Goal: Task Accomplishment & Management: Complete application form

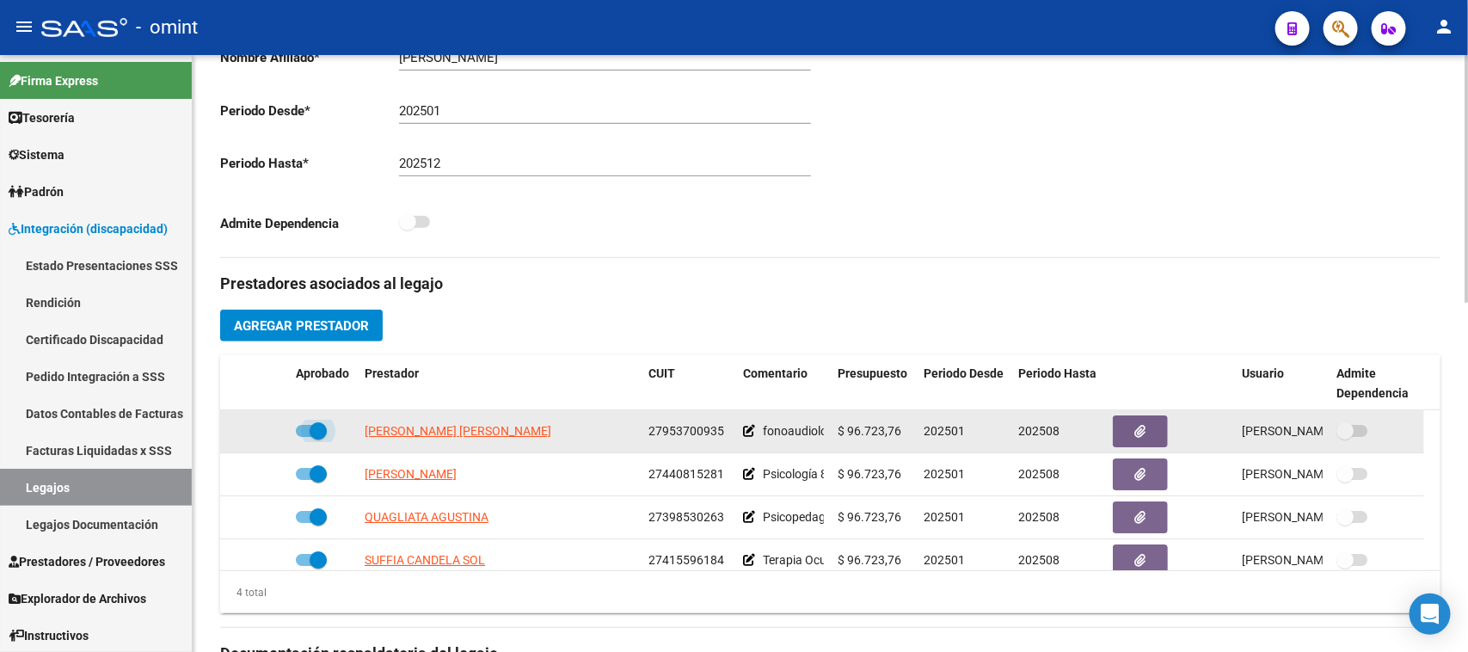
click at [296, 427] on span at bounding box center [311, 431] width 31 height 12
click at [304, 437] on input "checkbox" at bounding box center [304, 437] width 1 height 1
checkbox input "false"
click at [268, 431] on icon at bounding box center [264, 431] width 12 height 12
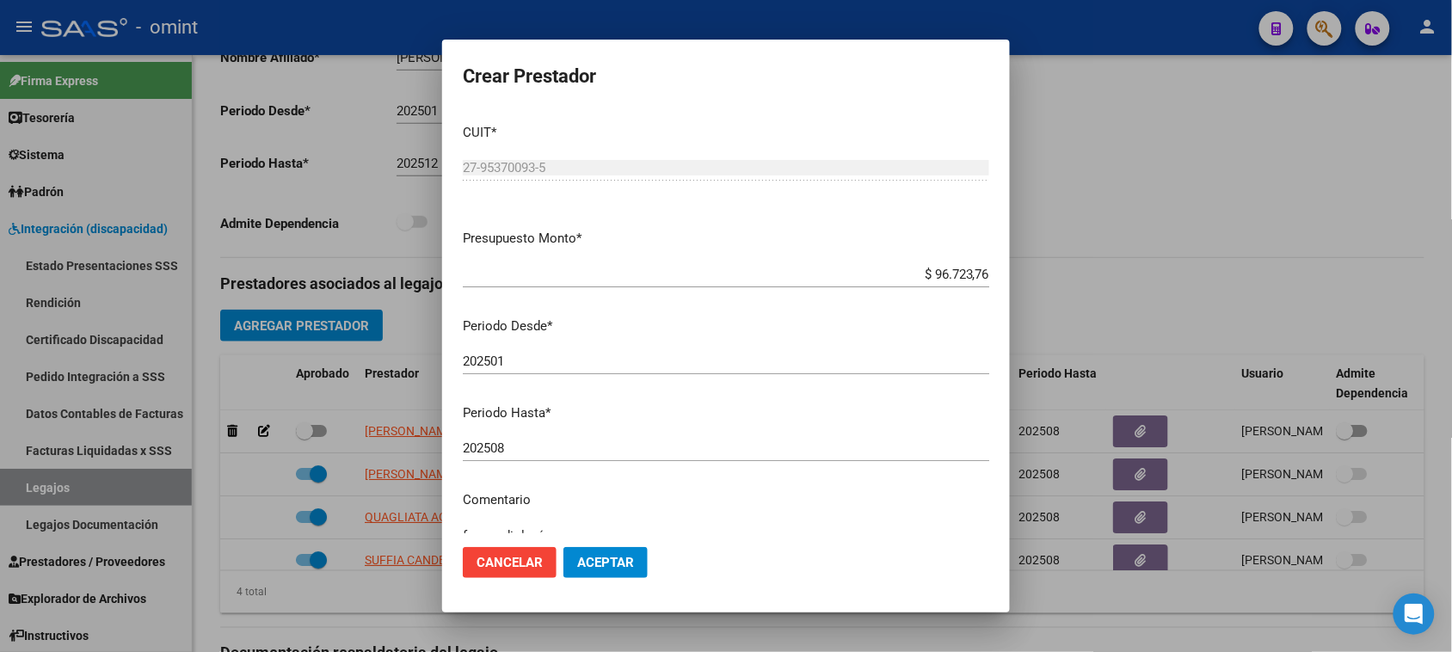
click at [624, 457] on div "202508 Ingresar el periodo" at bounding box center [726, 448] width 526 height 26
type input "202512"
drag, startPoint x: 605, startPoint y: 566, endPoint x: 589, endPoint y: 570, distance: 16.1
click at [602, 568] on span "Aceptar" at bounding box center [605, 562] width 57 height 15
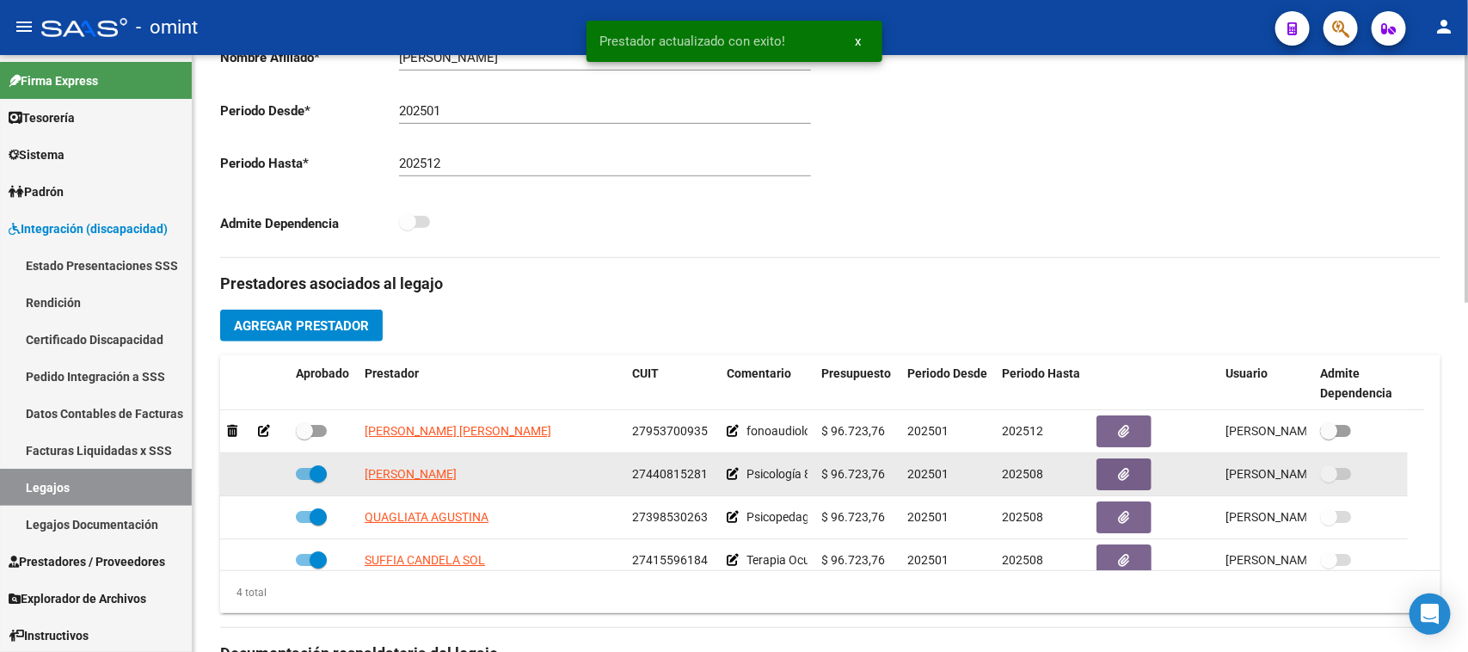
click at [310, 478] on span at bounding box center [318, 473] width 17 height 17
click at [304, 480] on input "checkbox" at bounding box center [304, 480] width 1 height 1
checkbox input "false"
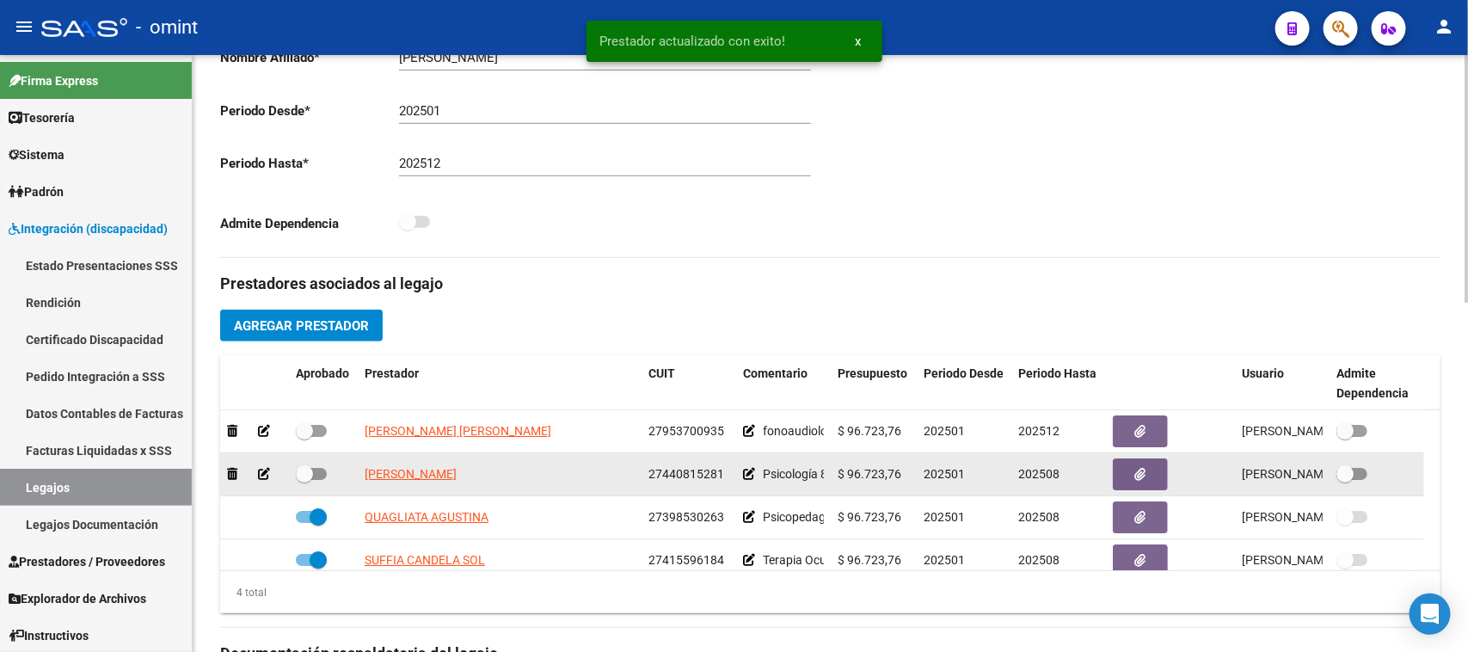
click at [258, 478] on icon at bounding box center [264, 474] width 12 height 12
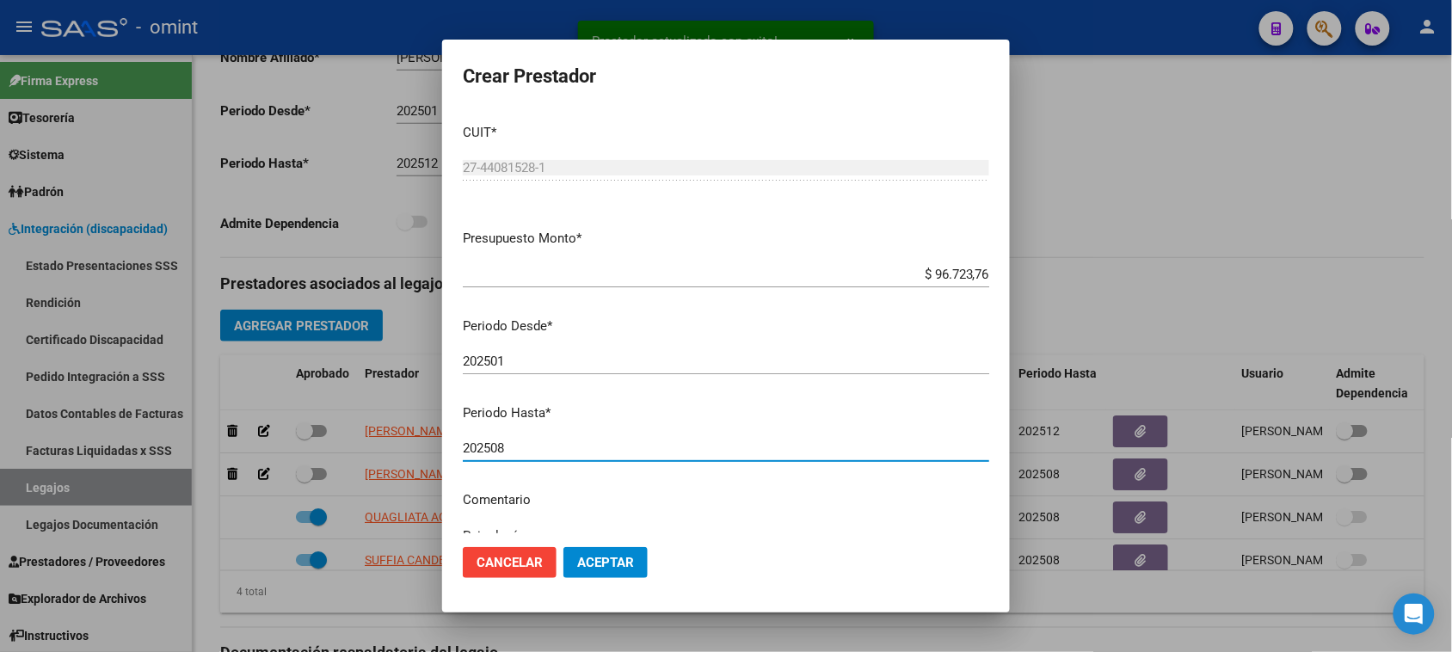
click at [563, 450] on input "202508" at bounding box center [726, 447] width 526 height 15
type input "202512"
click at [607, 559] on span "Aceptar" at bounding box center [605, 562] width 57 height 15
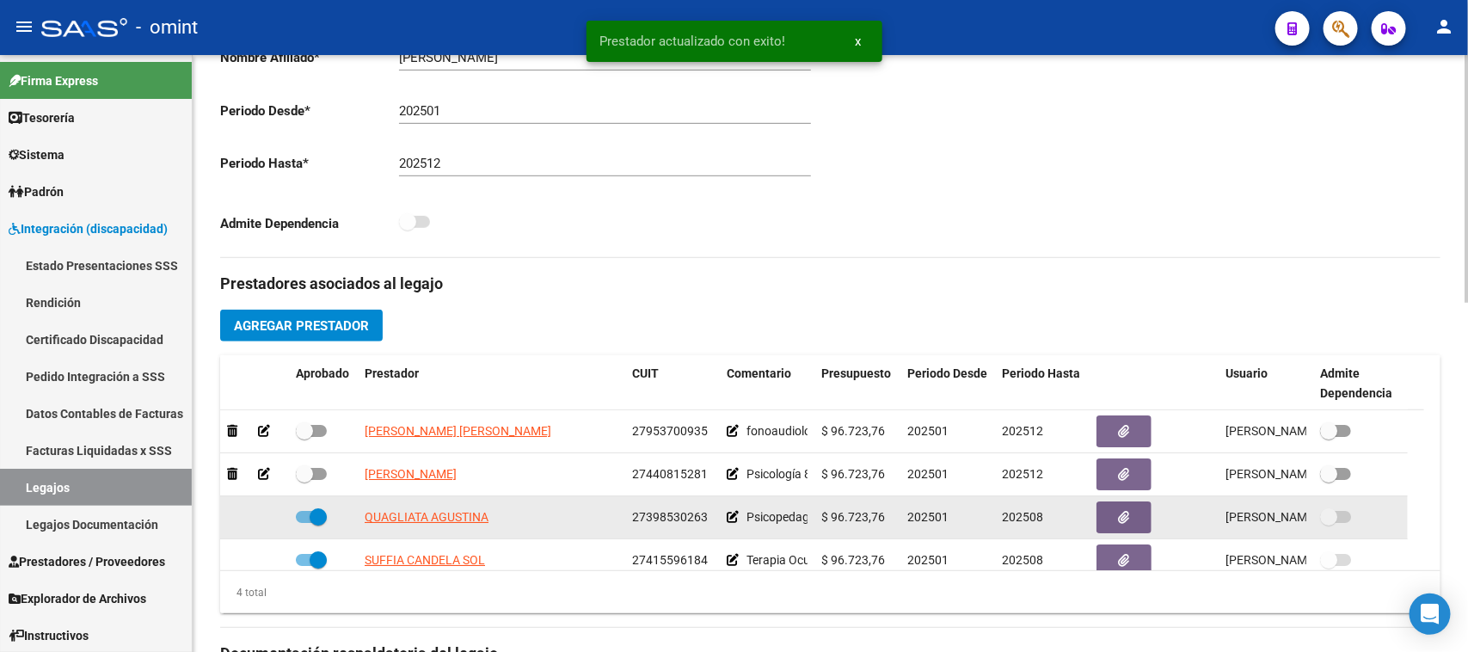
click at [299, 514] on span at bounding box center [311, 517] width 31 height 12
click at [304, 523] on input "checkbox" at bounding box center [304, 523] width 1 height 1
checkbox input "false"
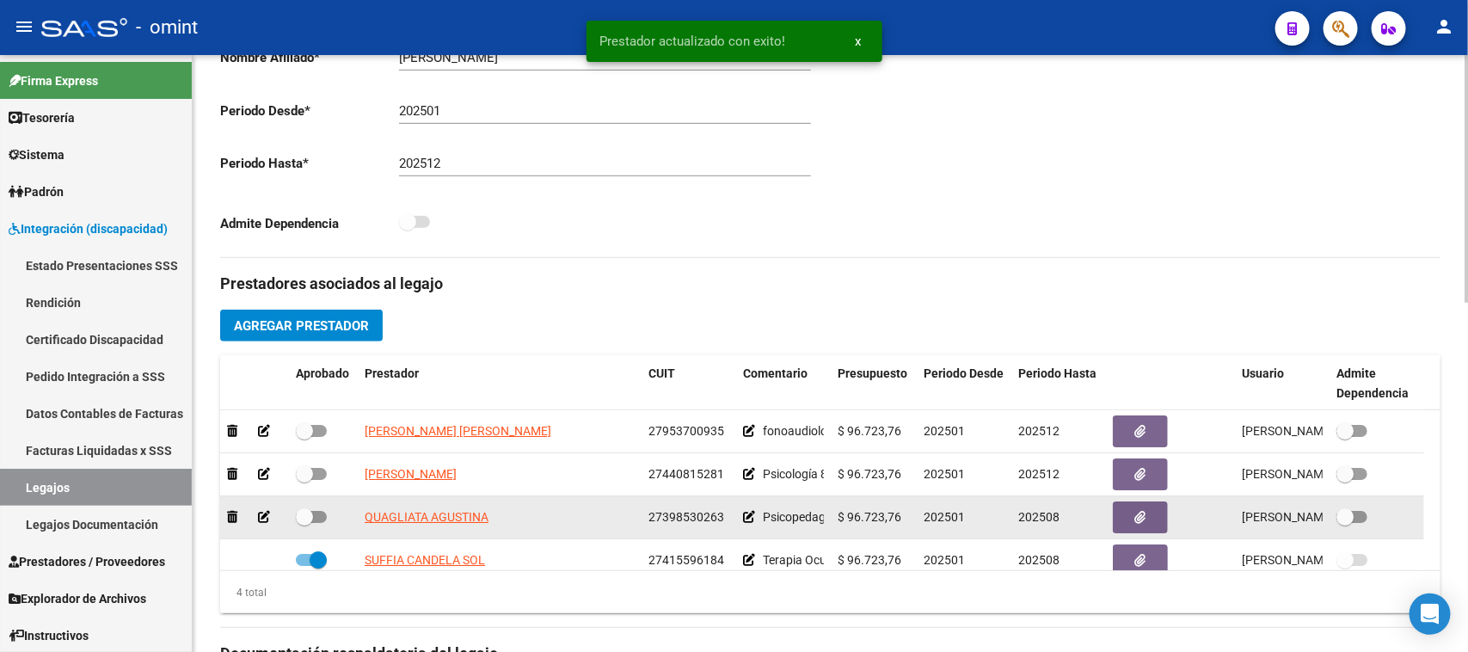
click at [262, 518] on icon at bounding box center [264, 517] width 12 height 12
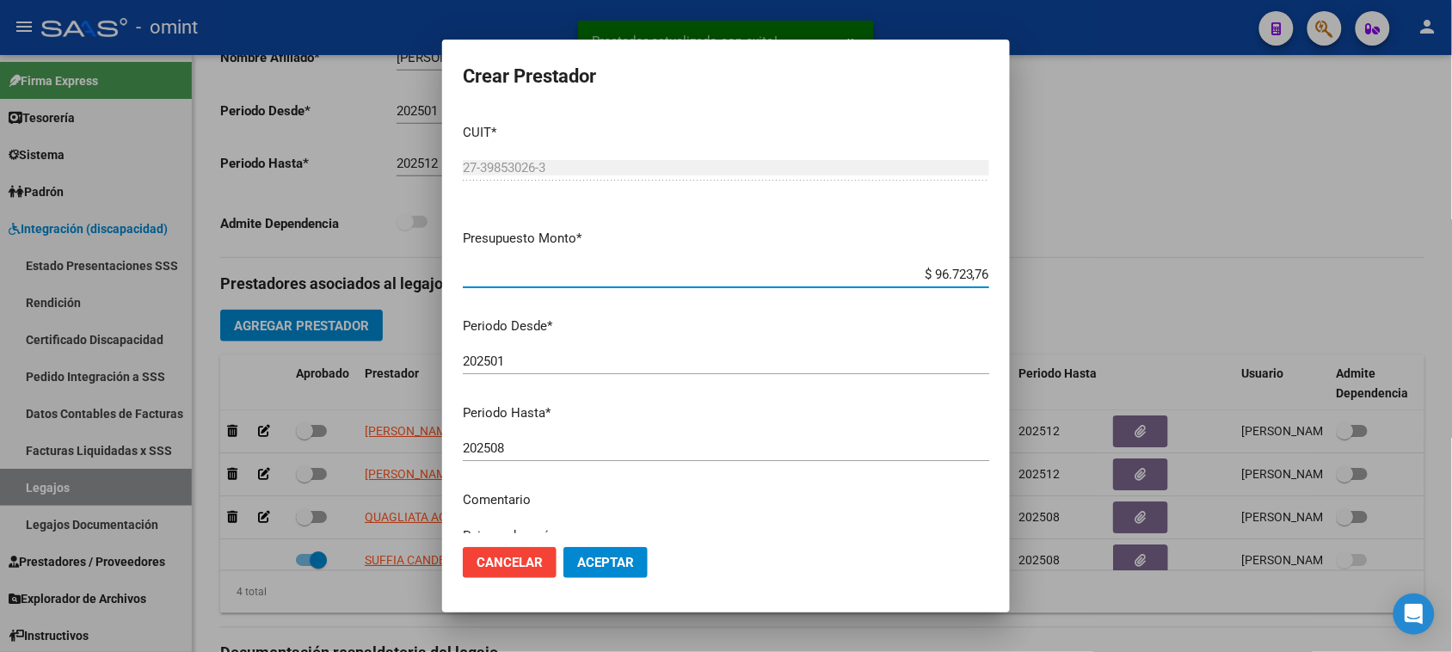
click at [616, 434] on mat-dialog-content "CUIT * 27-39853026-3 Ingresar CUIT ARCA Padrón Presupuesto Monto * $ 96.723,76 …" at bounding box center [726, 322] width 568 height 424
click at [609, 451] on input "202508" at bounding box center [726, 447] width 526 height 15
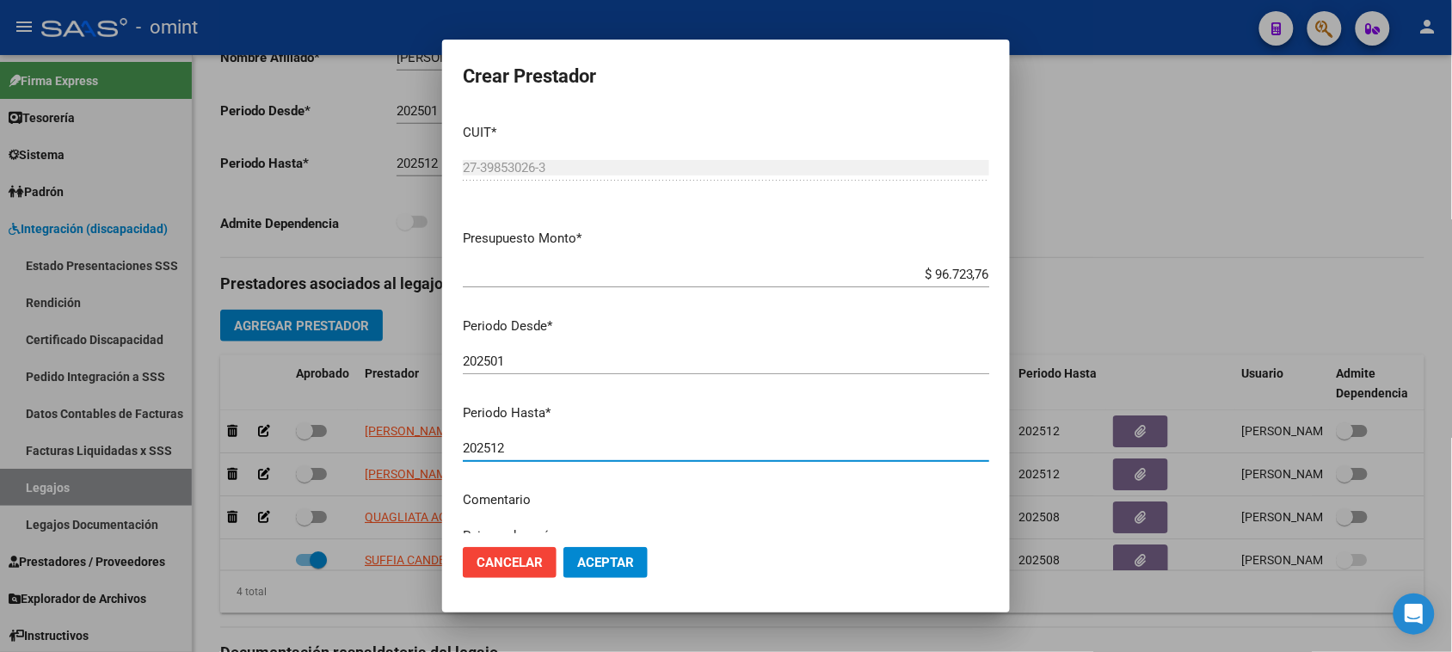
type input "202512"
click at [629, 562] on span "Aceptar" at bounding box center [605, 562] width 57 height 15
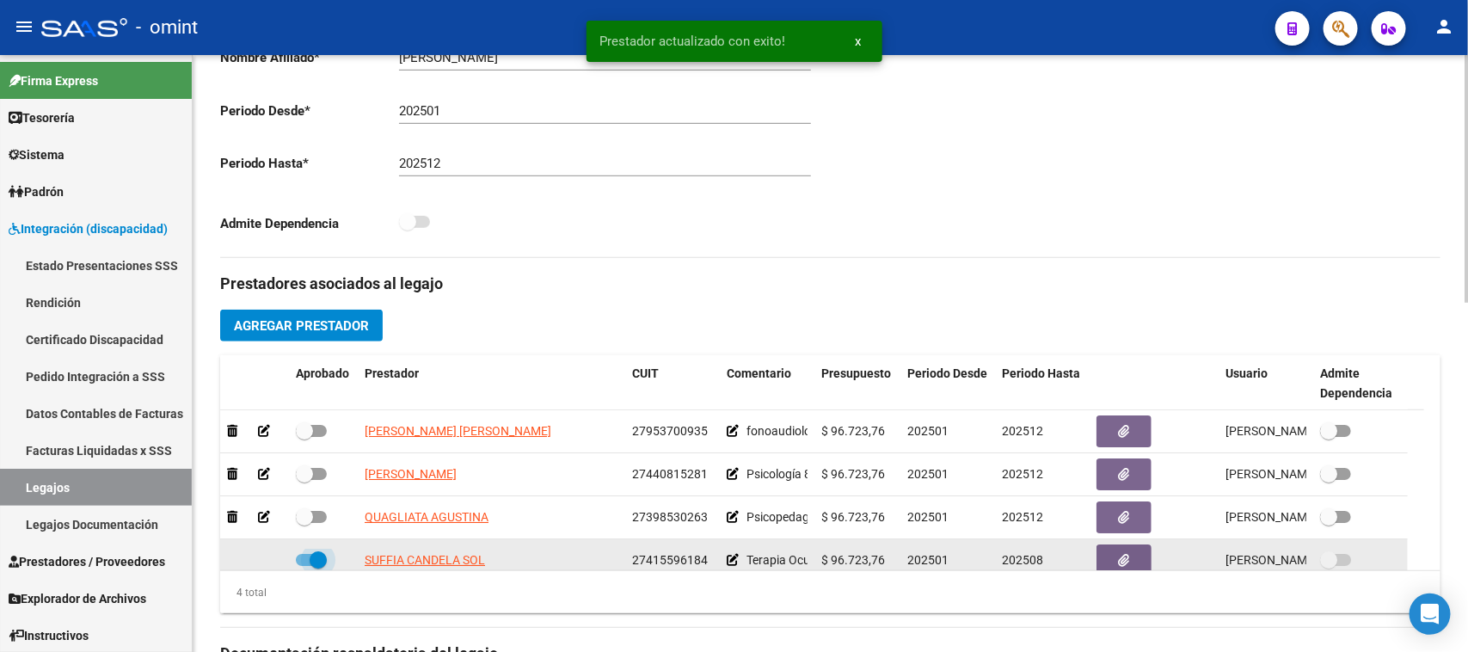
click at [299, 556] on span at bounding box center [311, 560] width 31 height 12
click at [304, 566] on input "checkbox" at bounding box center [304, 566] width 1 height 1
checkbox input "false"
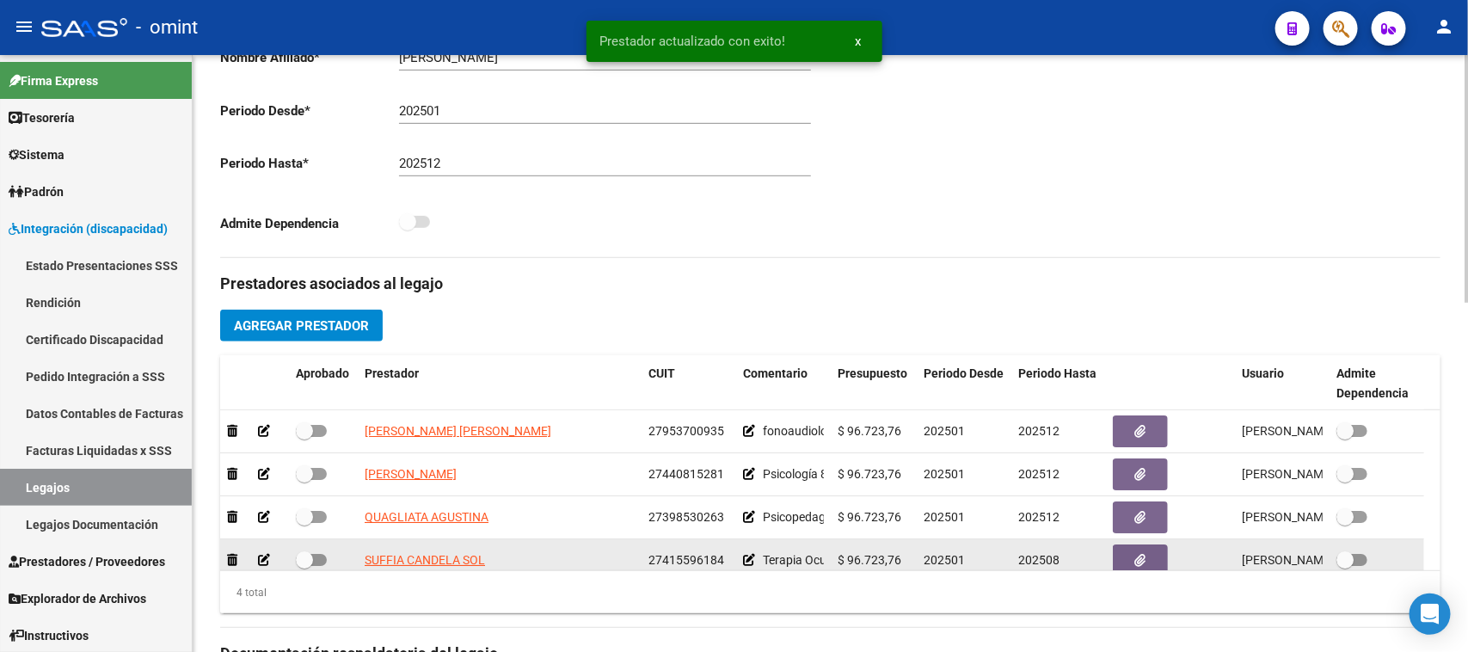
click at [268, 557] on icon at bounding box center [264, 560] width 12 height 12
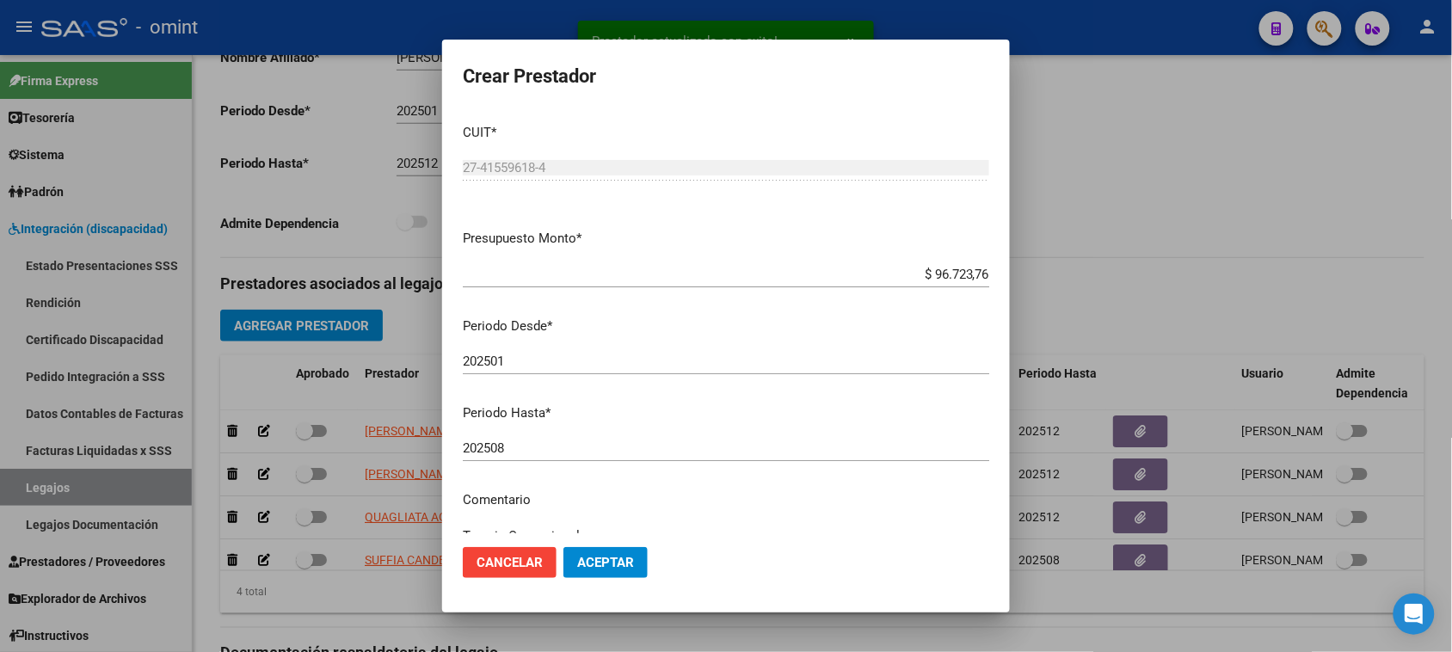
click at [602, 428] on mat-dialog-content "CUIT * 27-41559618-4 Ingresar CUIT ARCA Padrón Presupuesto Monto * $ 96.723,76 …" at bounding box center [726, 322] width 568 height 424
click at [602, 439] on div "202508 Ingresar el periodo" at bounding box center [726, 448] width 526 height 26
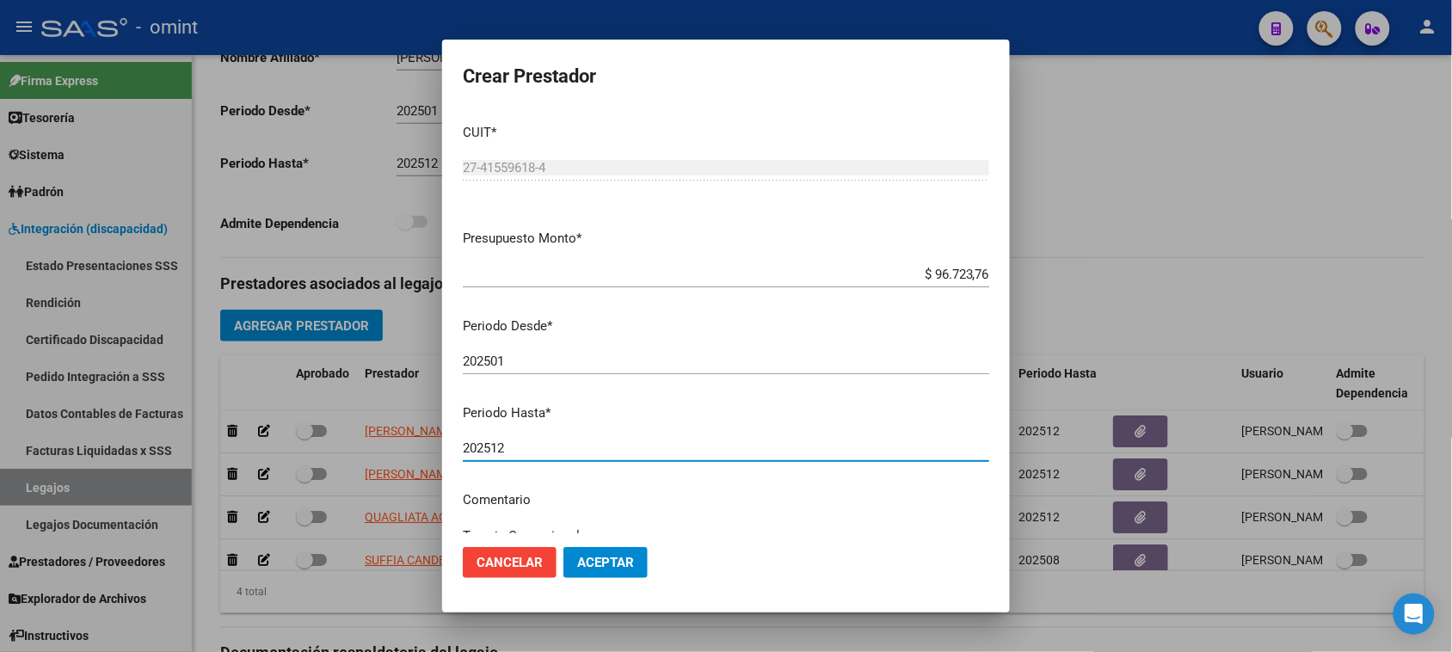
type input "202512"
click at [607, 564] on span "Aceptar" at bounding box center [605, 562] width 57 height 15
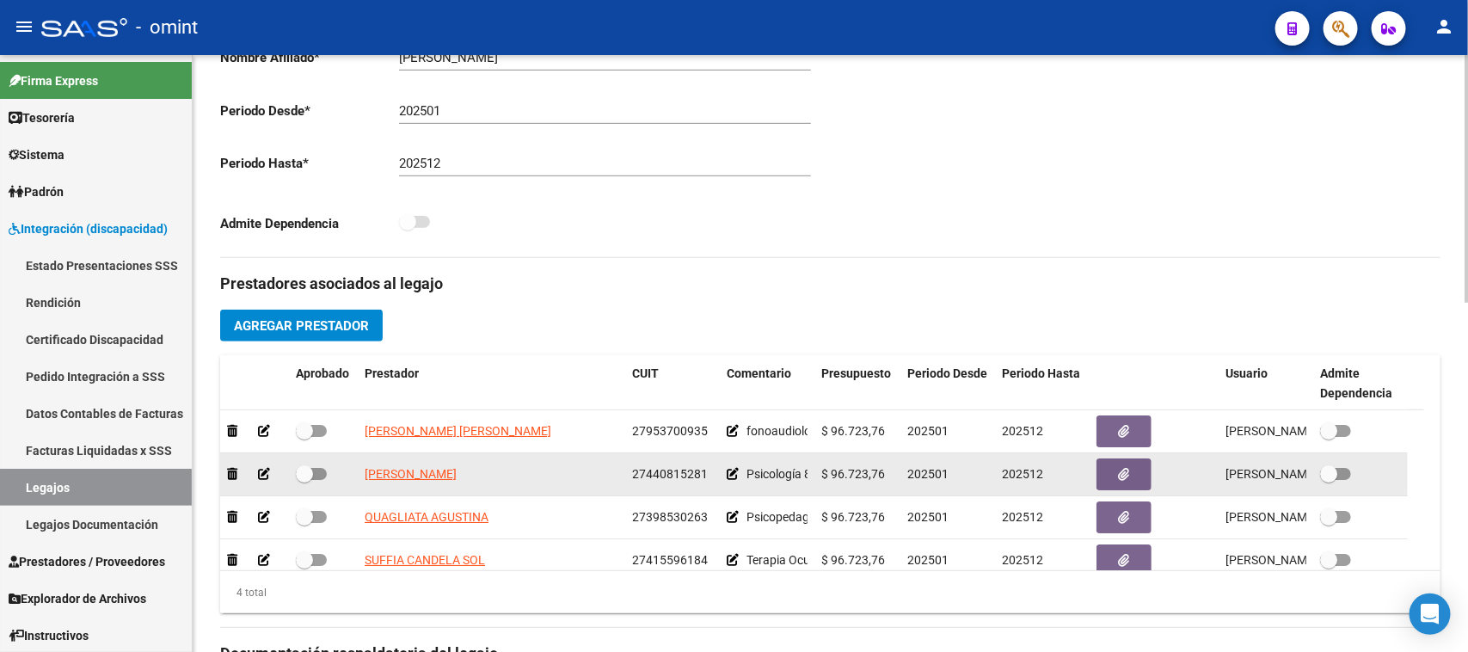
scroll to position [18, 0]
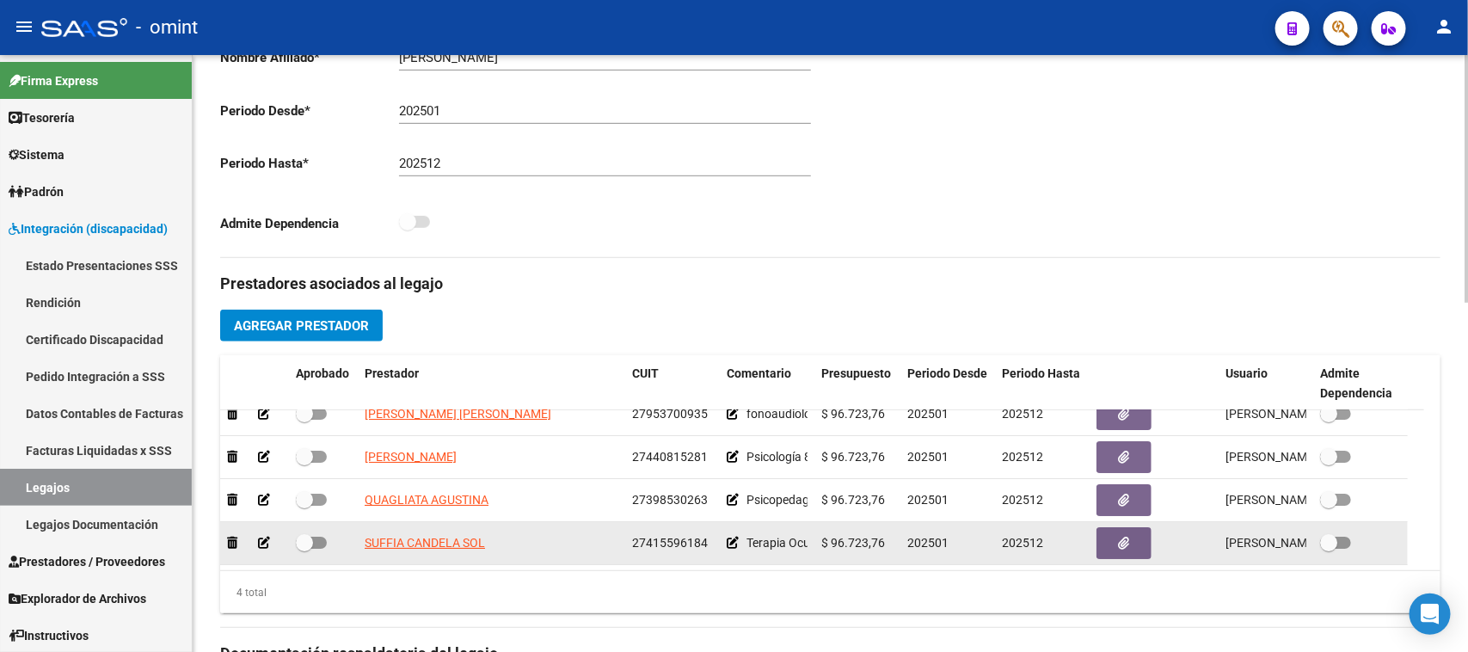
click at [327, 542] on div at bounding box center [323, 543] width 55 height 22
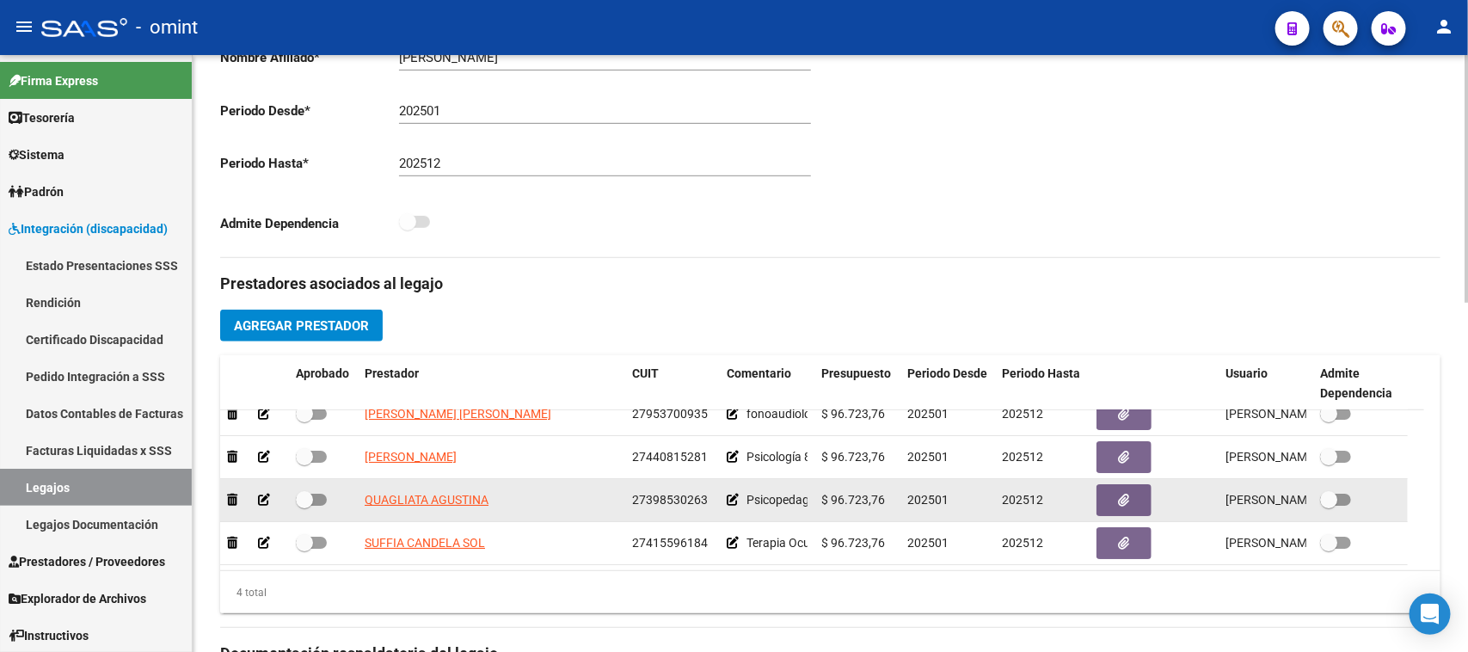
click at [314, 503] on span at bounding box center [311, 500] width 31 height 12
click at [304, 506] on input "checkbox" at bounding box center [304, 506] width 1 height 1
checkbox input "true"
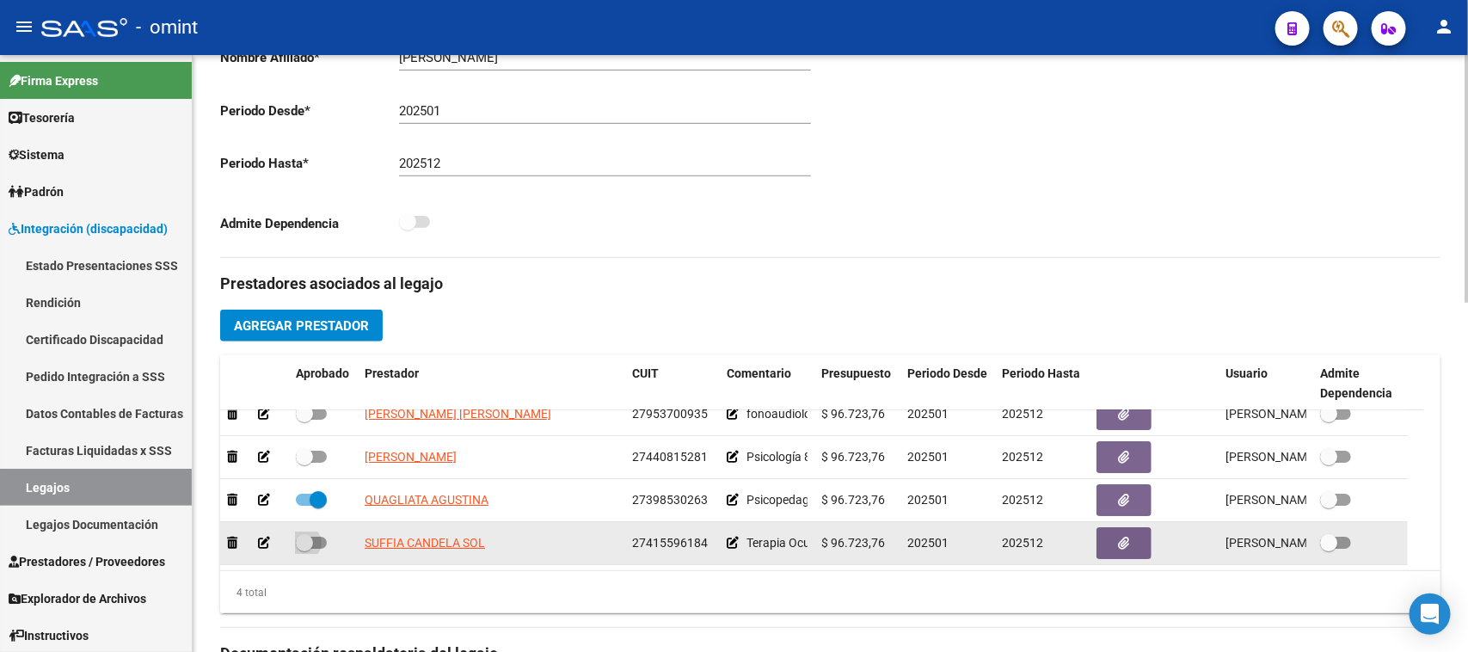
click at [306, 546] on span at bounding box center [304, 542] width 17 height 17
click at [304, 549] on input "checkbox" at bounding box center [304, 549] width 1 height 1
checkbox input "true"
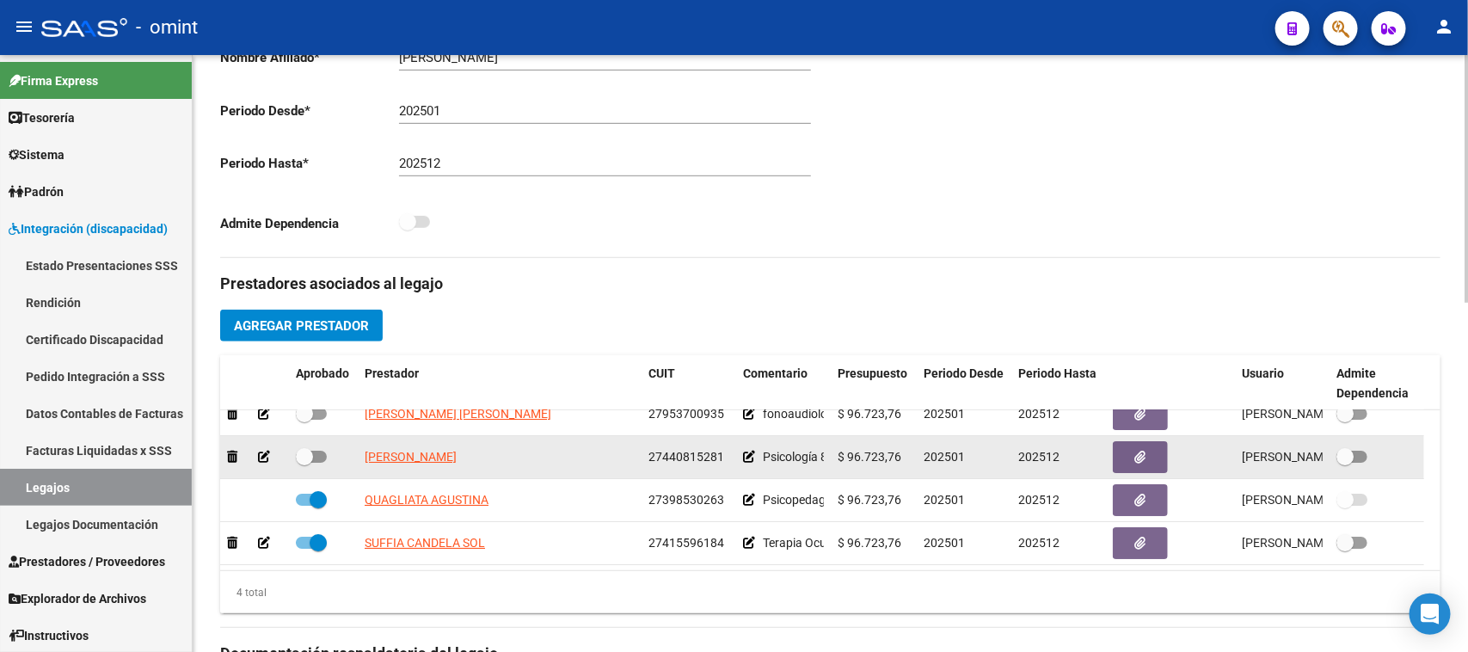
click at [316, 458] on span at bounding box center [311, 457] width 31 height 12
click at [304, 463] on input "checkbox" at bounding box center [304, 463] width 1 height 1
checkbox input "true"
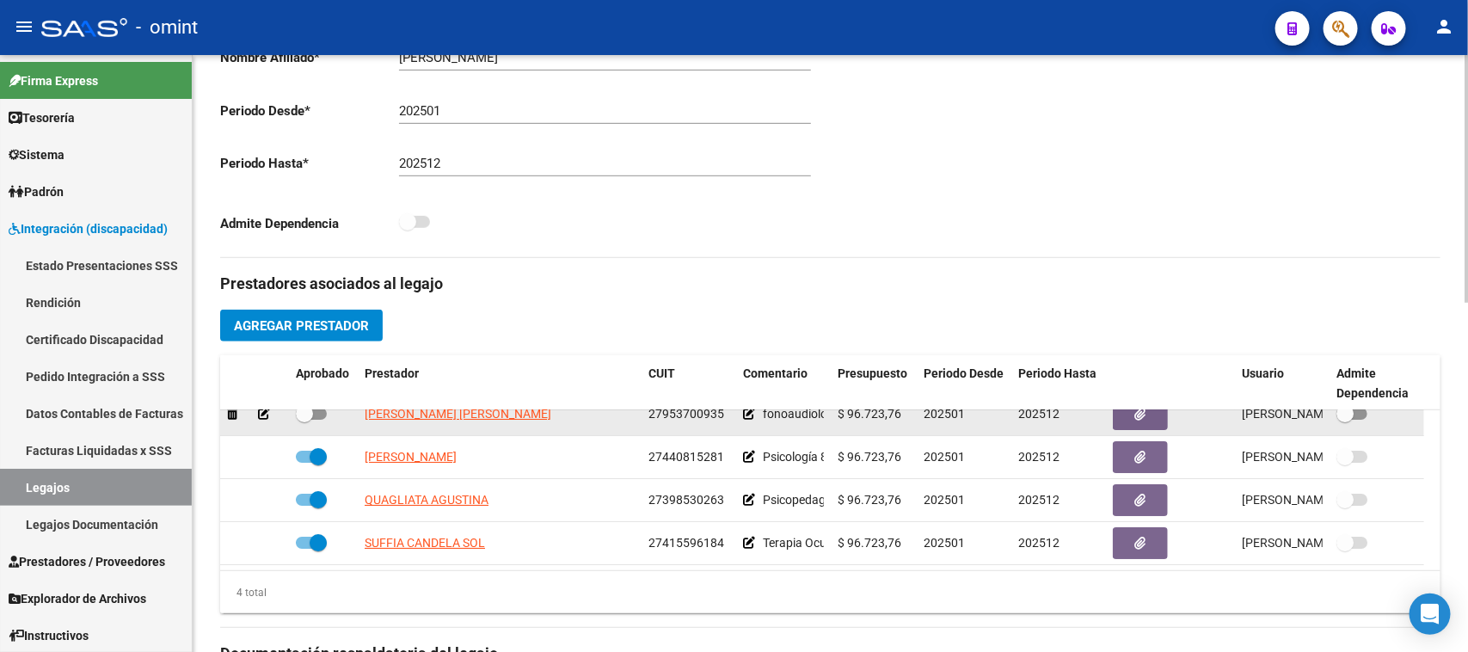
click at [320, 418] on label at bounding box center [311, 413] width 31 height 21
click at [304, 420] on input "checkbox" at bounding box center [304, 420] width 1 height 1
checkbox input "true"
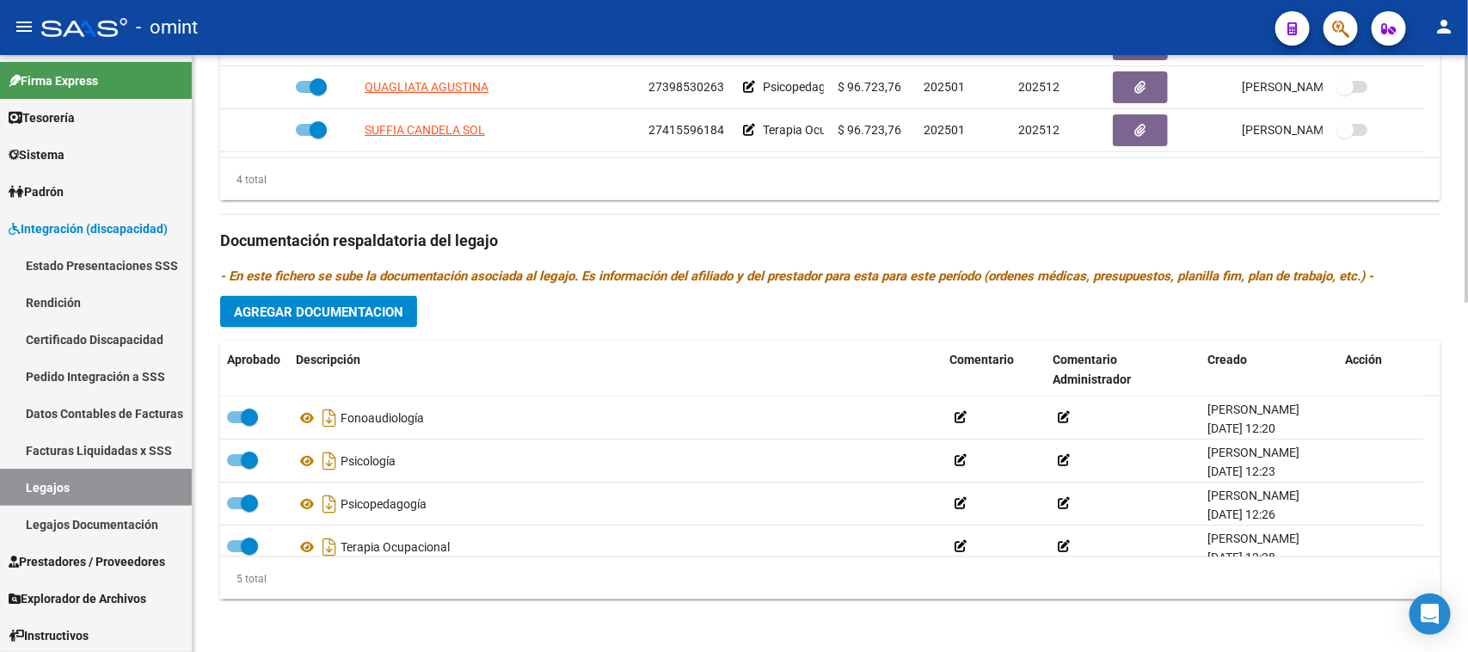
scroll to position [844, 0]
click at [396, 307] on span "Agregar Documentacion" at bounding box center [318, 311] width 169 height 15
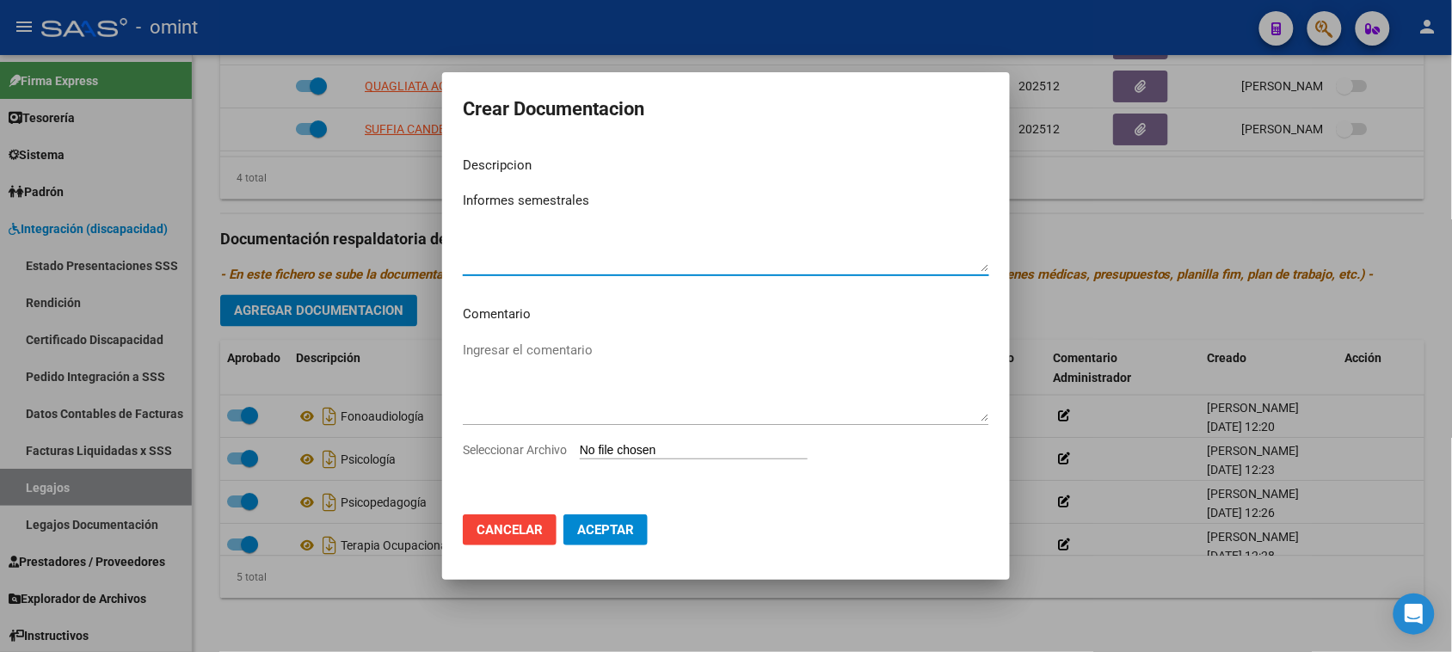
paste textarea
paste textarea "Fono/Psicología/PSP/TO"
type textarea "Informes semestrales Fono/Psicología/PSP/TO"
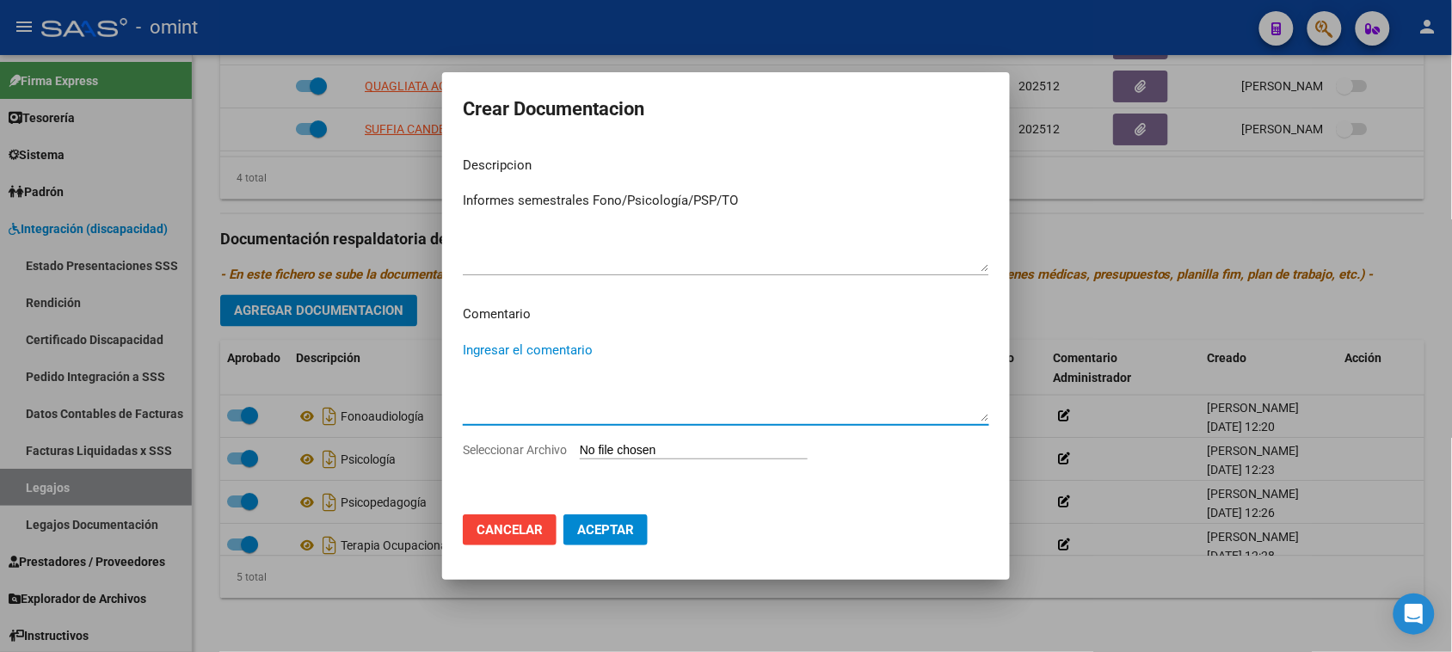
type input "C:\fakepath\Informes semestrales FonoPsicologíaPSPTO.pdf"
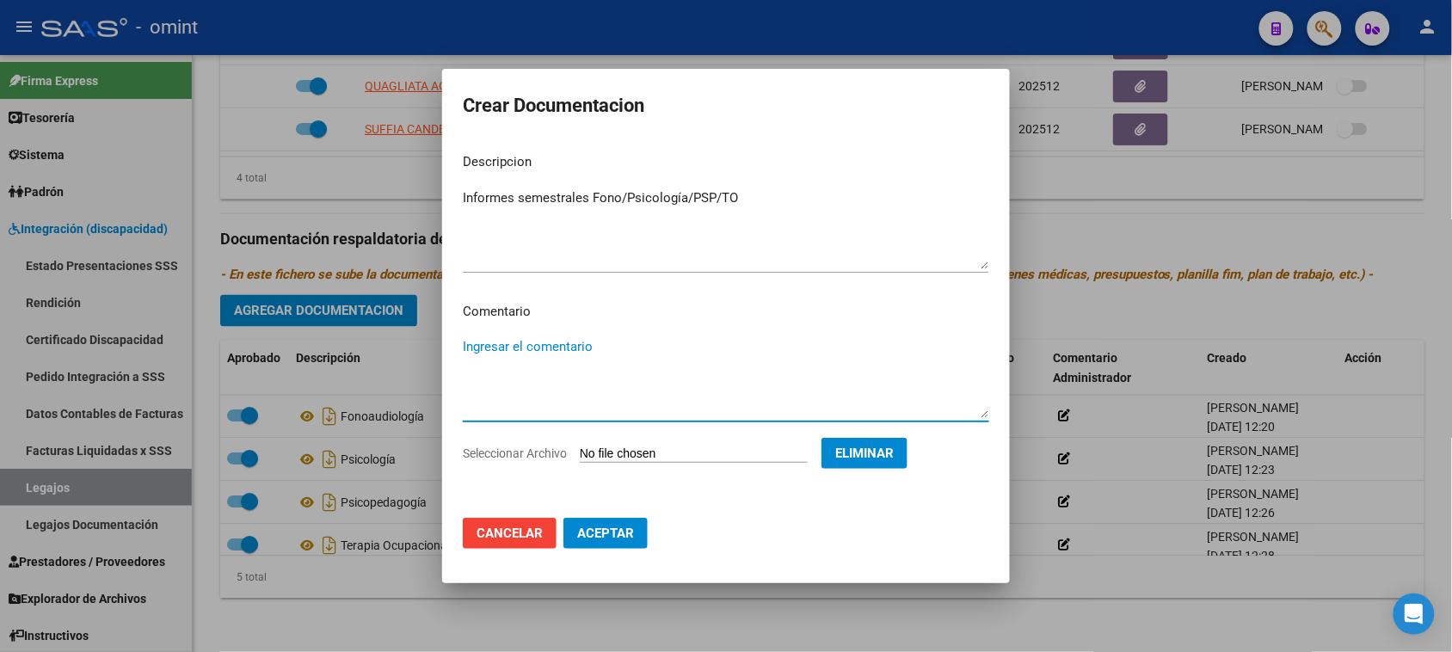
drag, startPoint x: 628, startPoint y: 531, endPoint x: 606, endPoint y: 519, distance: 24.6
click at [626, 531] on span "Aceptar" at bounding box center [605, 532] width 57 height 15
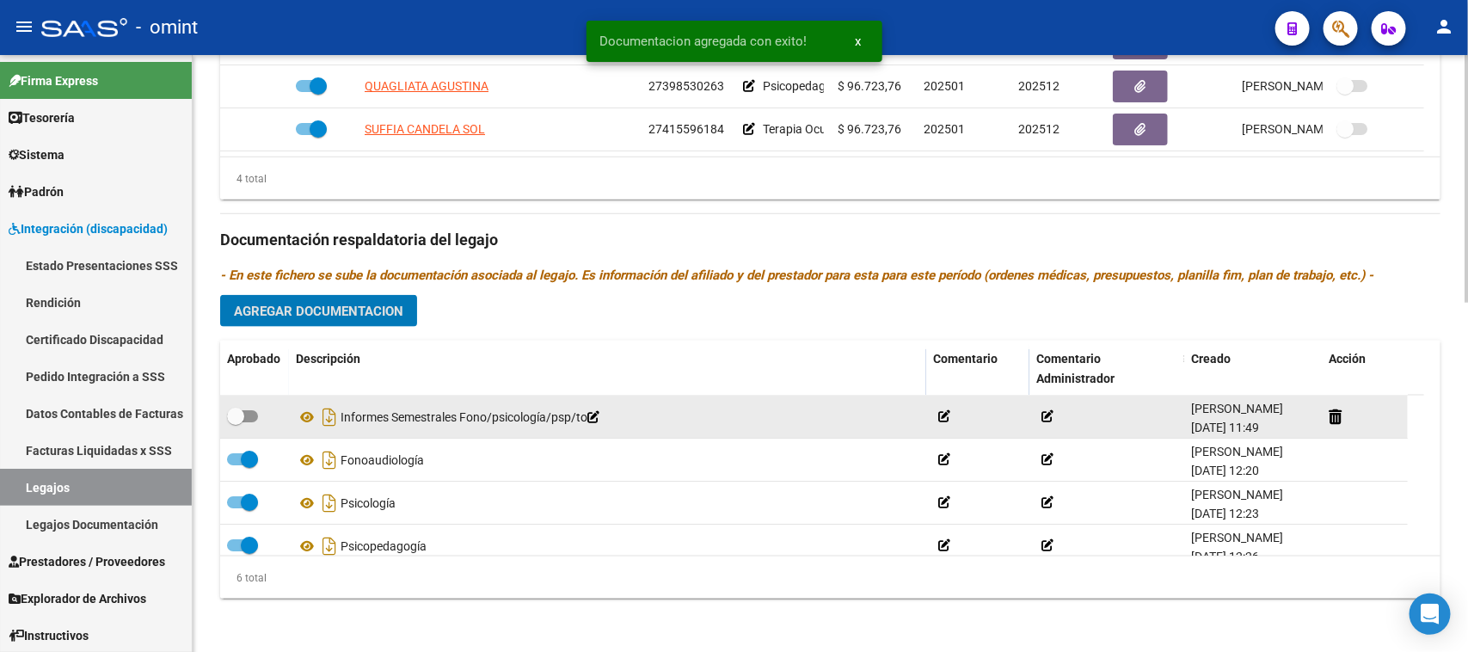
click at [247, 411] on span at bounding box center [242, 416] width 31 height 12
click at [236, 422] on input "checkbox" at bounding box center [235, 422] width 1 height 1
checkbox input "true"
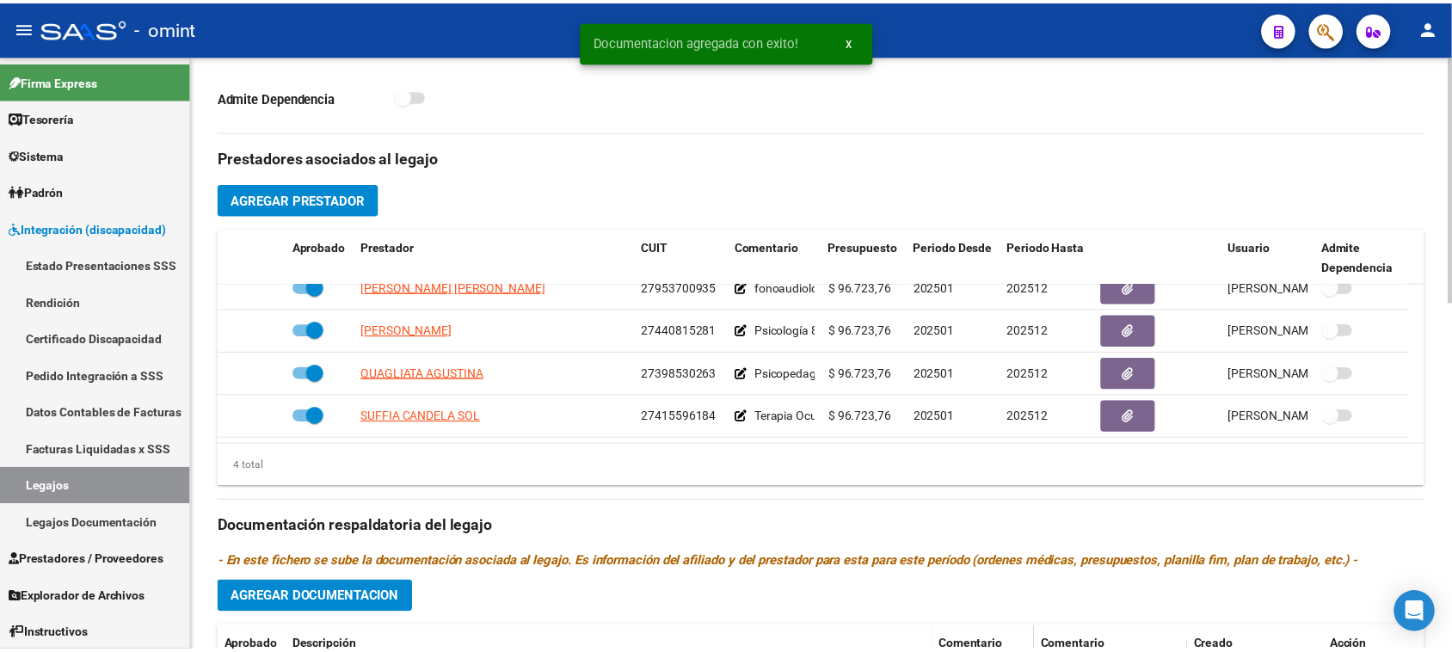
scroll to position [521, 0]
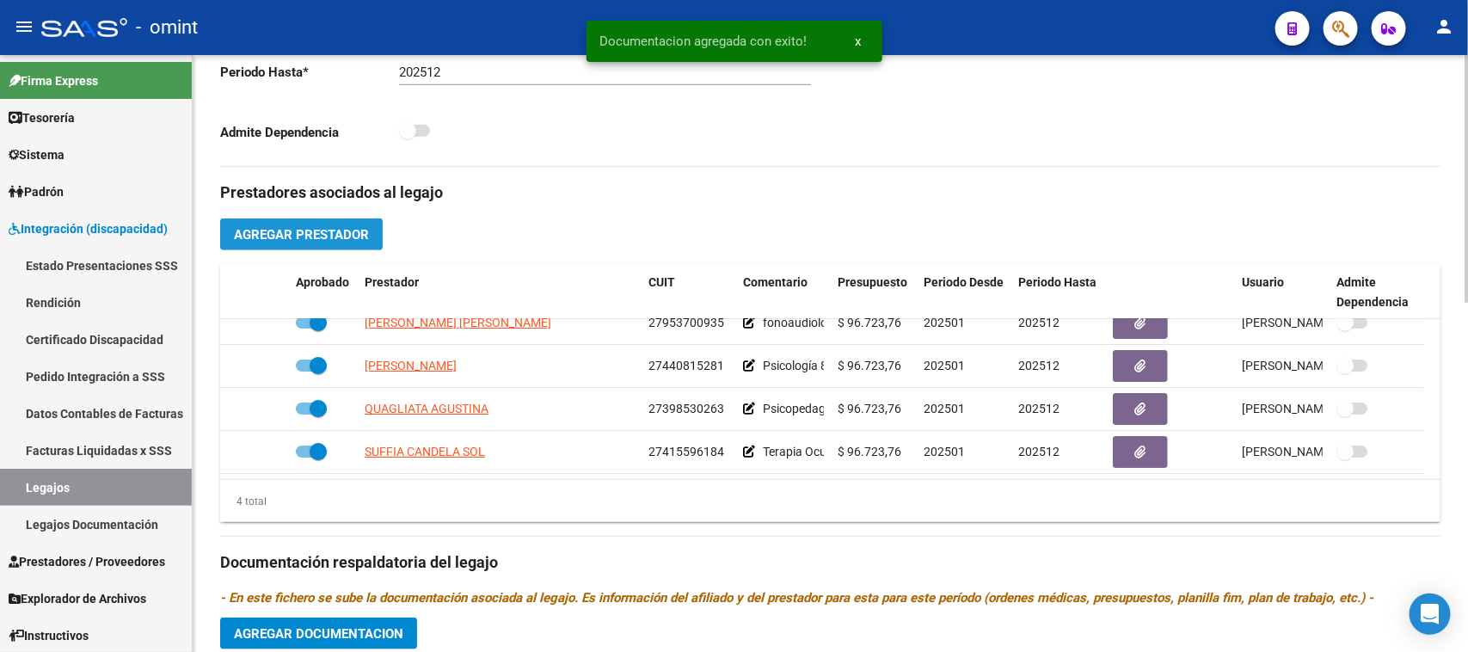
click at [335, 230] on span "Agregar Prestador" at bounding box center [301, 234] width 135 height 15
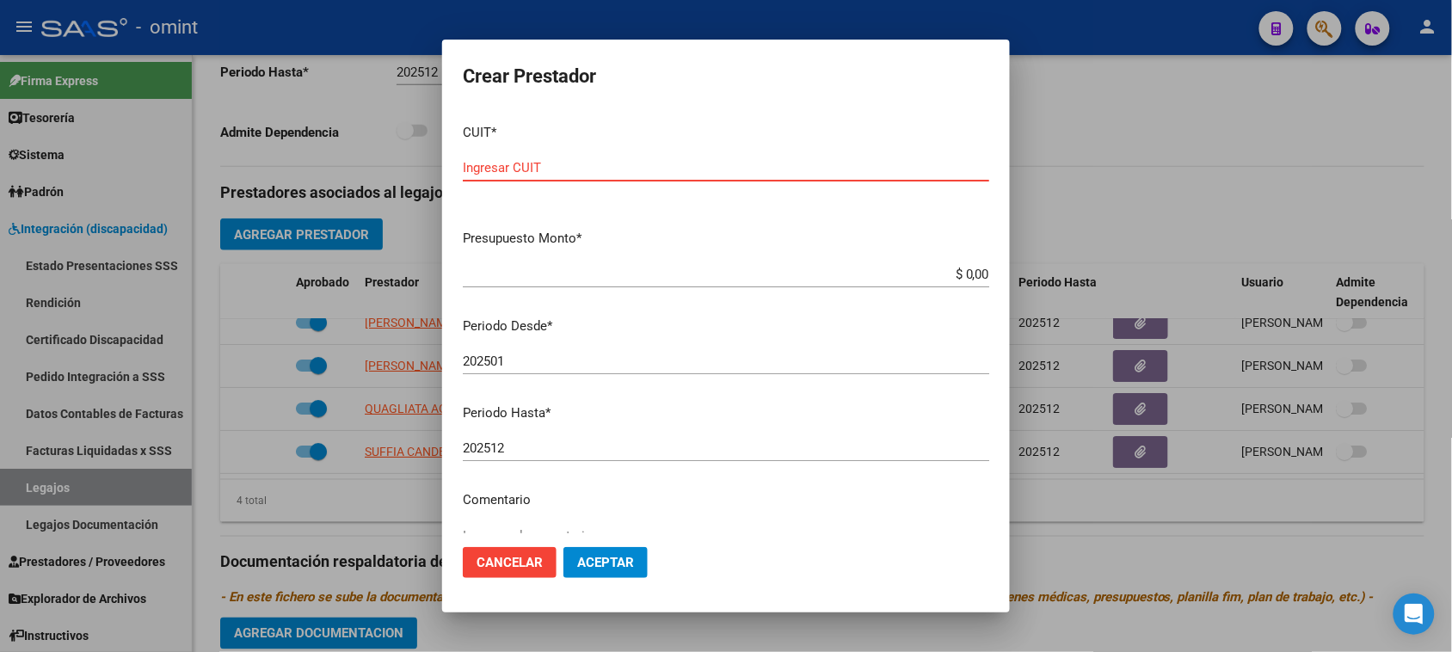
paste input "33-71562248-9"
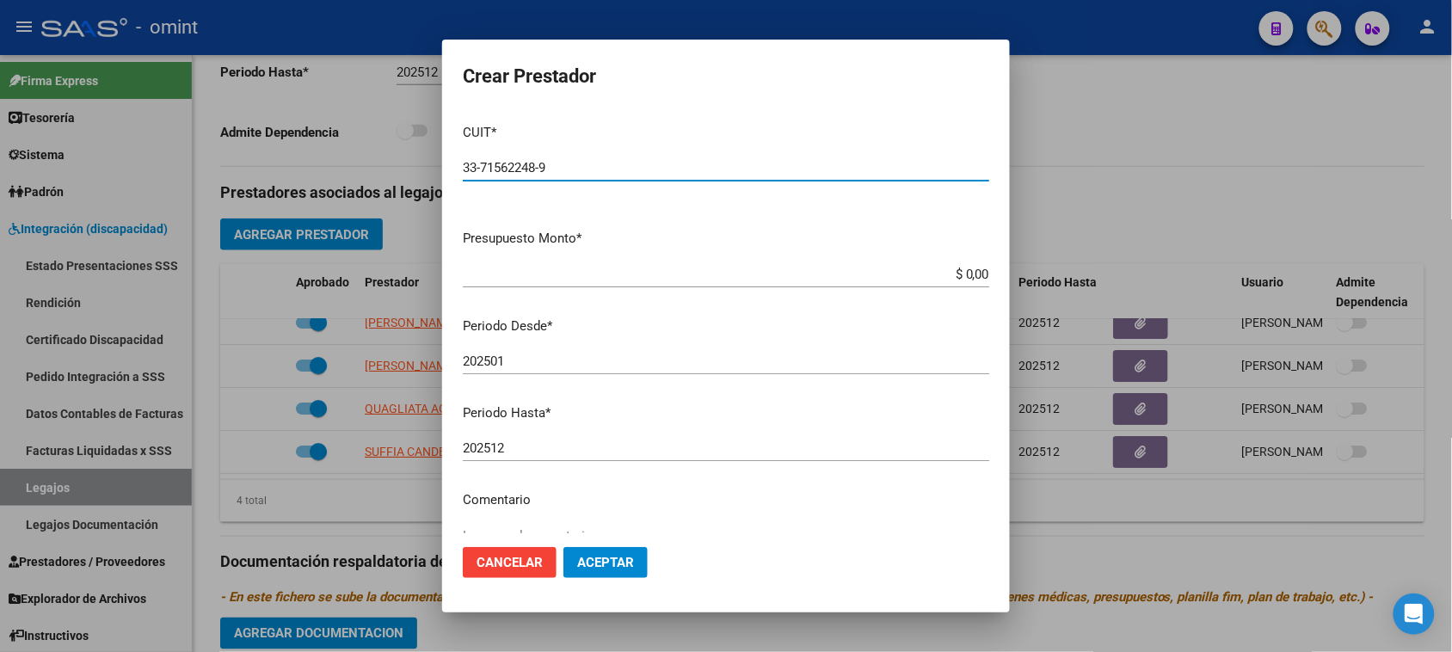
type input "33-71562248-9"
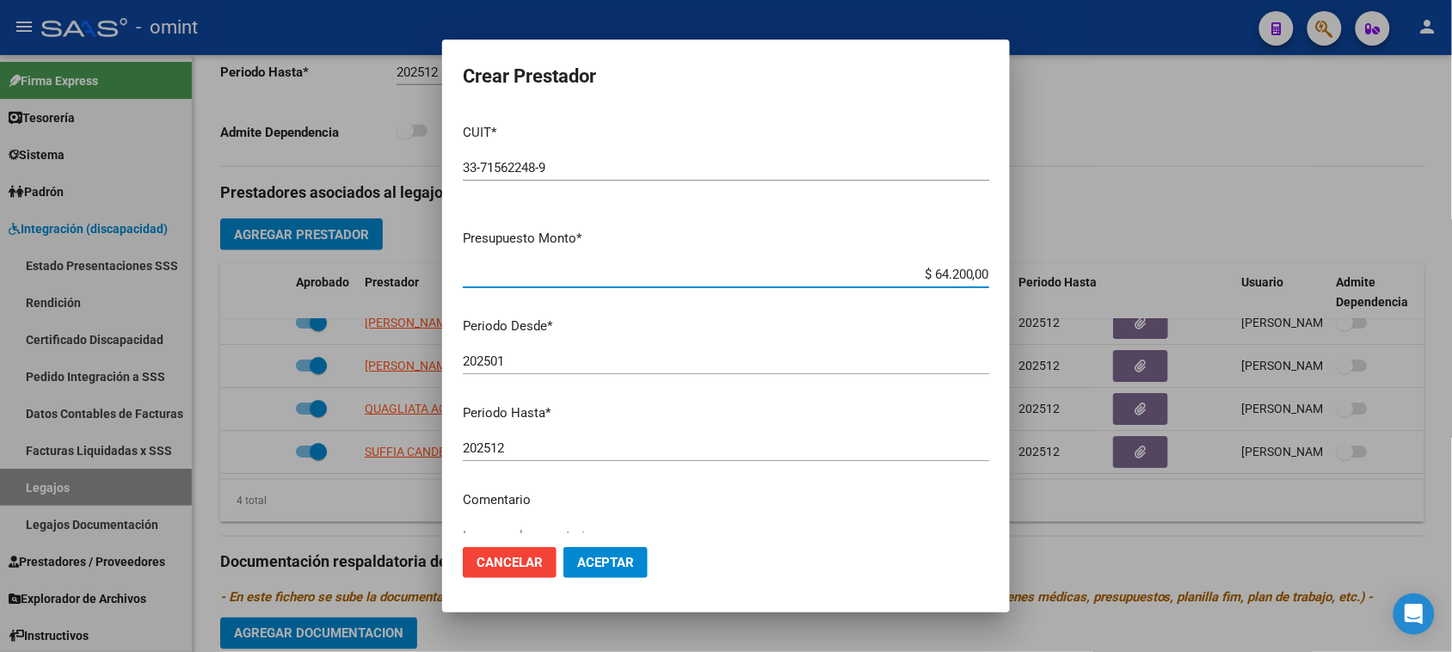
type input "$ 642.000,00"
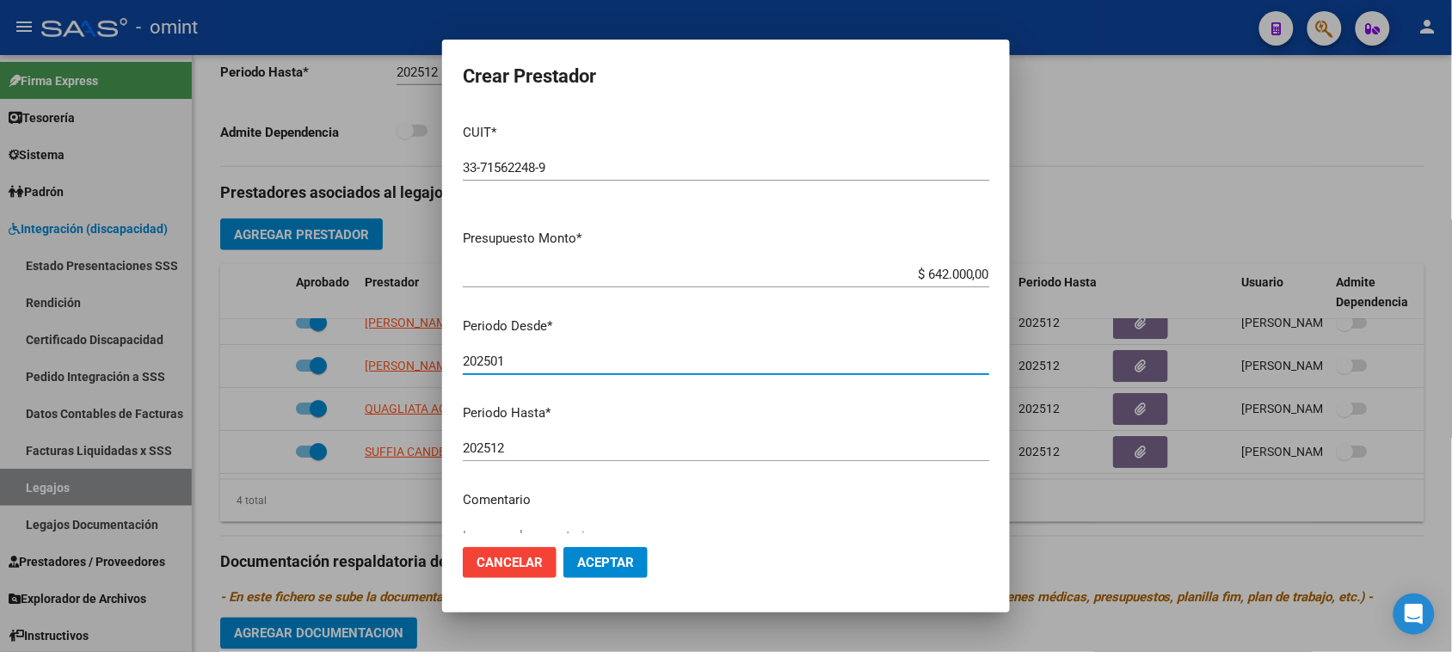
click at [593, 368] on input "202501" at bounding box center [726, 360] width 526 height 15
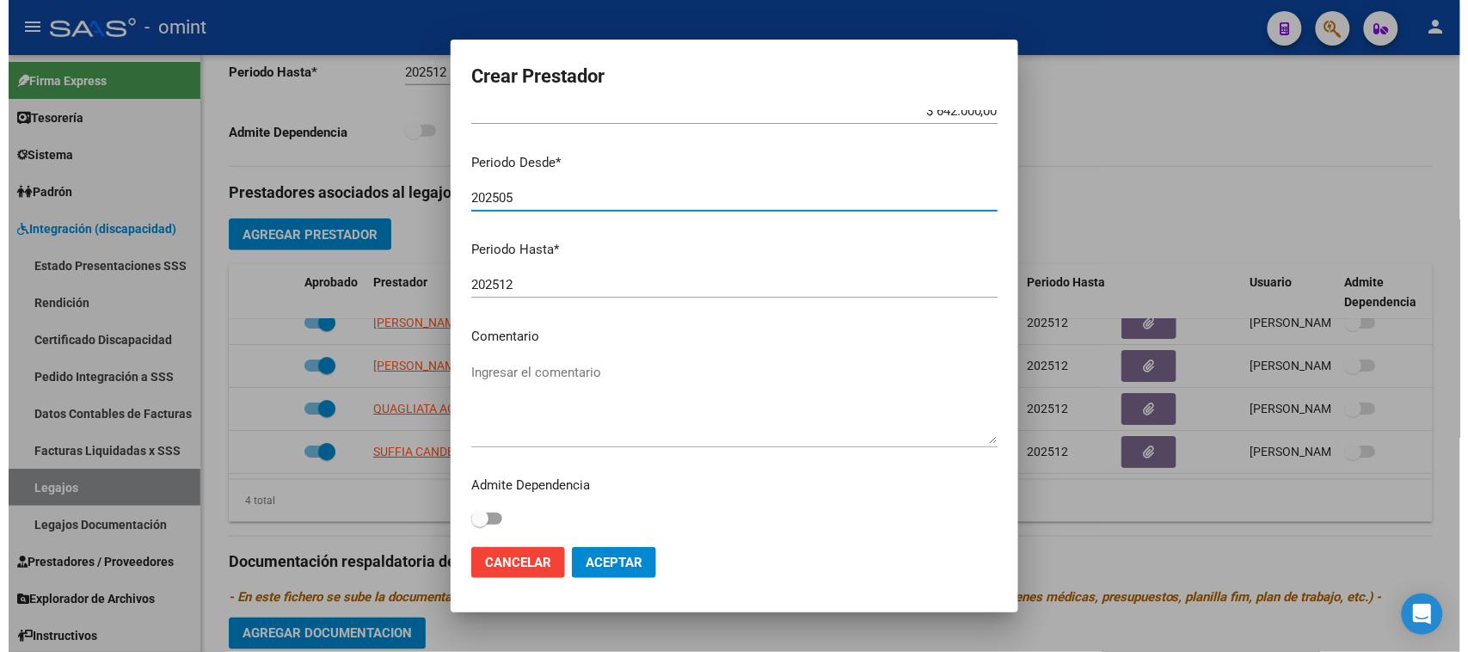
scroll to position [164, 0]
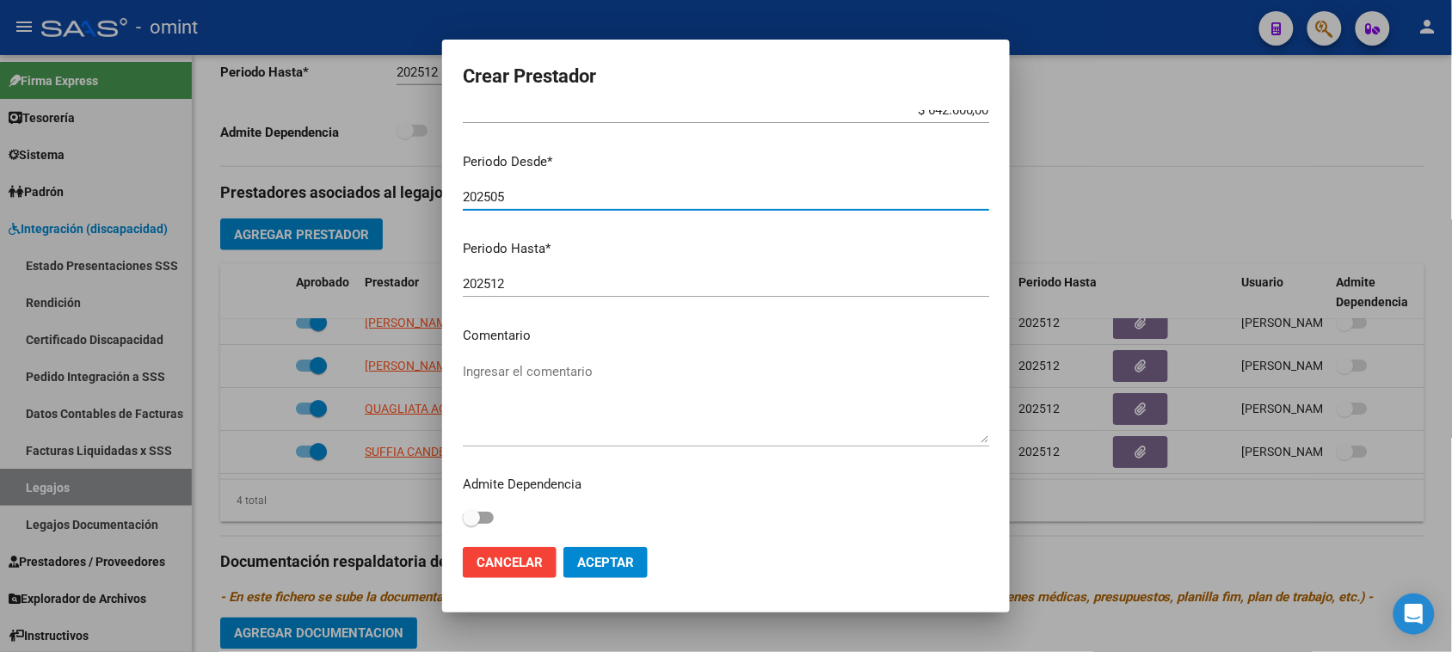
type input "202505"
click at [483, 507] on label at bounding box center [478, 517] width 31 height 21
click at [471, 524] on input "checkbox" at bounding box center [470, 524] width 1 height 1
checkbox input "true"
click at [585, 561] on span "Aceptar" at bounding box center [605, 562] width 57 height 15
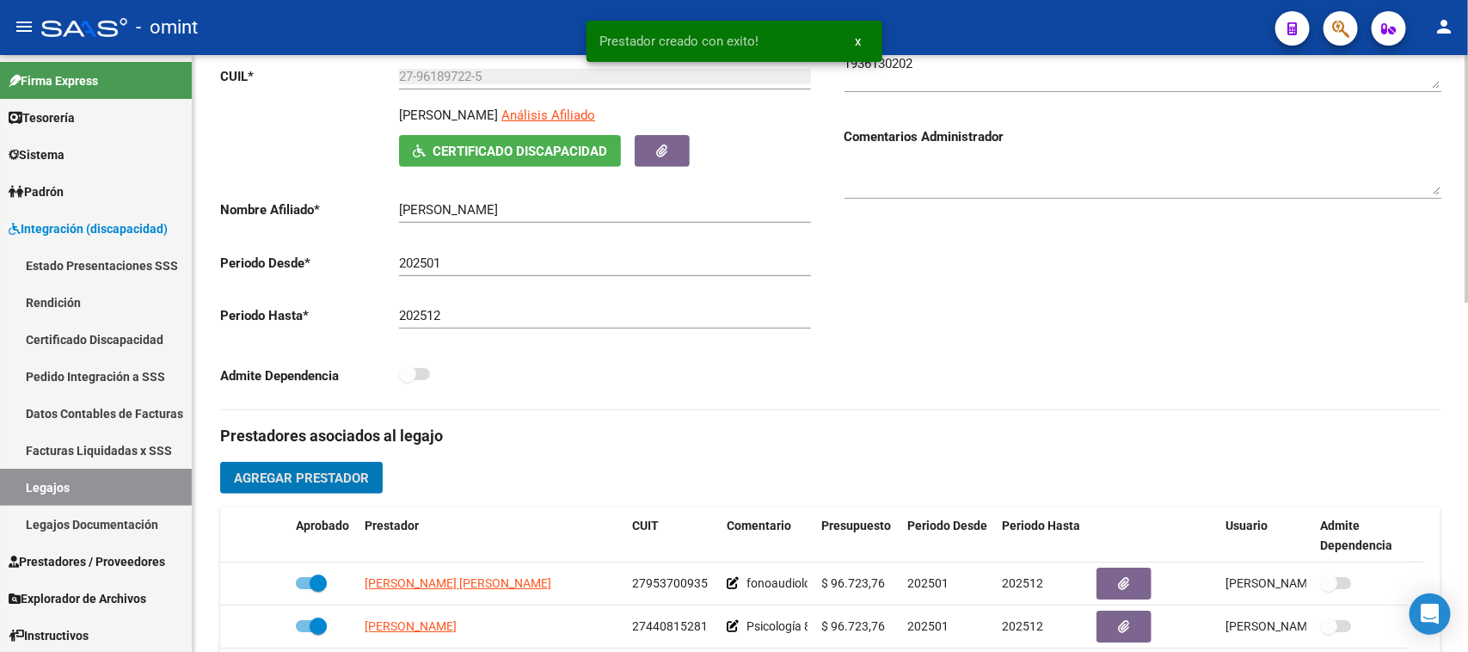
scroll to position [91, 0]
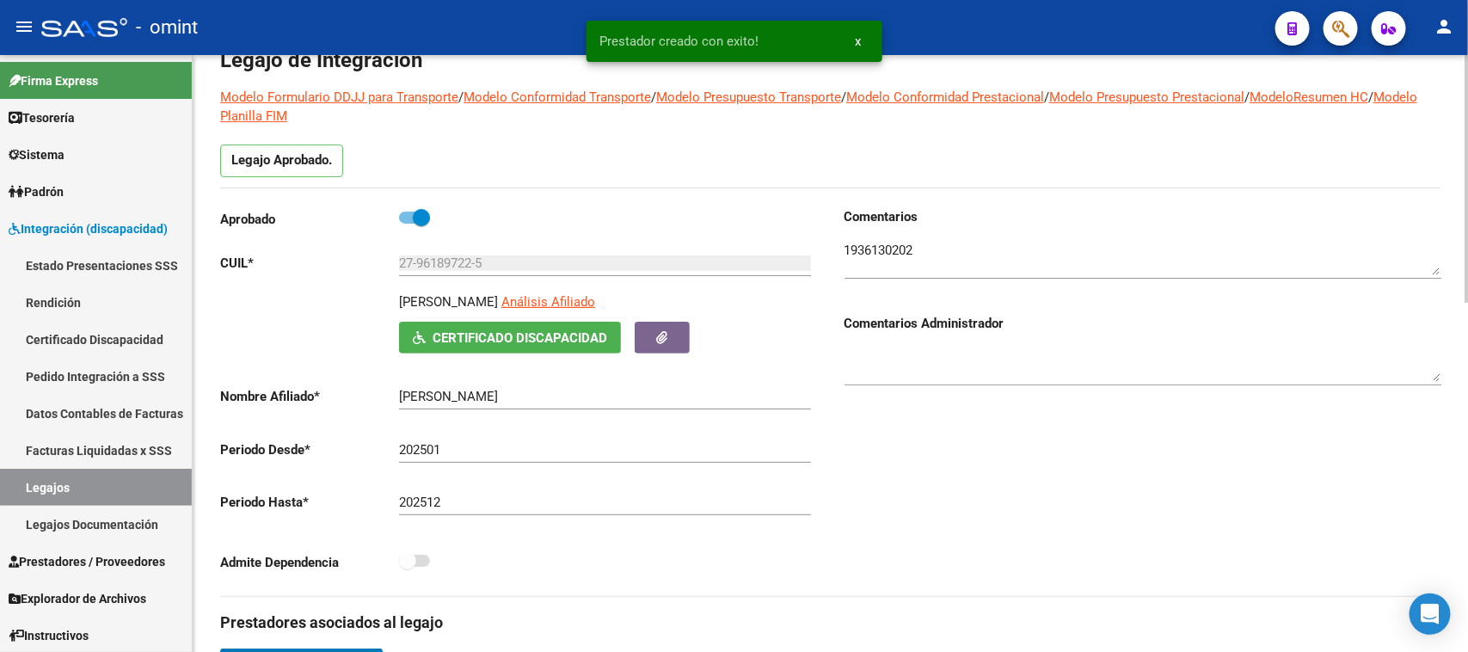
click at [419, 568] on label at bounding box center [414, 560] width 31 height 21
click at [420, 552] on label at bounding box center [414, 560] width 31 height 21
click at [415, 224] on span at bounding box center [421, 217] width 17 height 17
click at [408, 224] on input "checkbox" at bounding box center [407, 224] width 1 height 1
checkbox input "false"
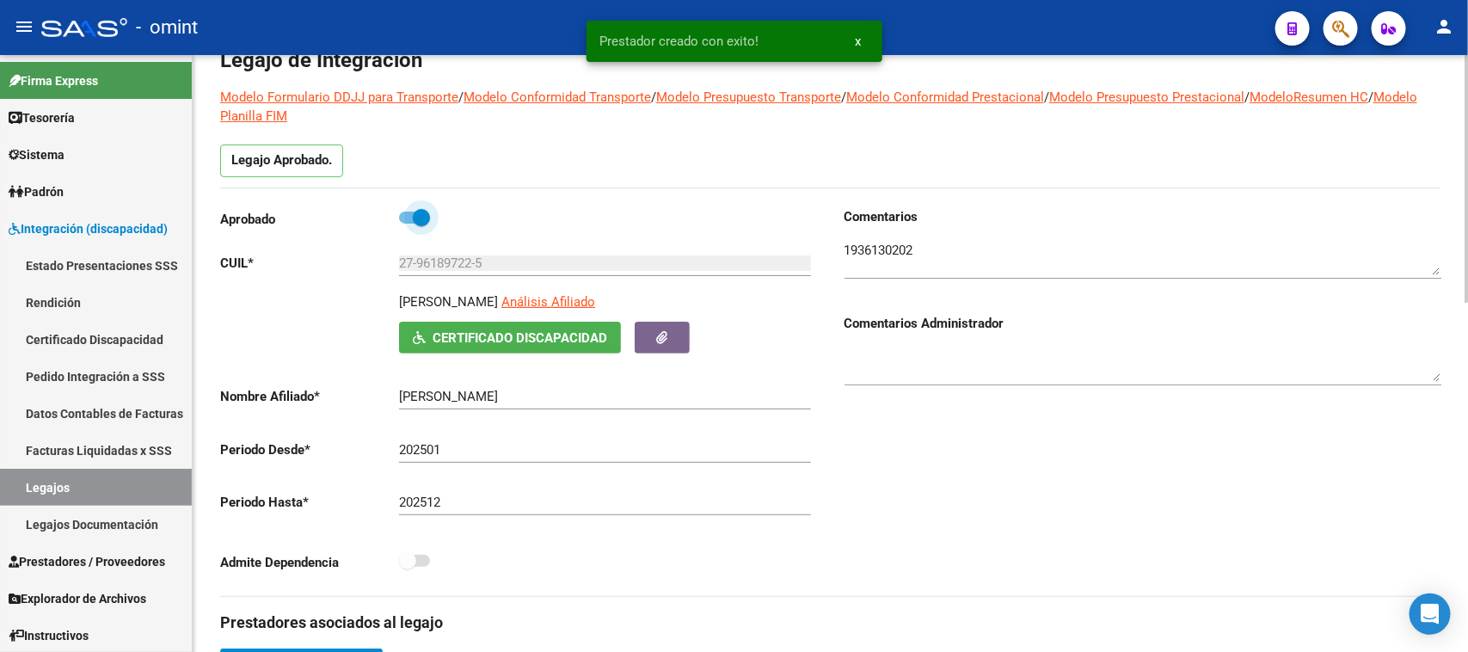
scroll to position [122, 0]
click at [437, 557] on div "Admite Dependencia" at bounding box center [518, 566] width 597 height 32
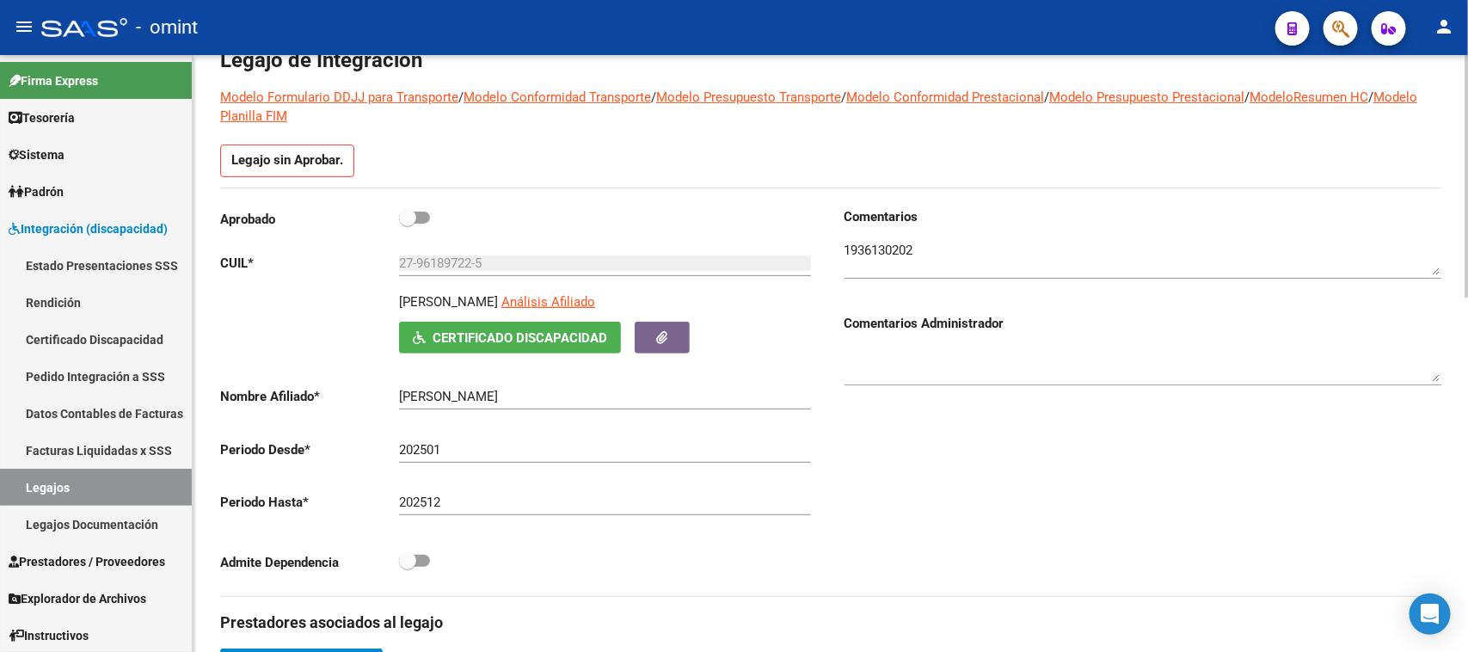
click at [421, 559] on span at bounding box center [414, 561] width 31 height 12
click at [408, 567] on input "checkbox" at bounding box center [407, 567] width 1 height 1
checkbox input "true"
click at [422, 209] on label at bounding box center [414, 217] width 31 height 21
click at [408, 224] on input "checkbox" at bounding box center [407, 224] width 1 height 1
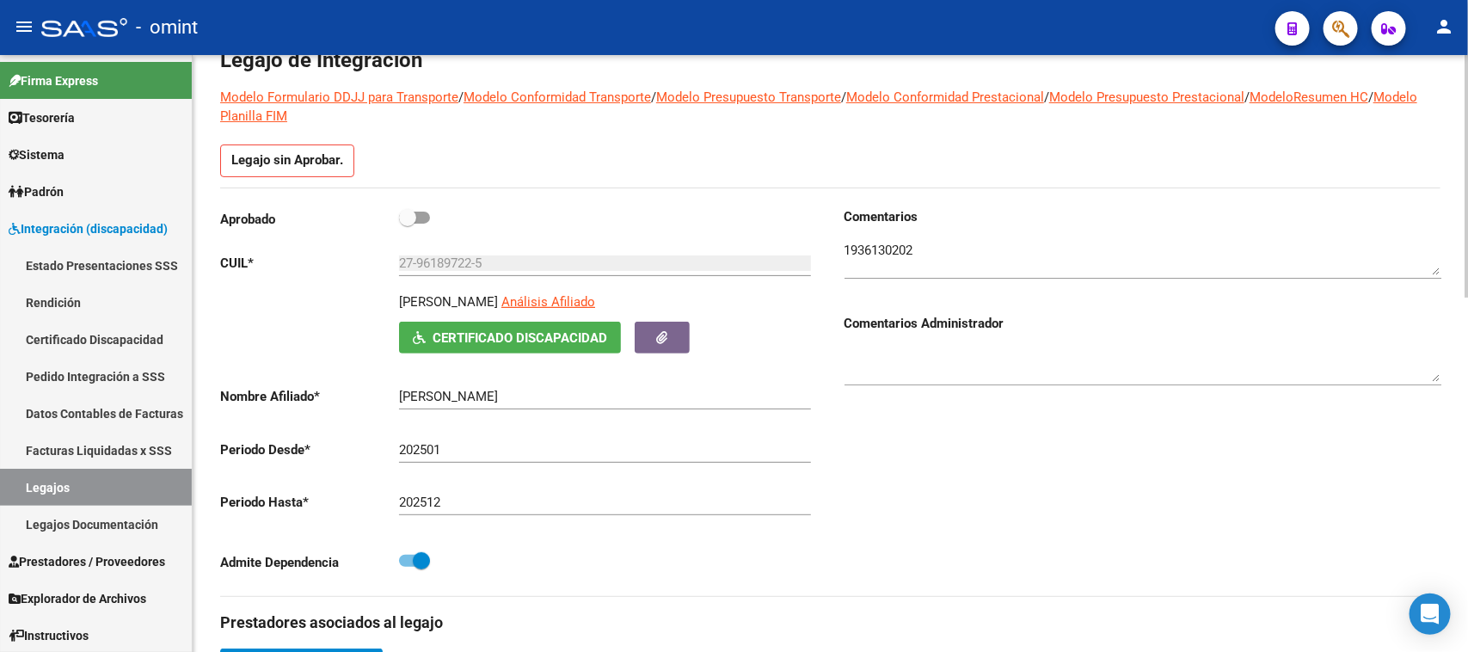
checkbox input "true"
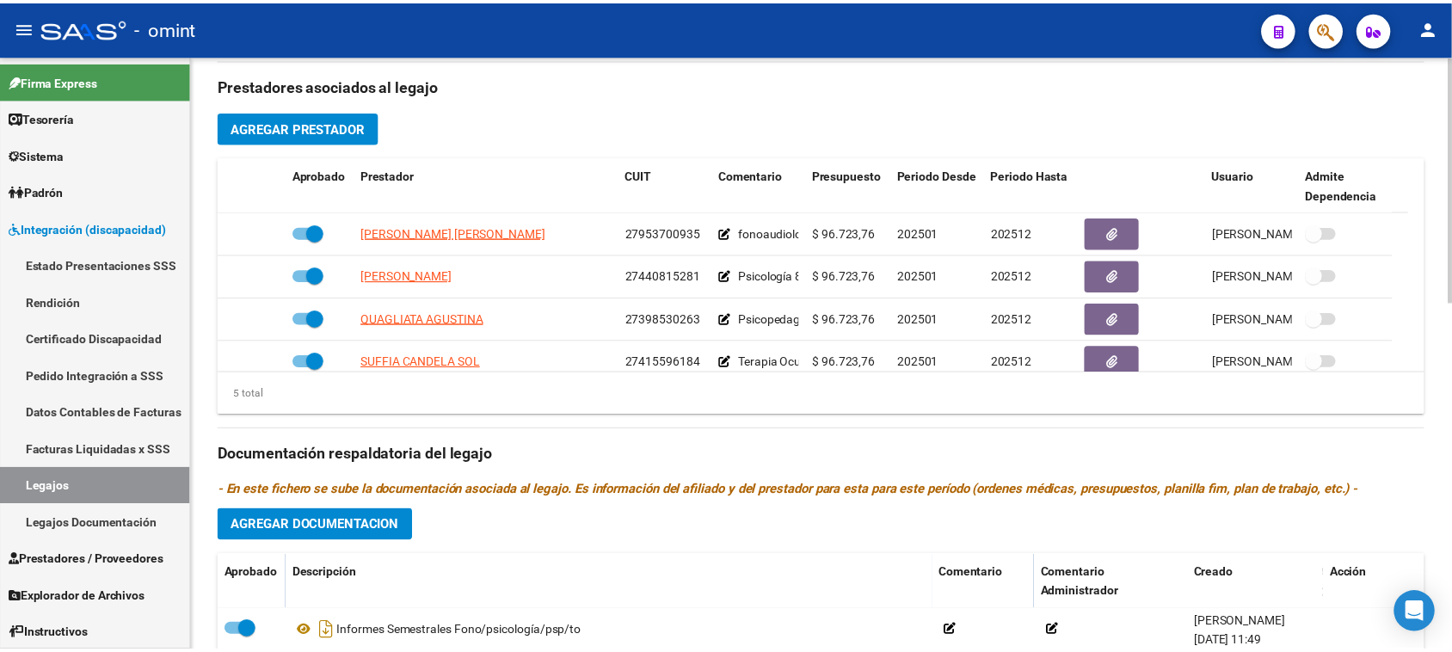
scroll to position [61, 0]
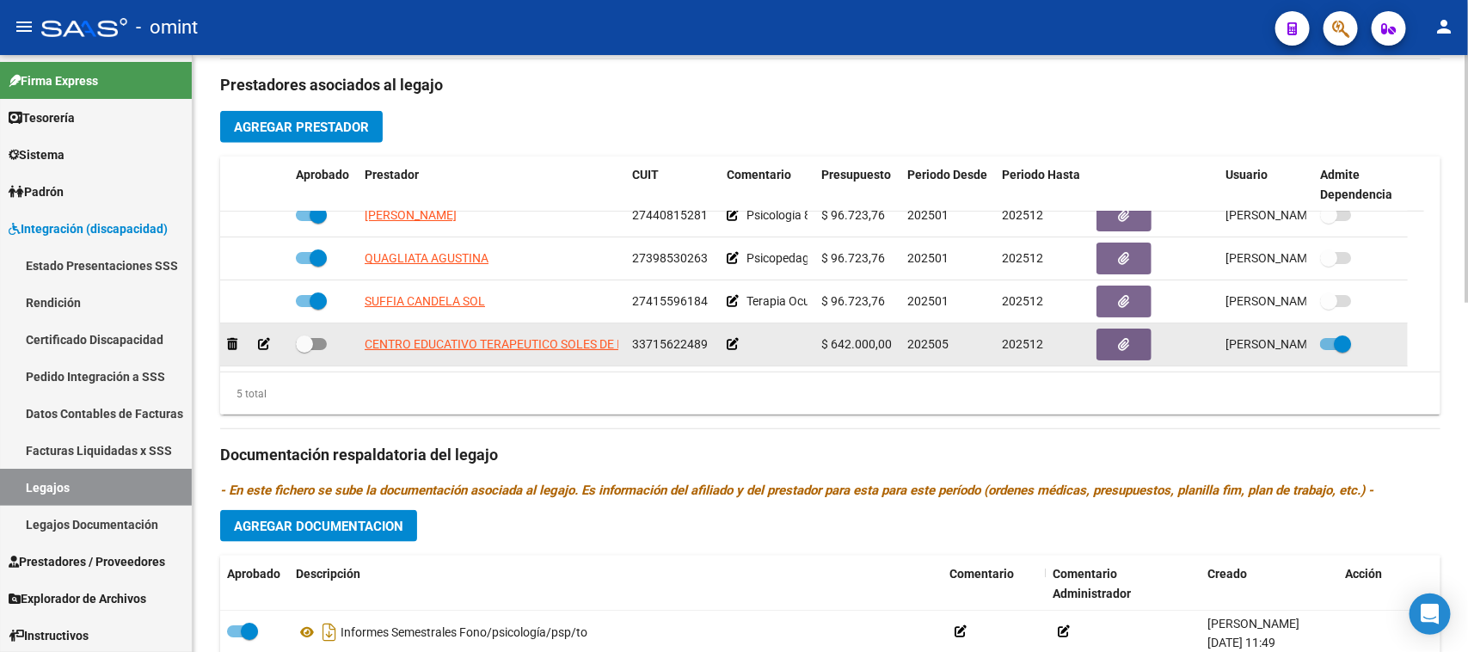
click at [727, 342] on icon at bounding box center [733, 344] width 12 height 12
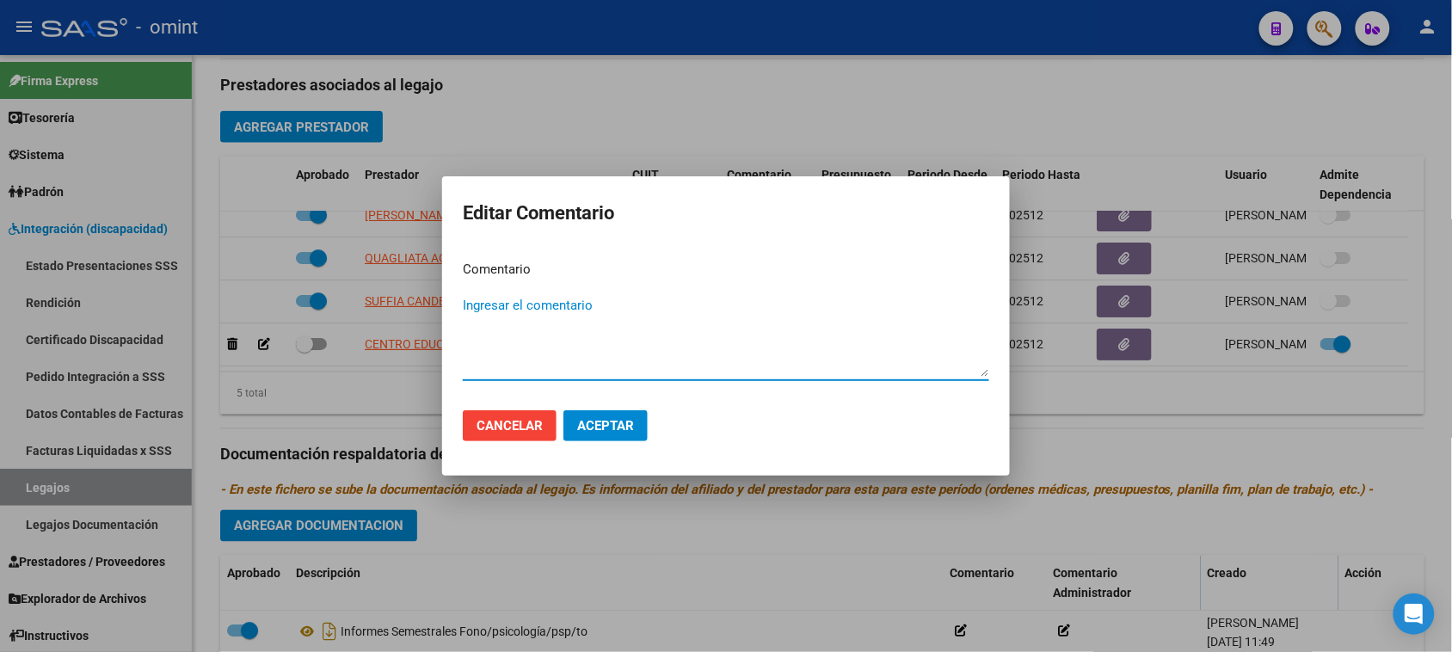
paste textarea "Centro de Educación Terapéutica Jornada Simple Cat A con Depende"
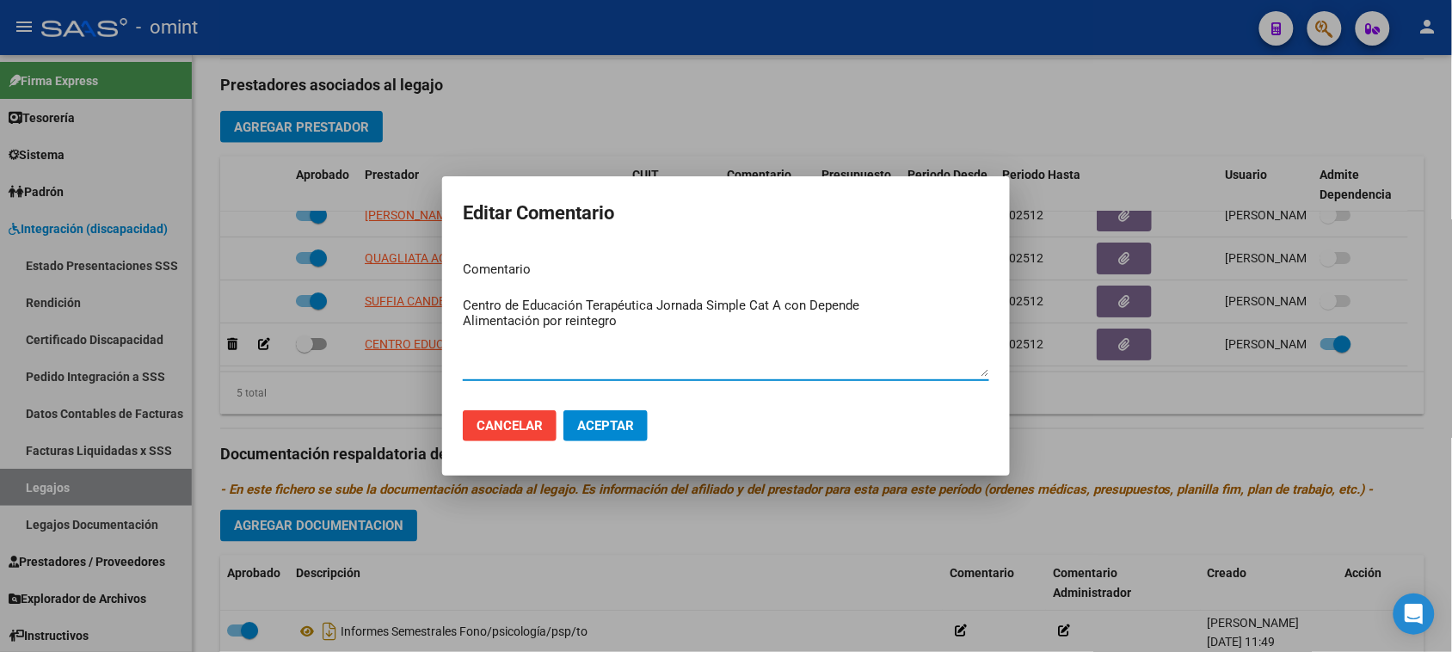
click at [463, 327] on textarea "Centro de Educación Terapéutica Jornada Simple Cat A con Depende Alimentación p…" at bounding box center [726, 336] width 526 height 81
click at [678, 314] on textarea "Centro de Educación Terapéutica Jornada Simple Cat A con Depende (Alimentación …" at bounding box center [726, 336] width 526 height 81
click at [457, 306] on mat-dialog-content "Comentario Centro de Educación Terapéutica Jornada Simple Cat A con Depende (Al…" at bounding box center [726, 321] width 568 height 149
click at [457, 319] on mat-dialog-content "Comentario Centro de Educación Terapéutica Jornada Simple Cat A con Depende (Al…" at bounding box center [726, 321] width 568 height 149
click at [548, 319] on textarea "Centro de Educación Terapéutica Jornada Simple Cat A con Depende (Alimentación …" at bounding box center [726, 336] width 526 height 81
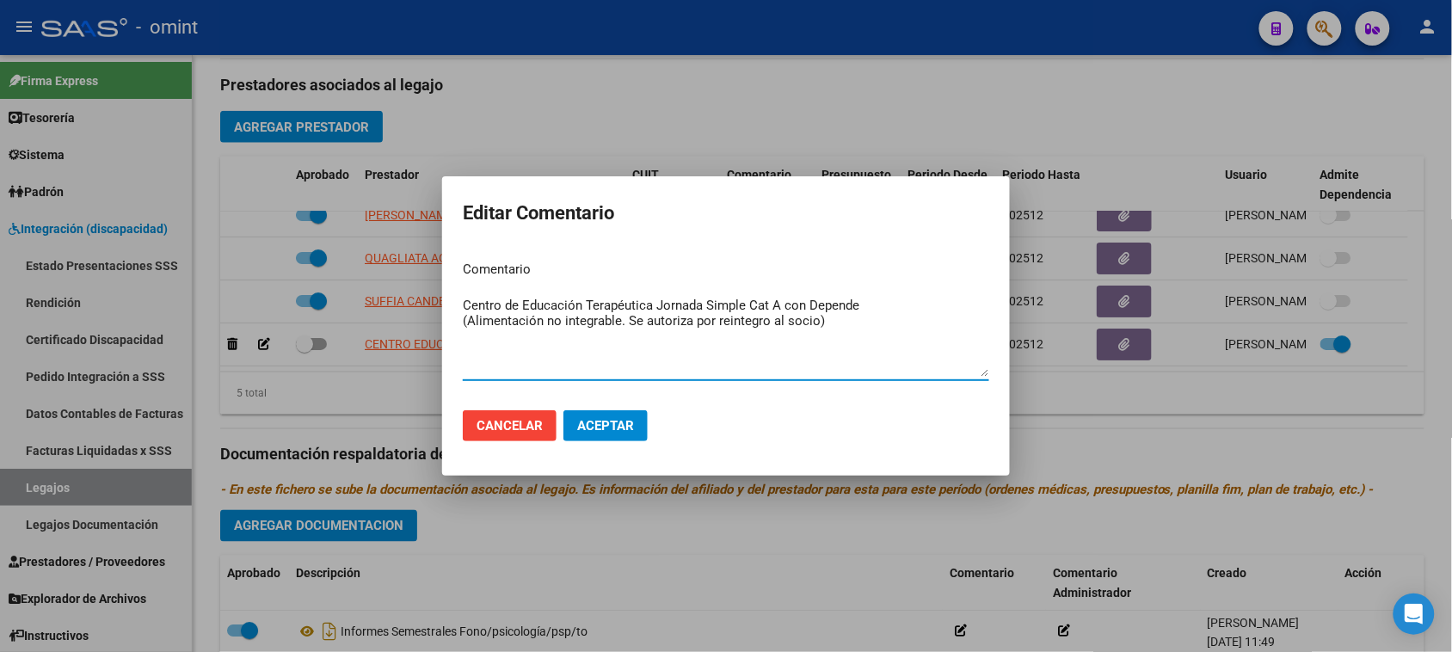
click at [866, 308] on textarea "Centro de Educación Terapéutica Jornada Simple Cat A con Depende (Alimentación …" at bounding box center [726, 336] width 526 height 81
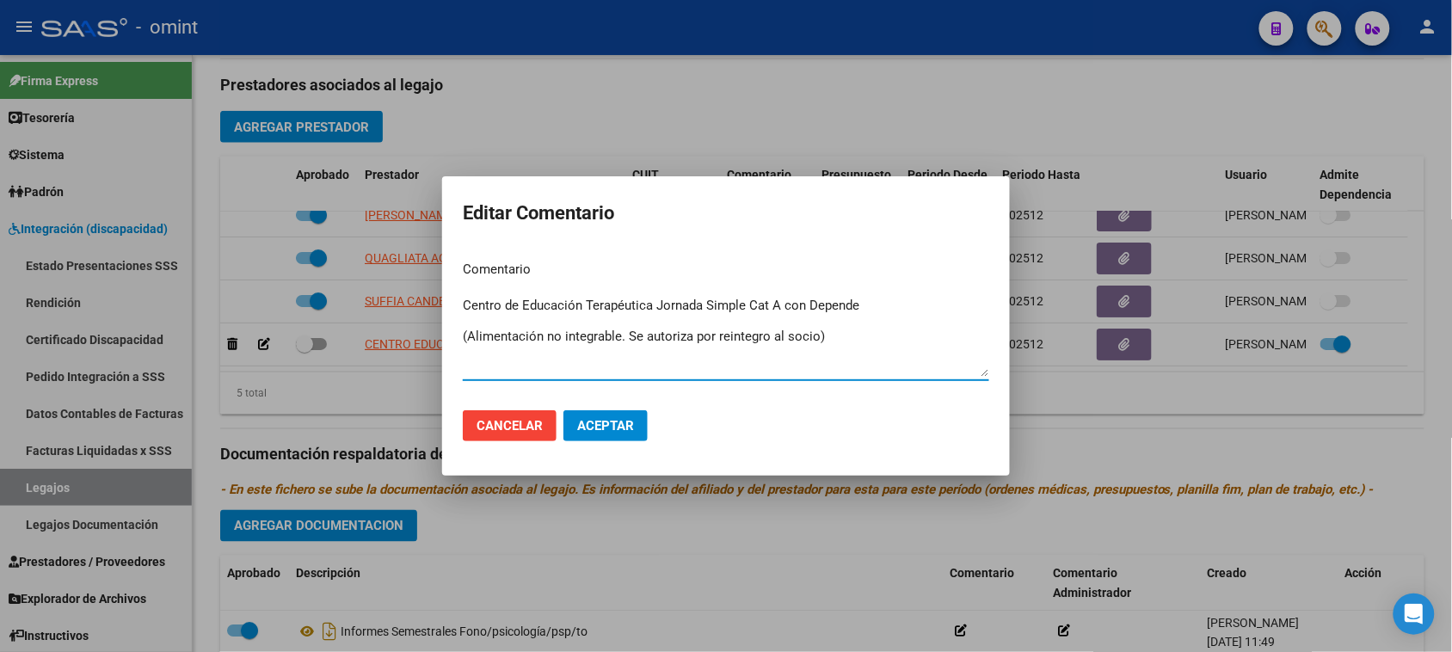
type textarea "Centro de Educación Terapéutica Jornada Simple Cat A con Depende (Alimentación …"
click at [615, 418] on span "Aceptar" at bounding box center [605, 425] width 57 height 15
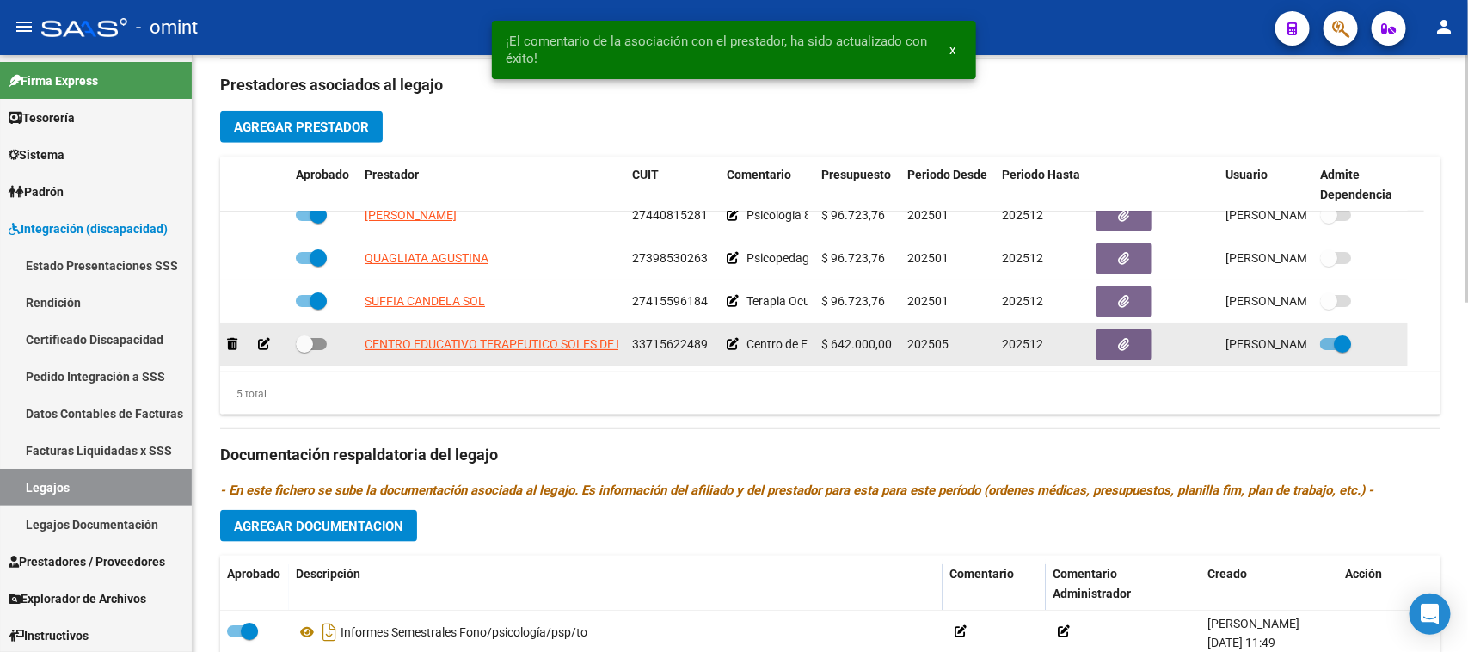
click at [310, 341] on span at bounding box center [304, 343] width 17 height 17
click at [304, 350] on input "checkbox" at bounding box center [304, 350] width 1 height 1
checkbox input "true"
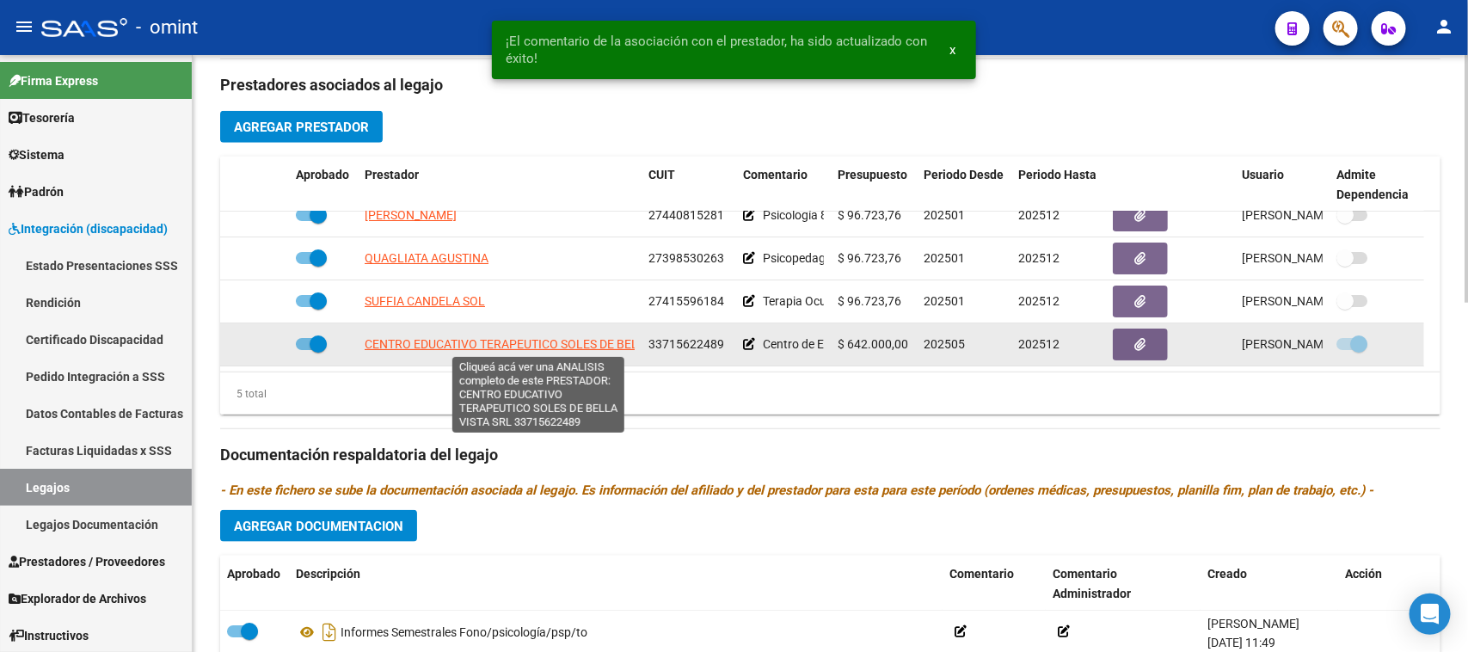
click at [581, 350] on app-link-go-to "CENTRO EDUCATIVO TERAPEUTICO SOLES DE BELLA VISTA SRL" at bounding box center [538, 345] width 347 height 20
click at [579, 342] on span "CENTRO EDUCATIVO TERAPEUTICO SOLES DE BELLA VISTA SRL" at bounding box center [538, 344] width 347 height 14
type textarea "33715622489"
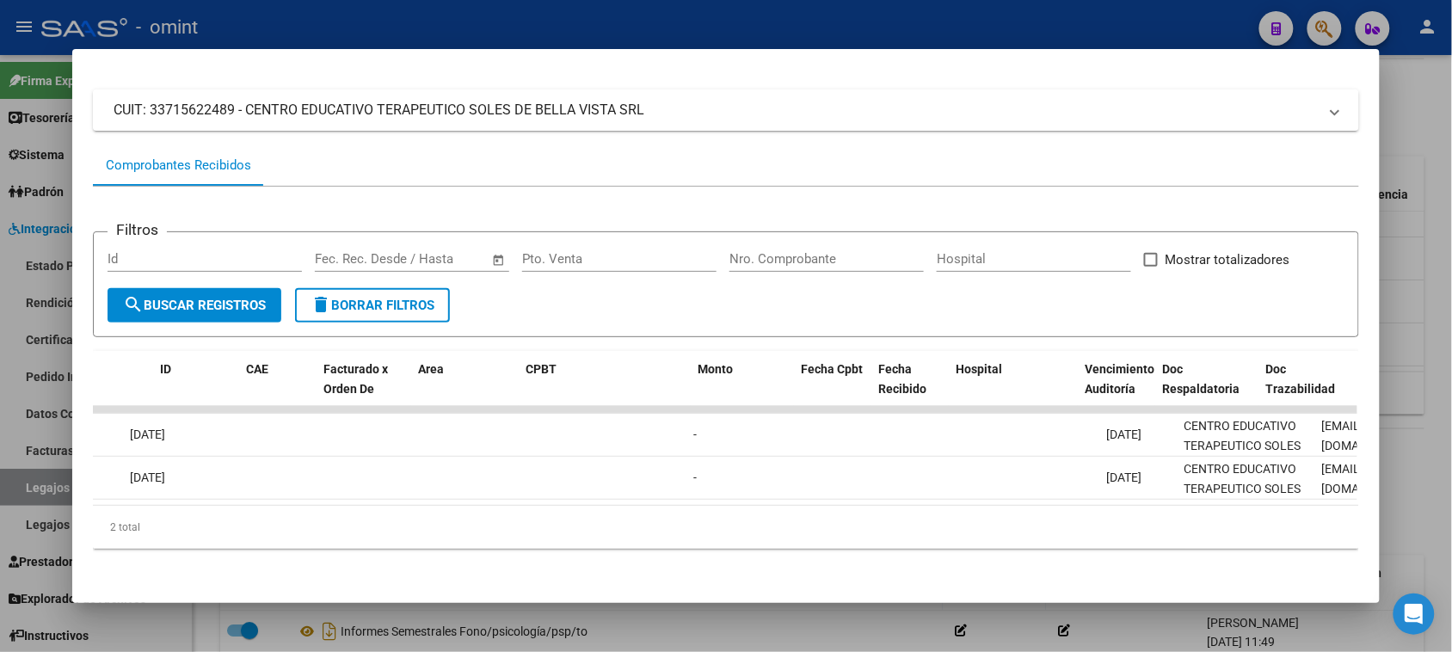
scroll to position [0, 0]
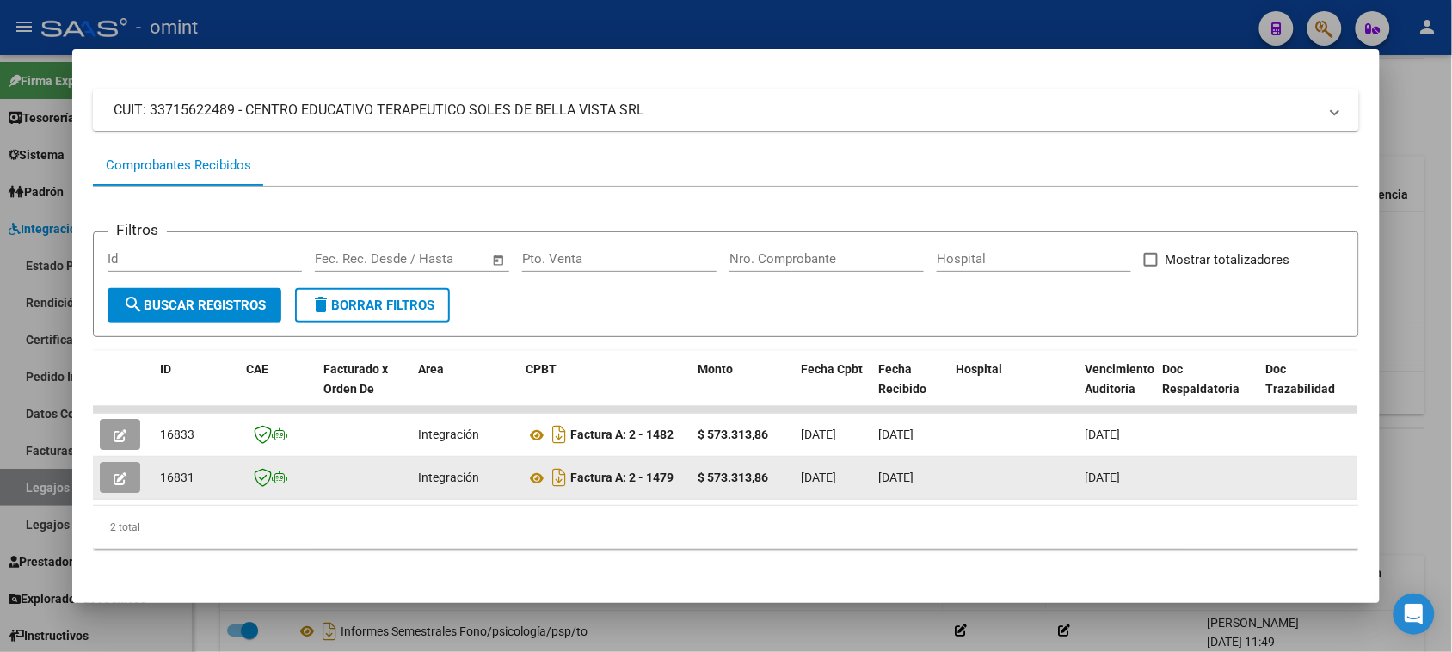
click at [93, 464] on datatable-body-cell at bounding box center [123, 478] width 60 height 42
click at [114, 472] on icon "button" at bounding box center [120, 478] width 13 height 13
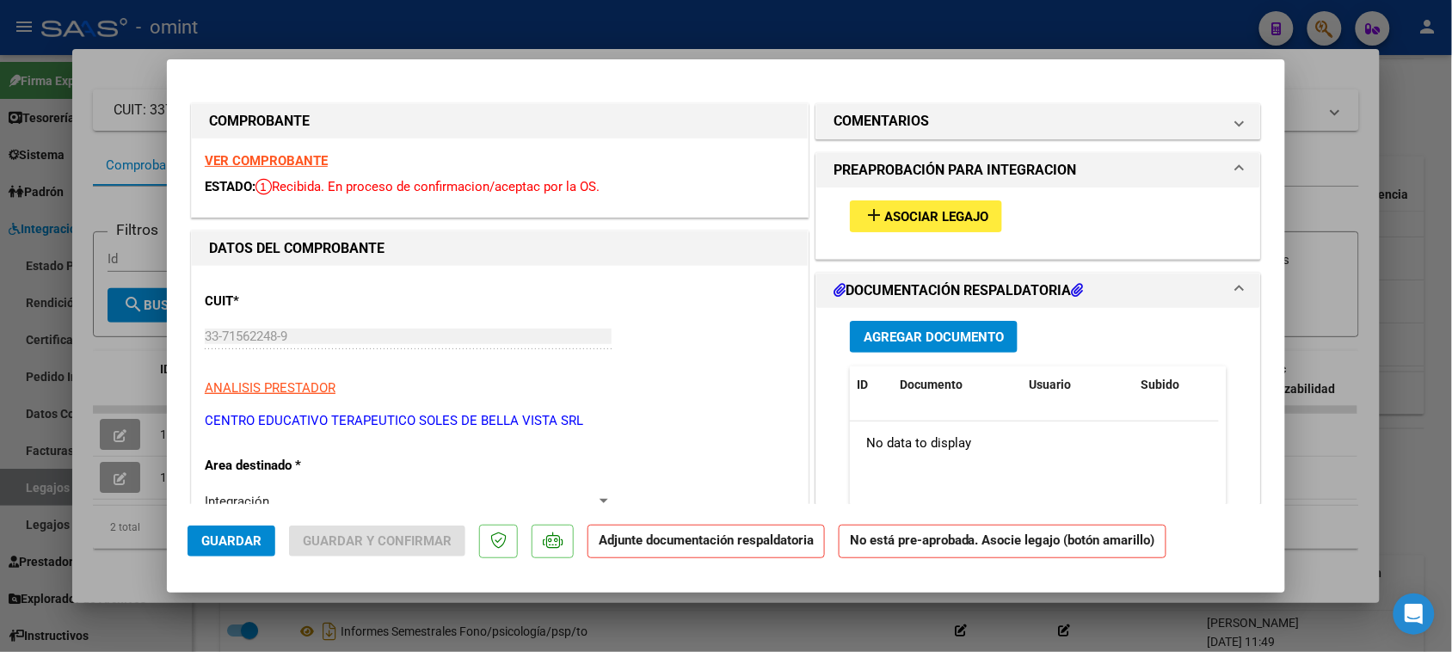
click at [302, 157] on strong "VER COMPROBANTE" at bounding box center [266, 160] width 123 height 15
click at [896, 209] on span "Asociar Legajo" at bounding box center [936, 216] width 104 height 15
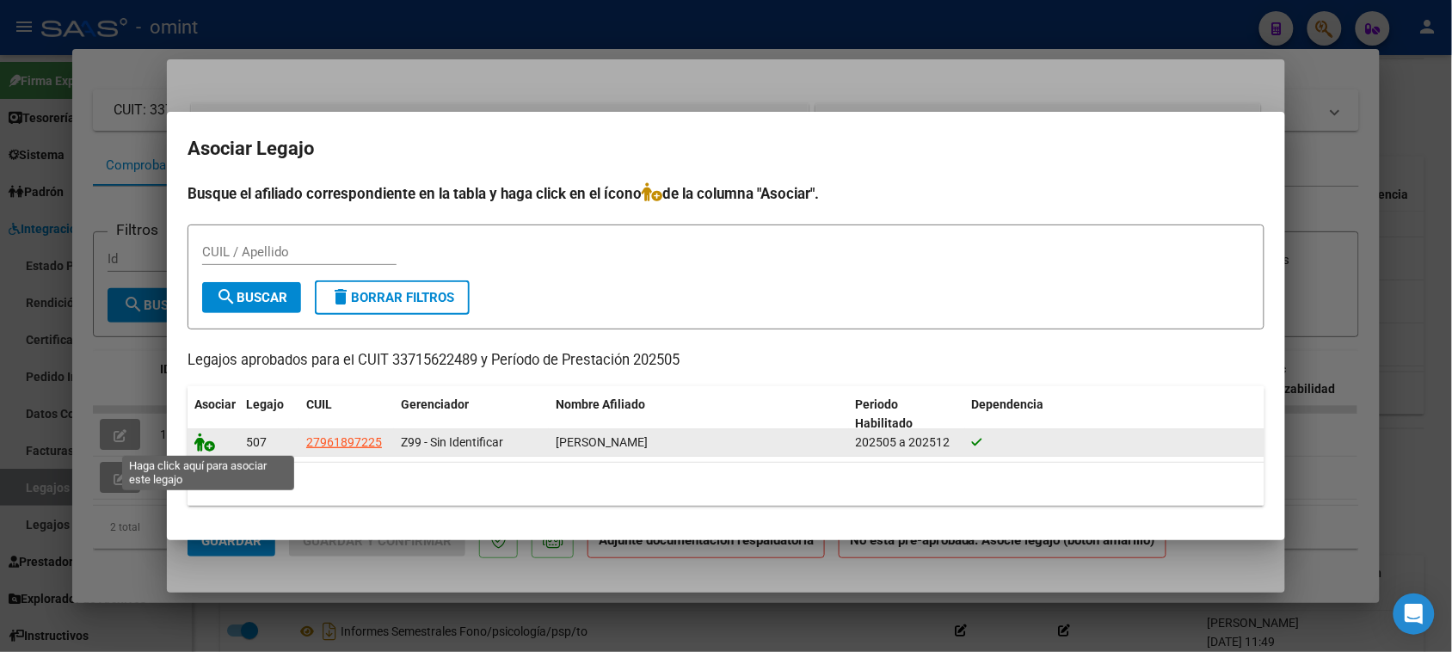
click at [199, 441] on icon at bounding box center [204, 442] width 21 height 19
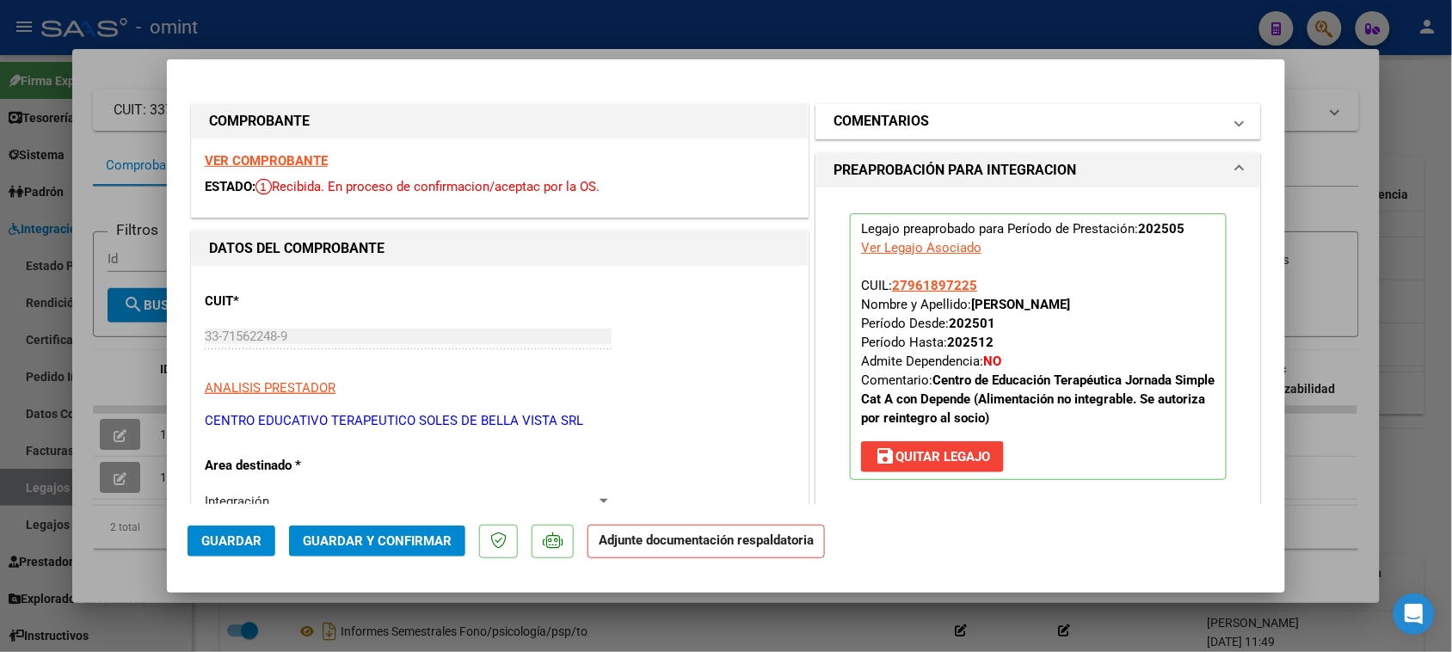
click at [875, 130] on h1 "COMENTARIOS" at bounding box center [880, 121] width 95 height 21
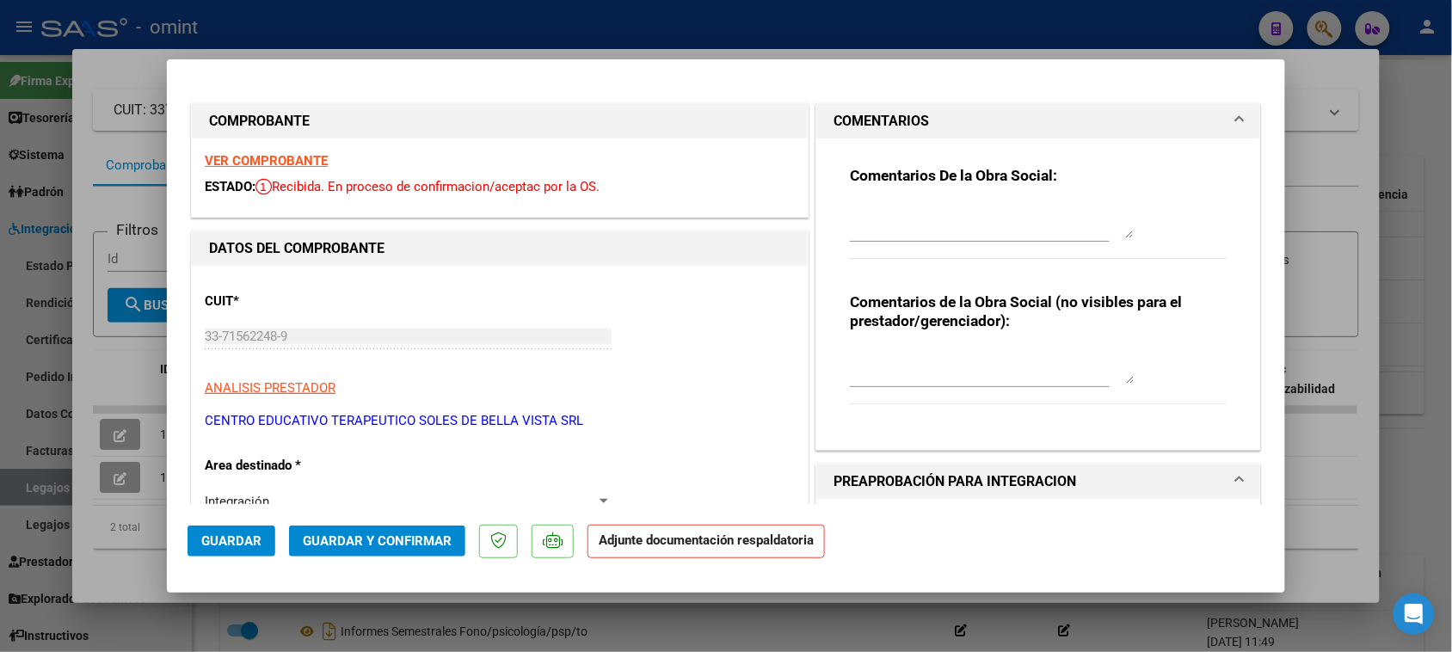
click at [871, 204] on textarea at bounding box center [992, 221] width 284 height 34
paste textarea "Falta planilla de asistencia. Debe cargar la misma en "Documentación Respaldato…"
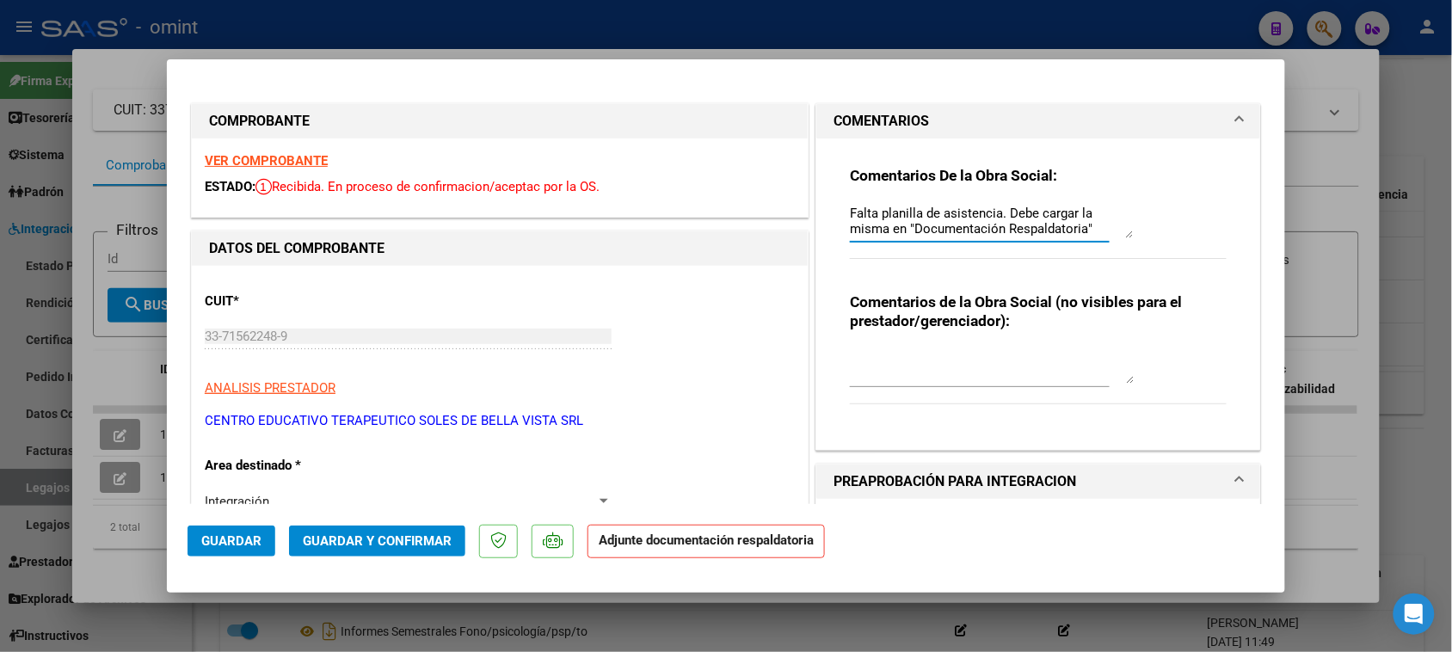
type textarea "Falta planilla de asistencia. Debe cargar la misma en "Documentación Respaldato…"
click at [206, 547] on span "Guardar" at bounding box center [231, 540] width 60 height 15
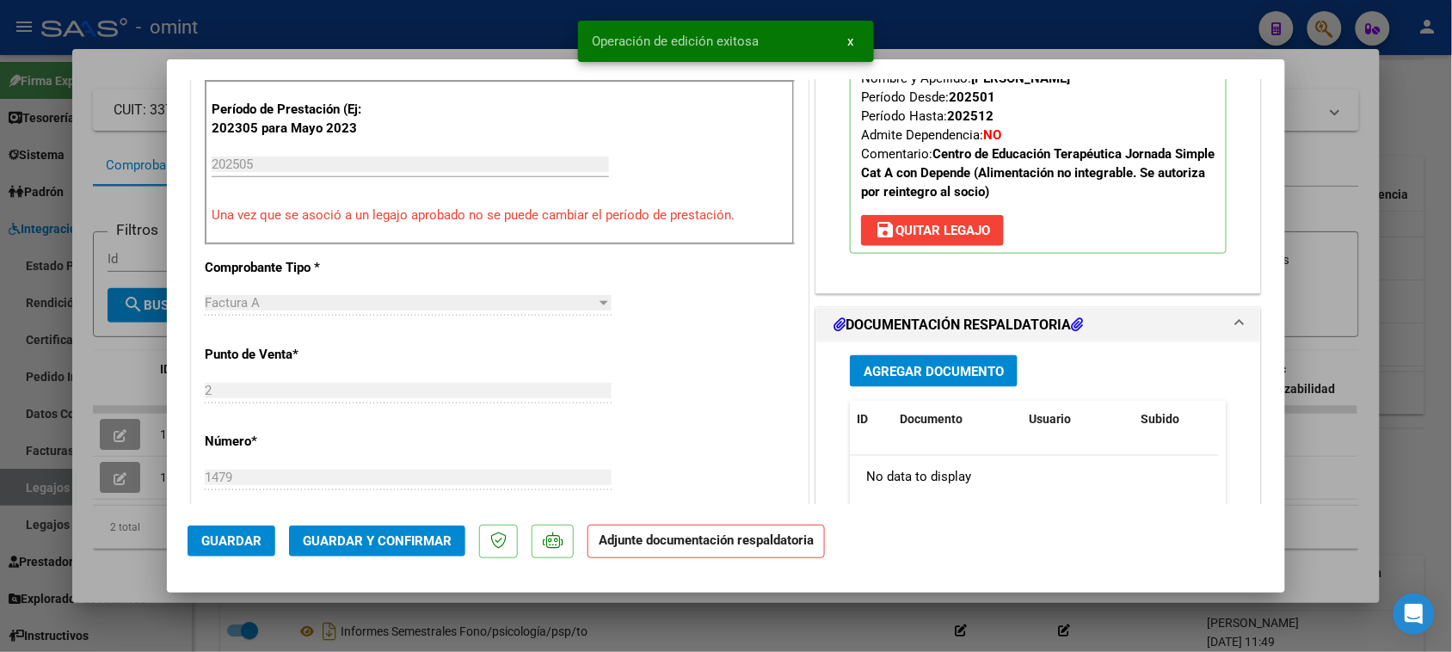
scroll to position [645, 0]
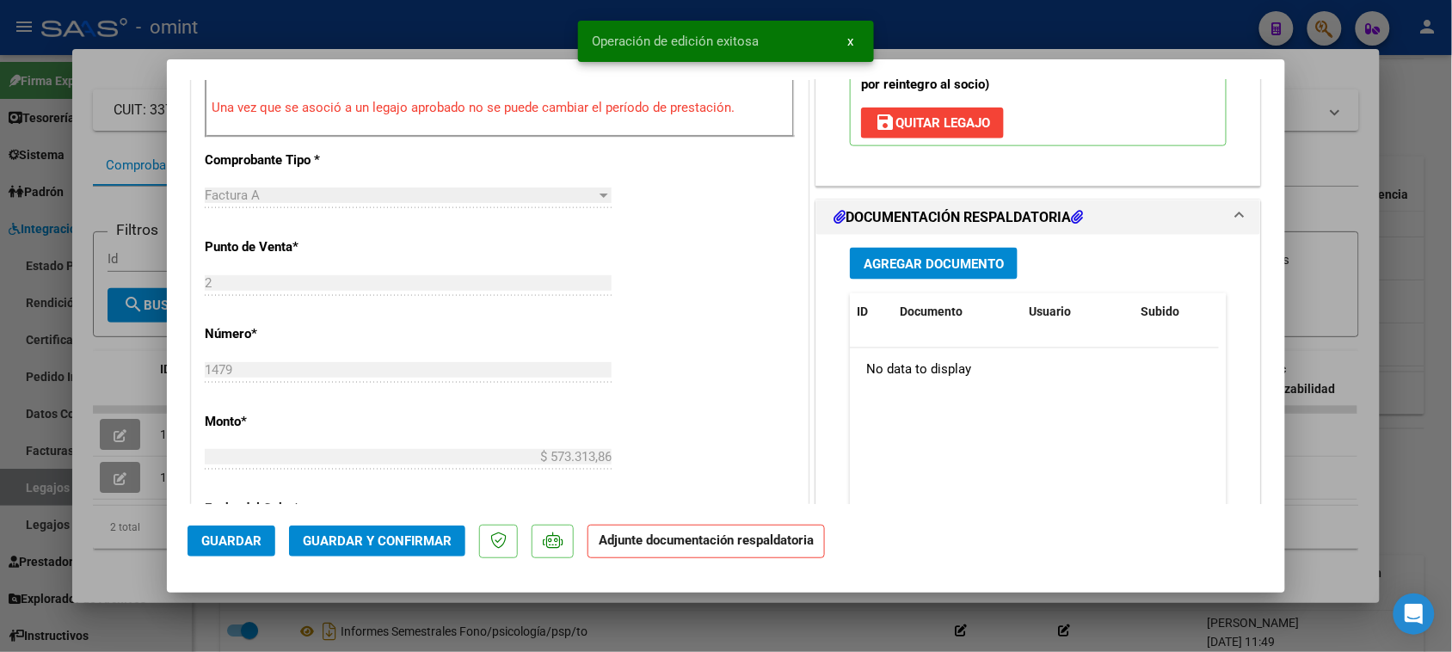
click at [392, 543] on span "Guardar y Confirmar" at bounding box center [377, 540] width 149 height 15
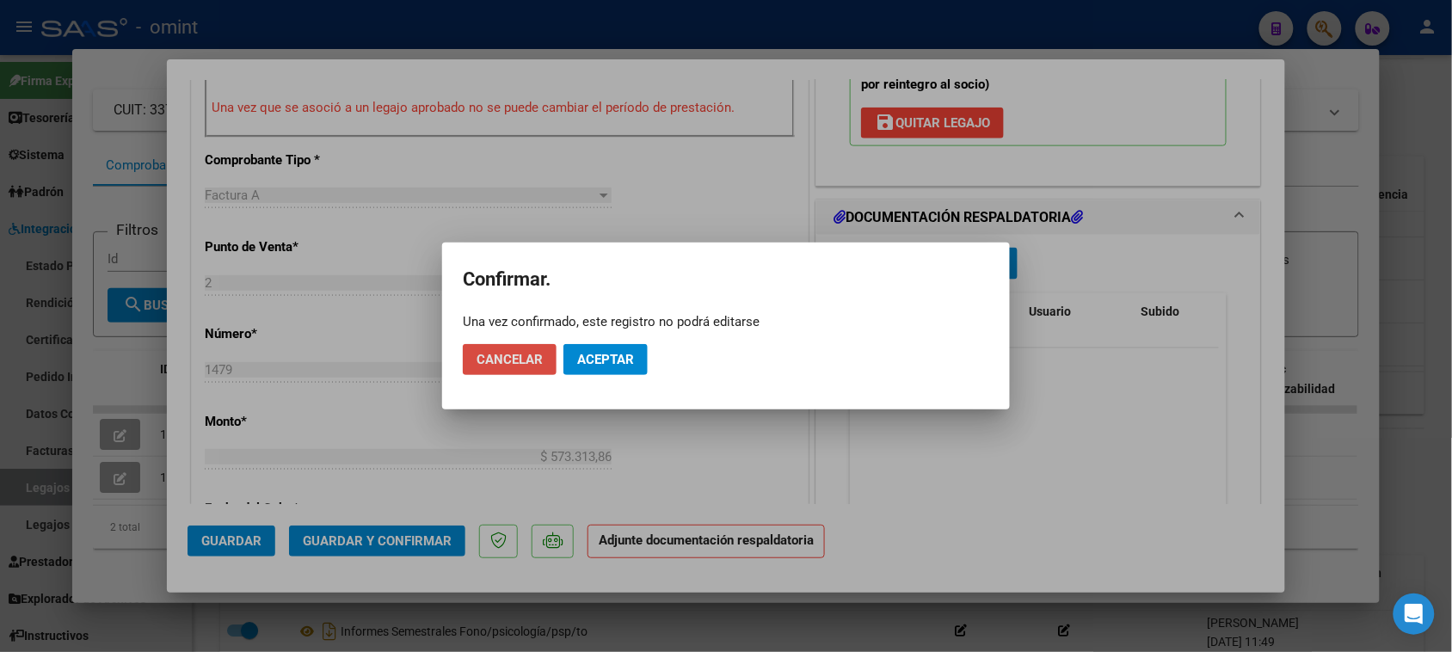
click at [512, 353] on span "Cancelar" at bounding box center [509, 359] width 66 height 15
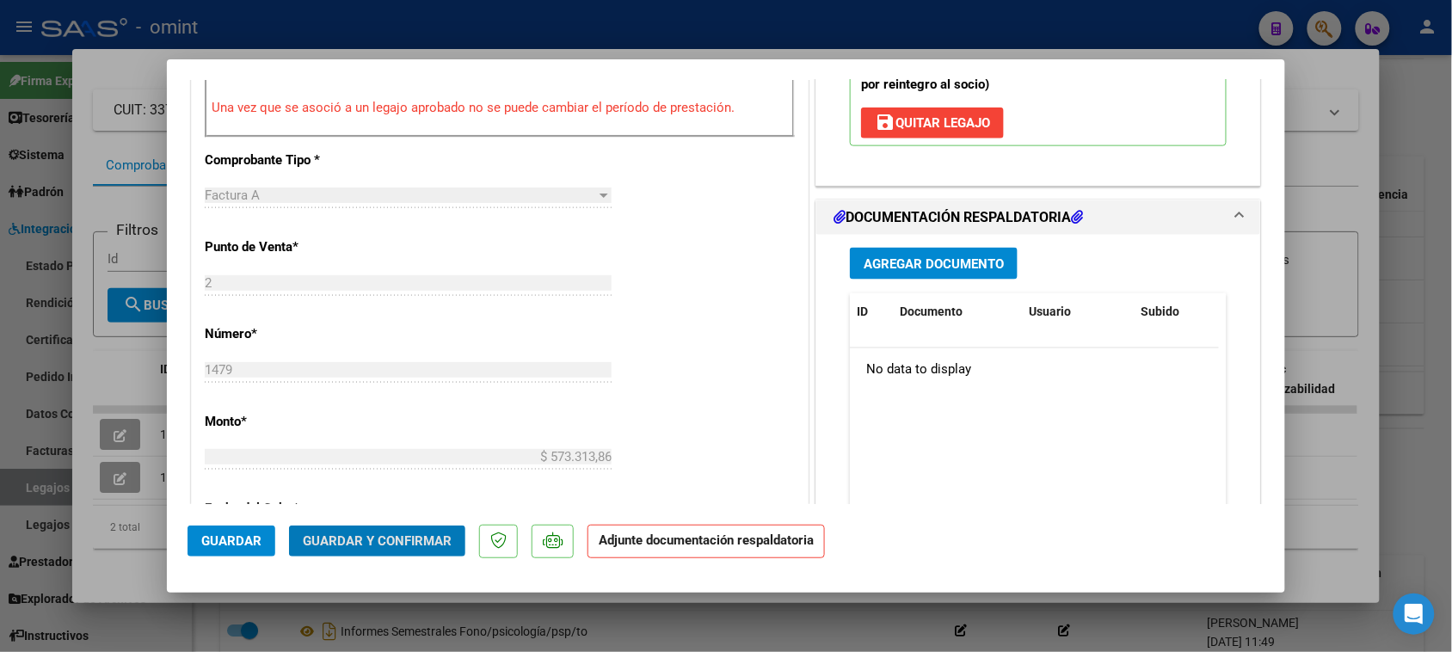
type input "$ 0,00"
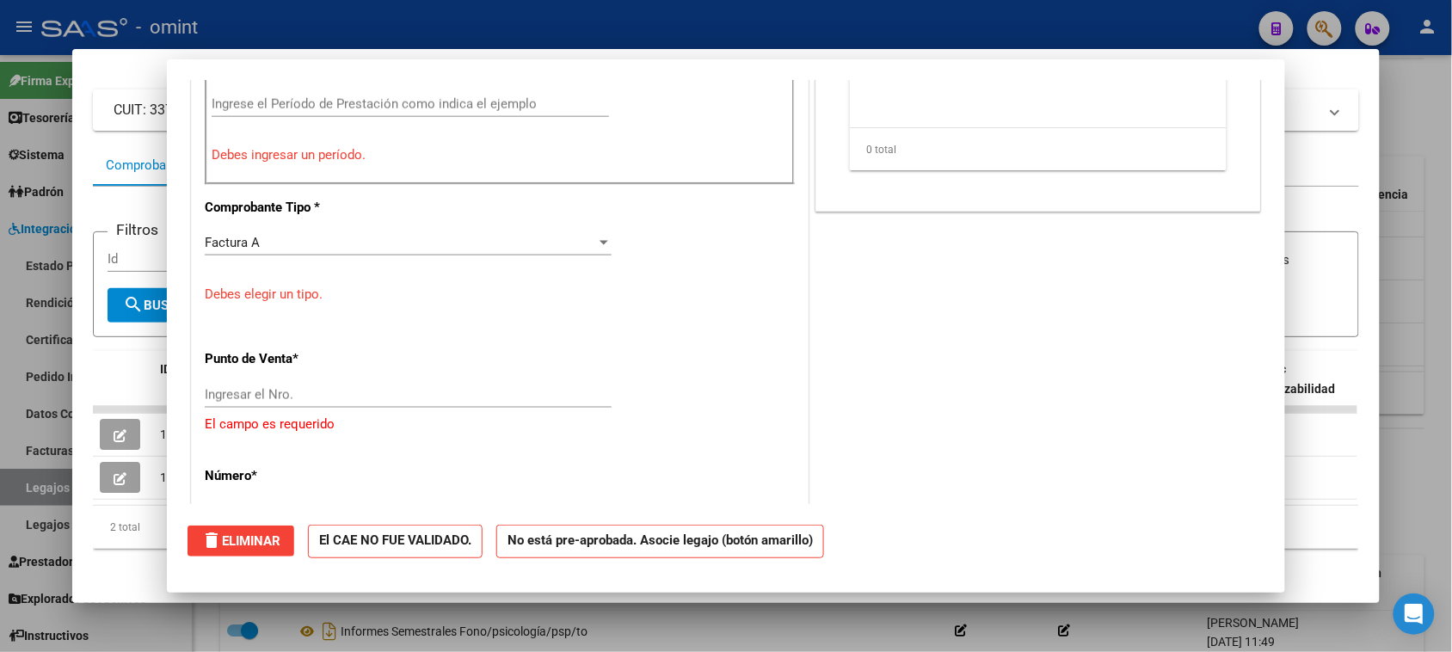
scroll to position [0, 0]
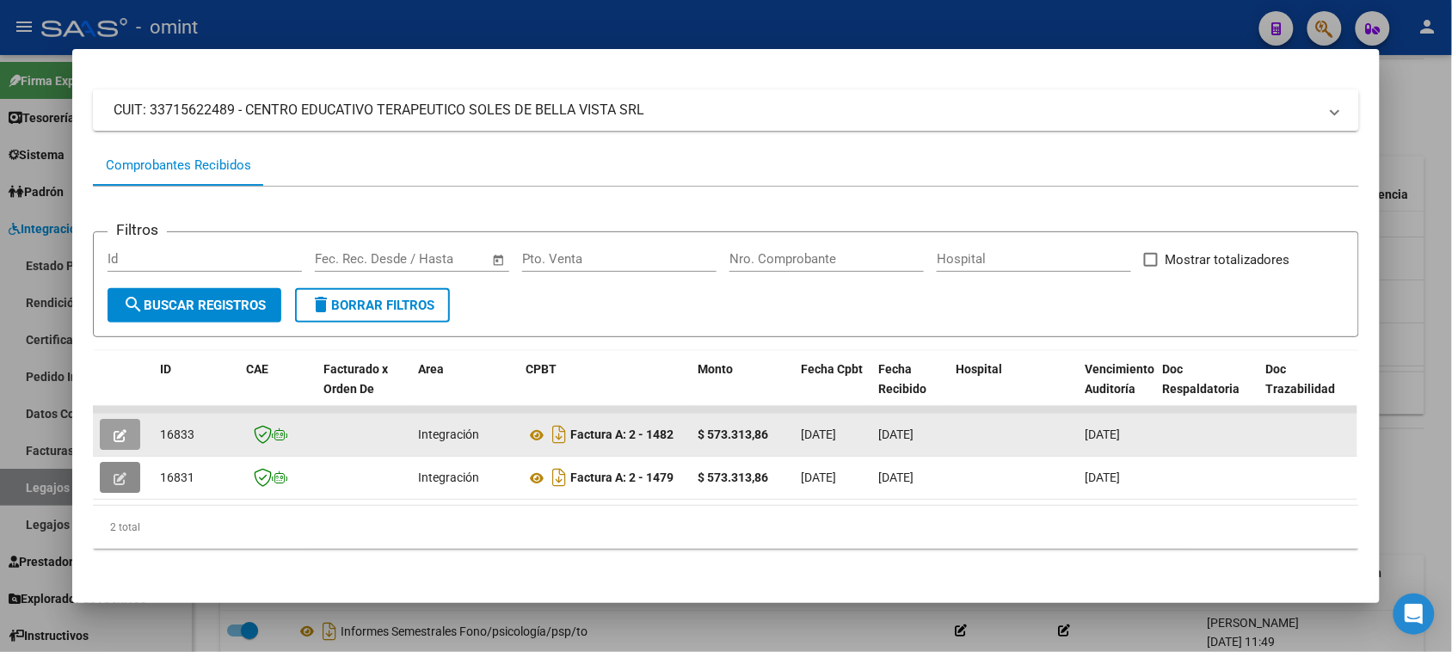
click at [114, 429] on icon "button" at bounding box center [120, 435] width 13 height 13
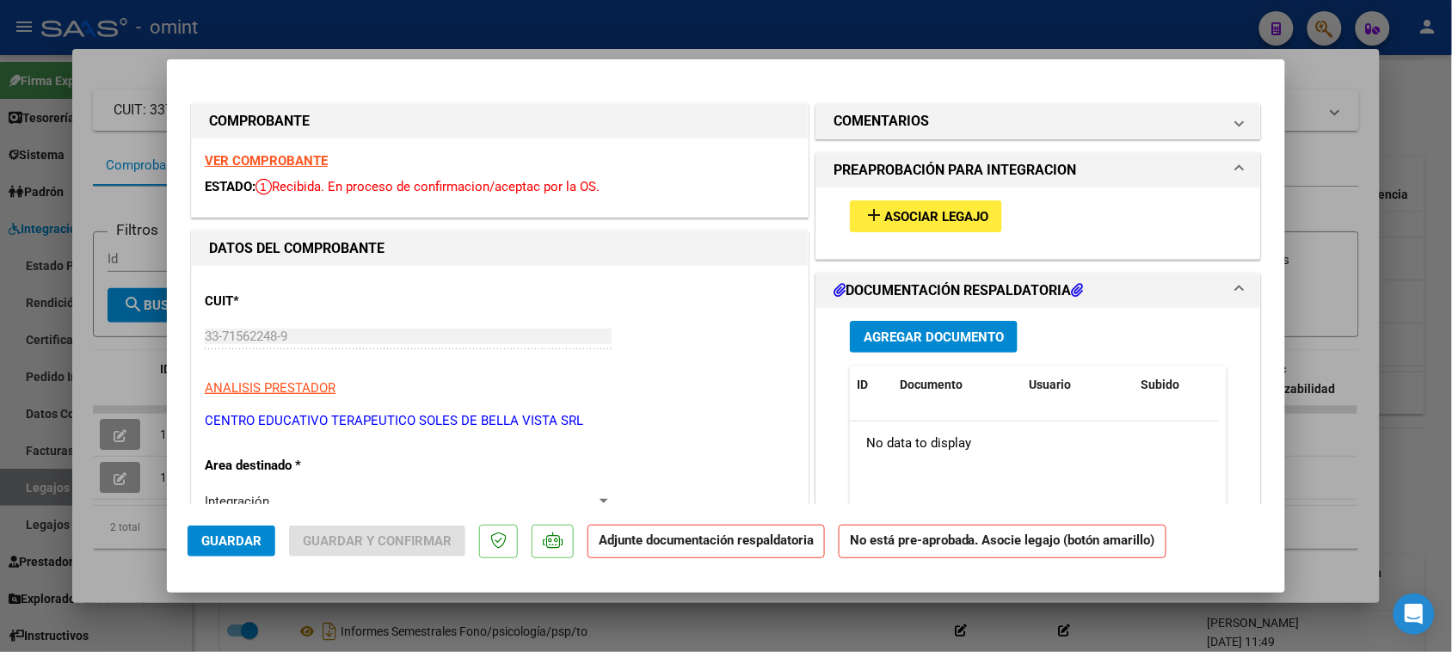
click at [925, 213] on span "Asociar Legajo" at bounding box center [936, 216] width 104 height 15
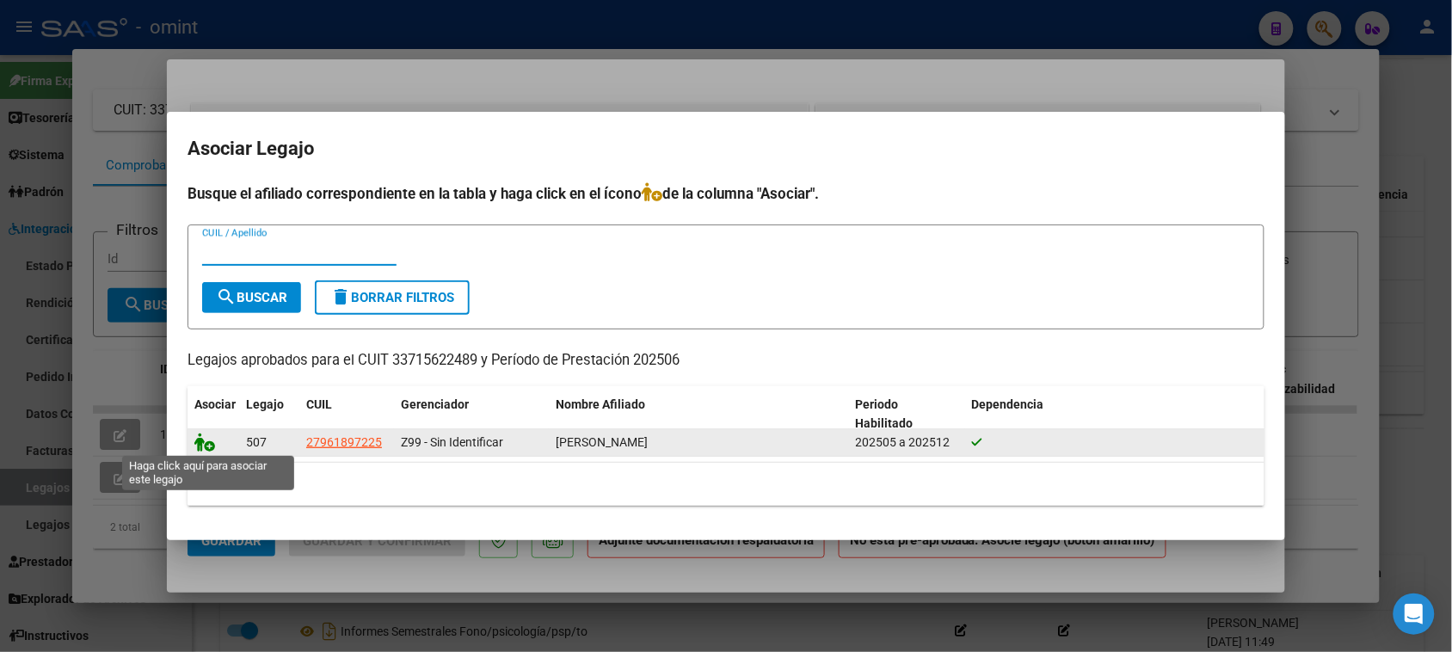
click at [203, 439] on icon at bounding box center [204, 442] width 21 height 19
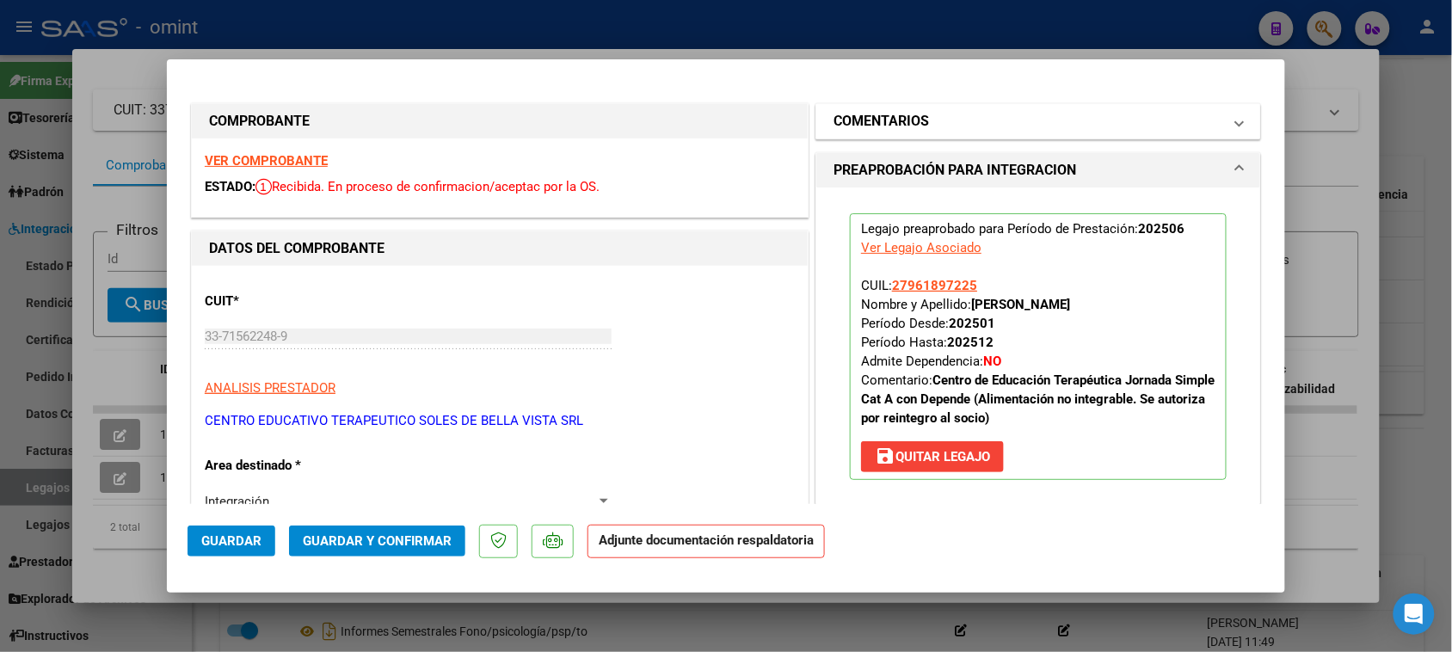
click at [1022, 121] on mat-panel-title "COMENTARIOS" at bounding box center [1027, 121] width 389 height 21
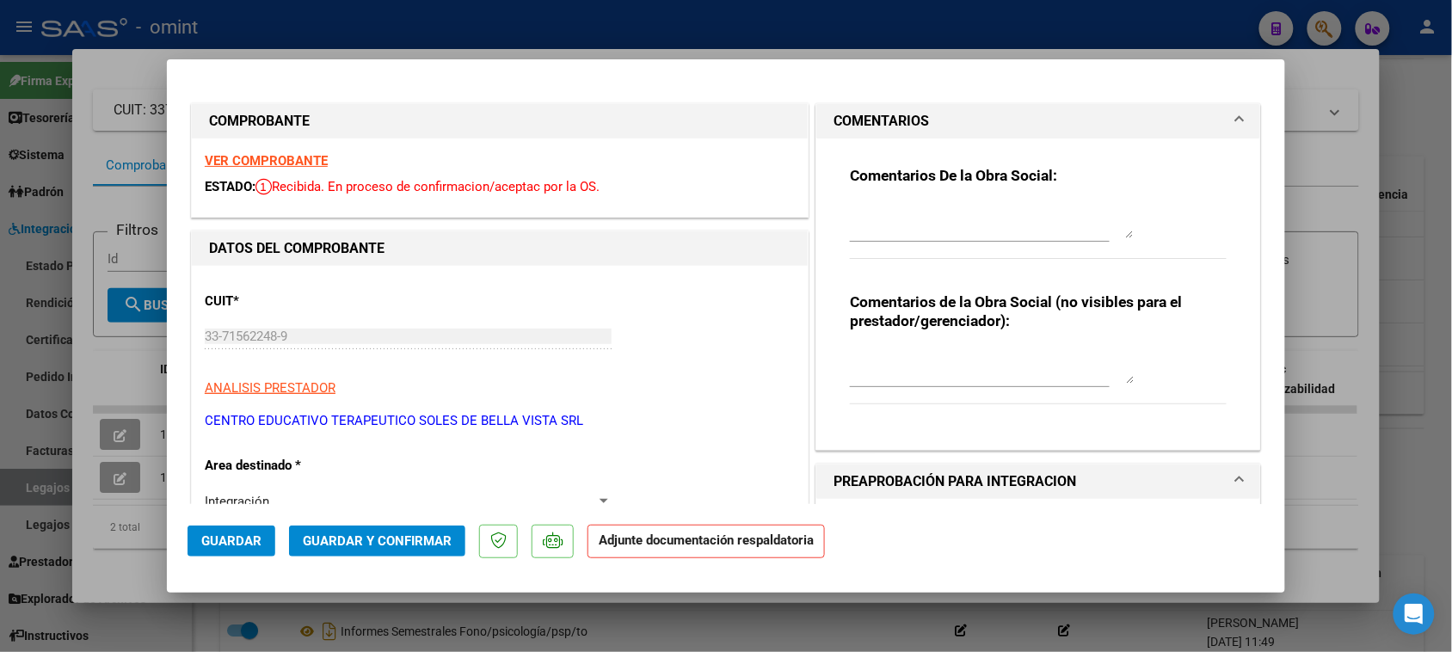
click at [973, 222] on textarea at bounding box center [992, 221] width 284 height 34
paste textarea "Falta planilla de asistencia. Debe cargar la misma en "Documentación Respaldato…"
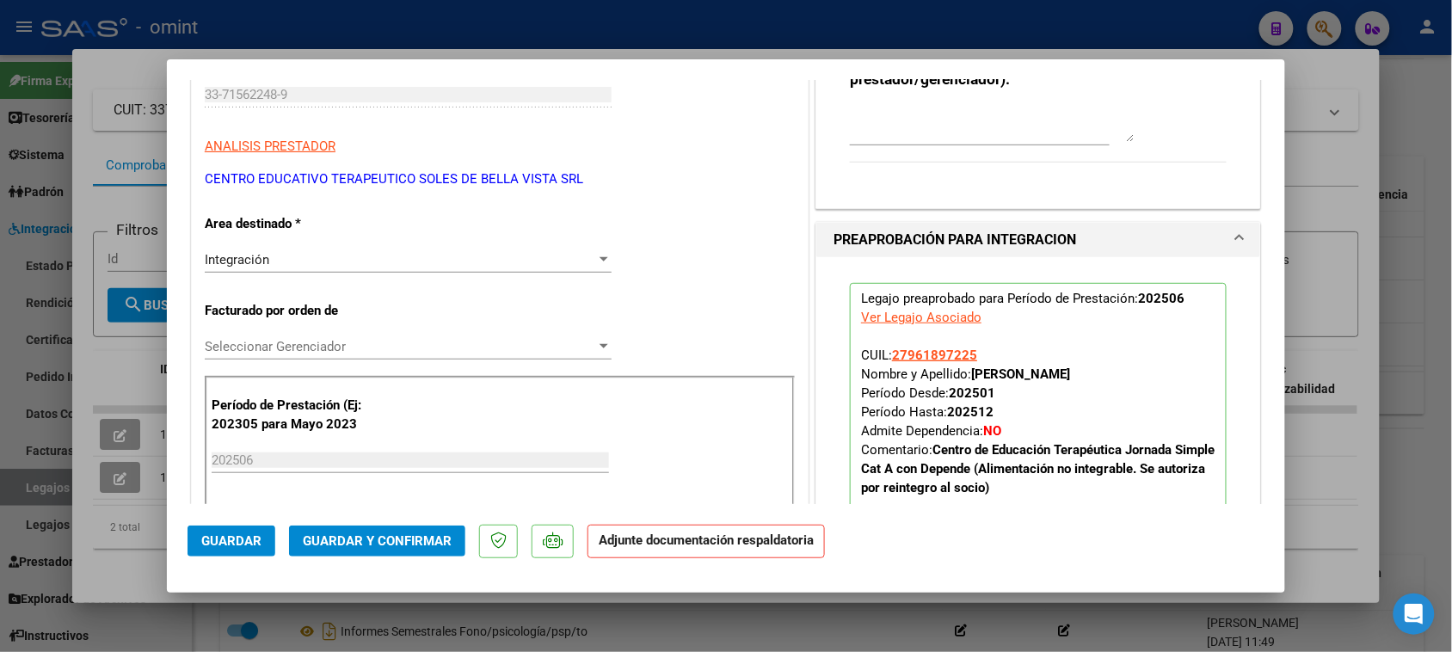
scroll to position [322, 0]
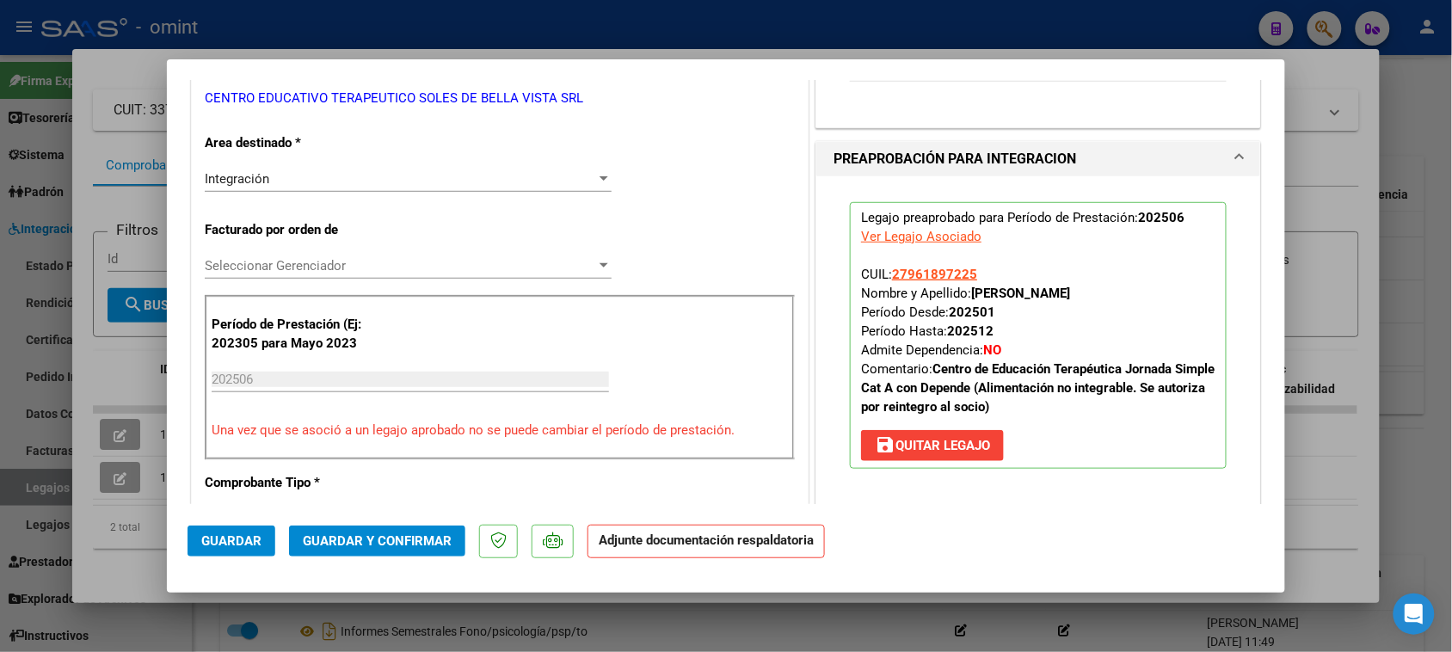
type textarea "Falta planilla de asistencia. Debe cargar la misma en "Documentación Respaldato…"
click at [212, 533] on span "Guardar" at bounding box center [231, 540] width 60 height 15
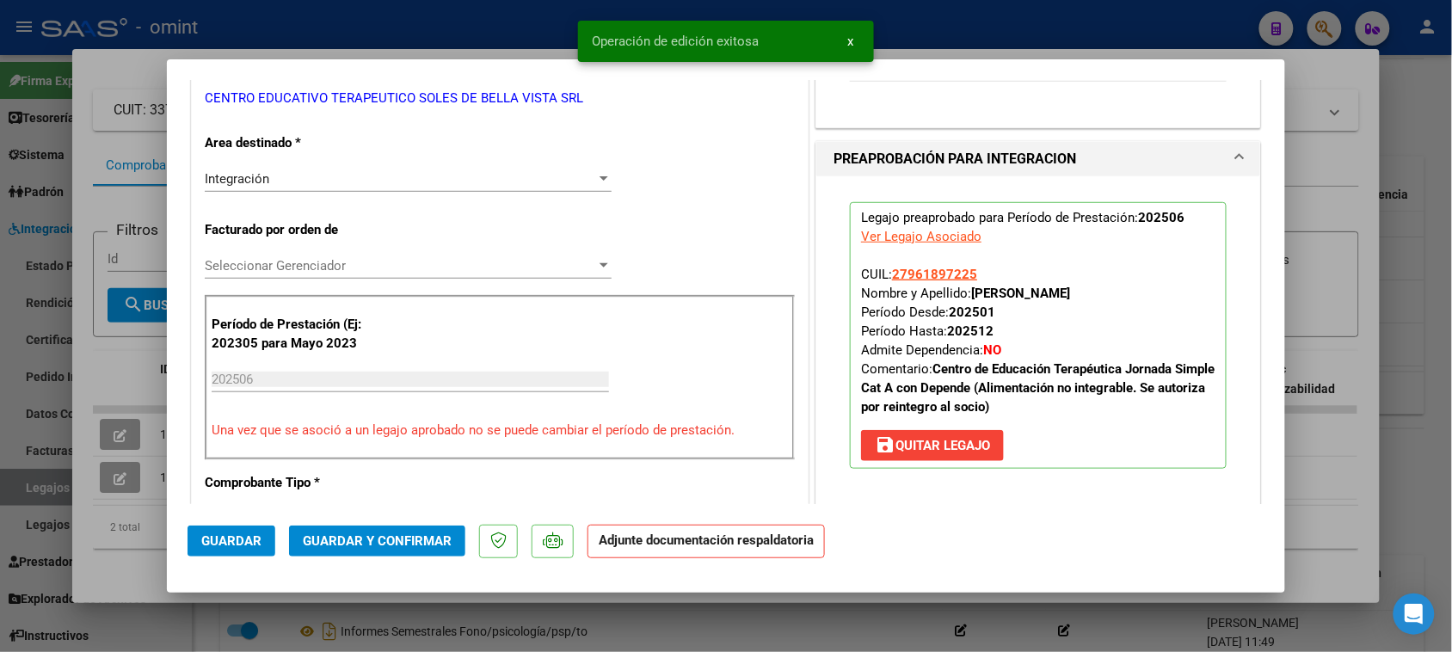
type input "$ 0,00"
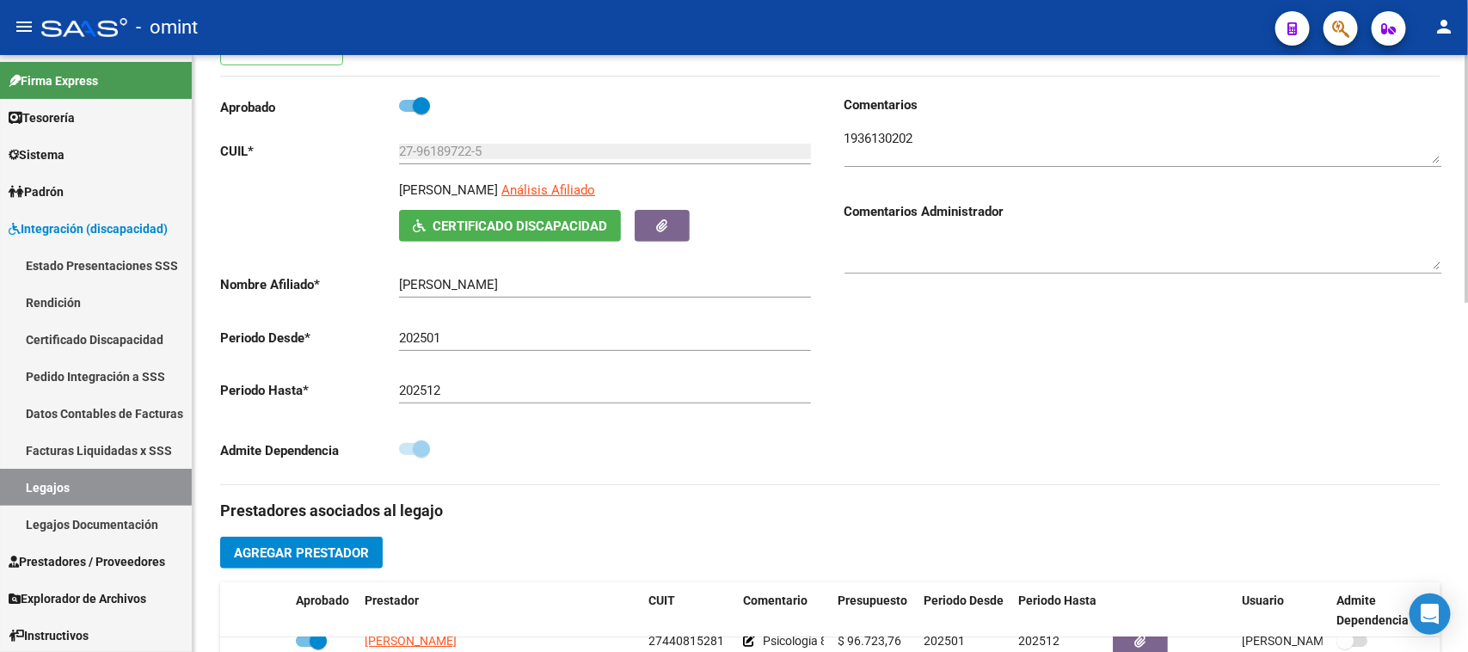
scroll to position [199, 0]
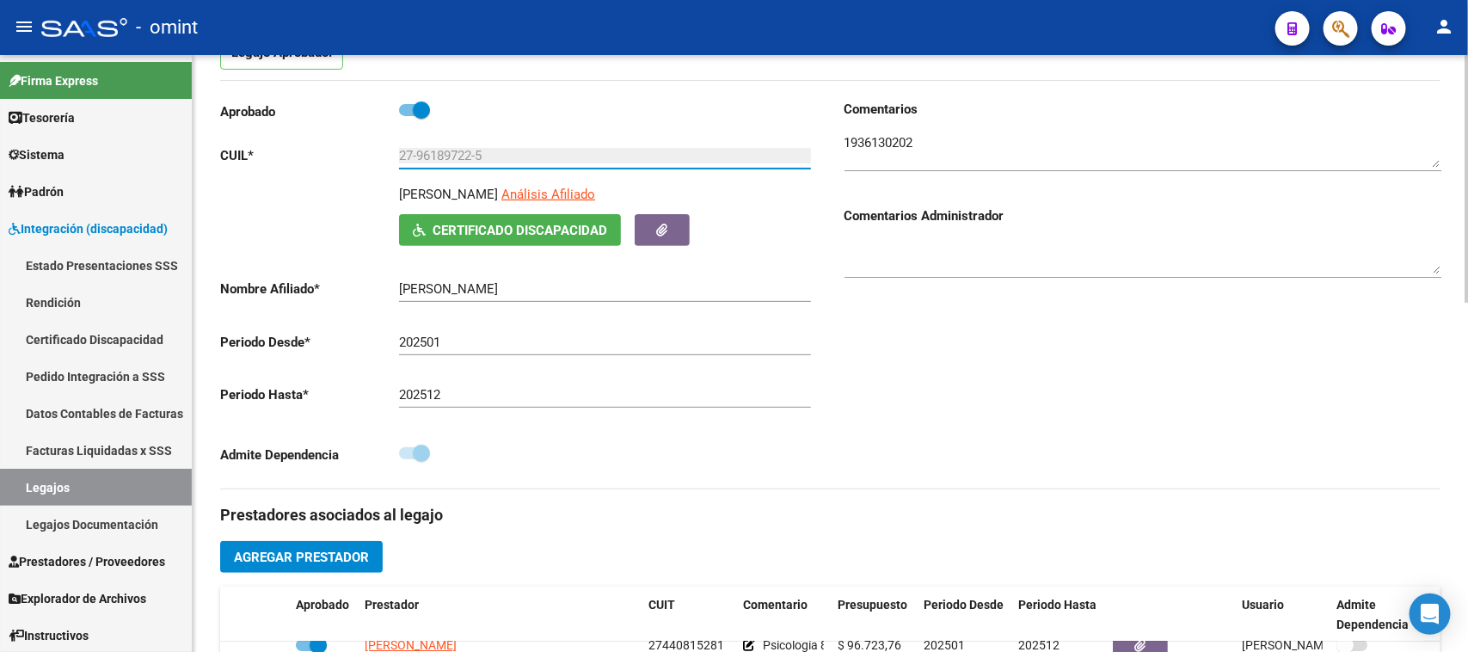
drag, startPoint x: 492, startPoint y: 156, endPoint x: 383, endPoint y: 162, distance: 109.4
click at [383, 162] on app-form-text-field "CUIL * 27-96189722-5 Ingresar CUIL" at bounding box center [515, 155] width 591 height 15
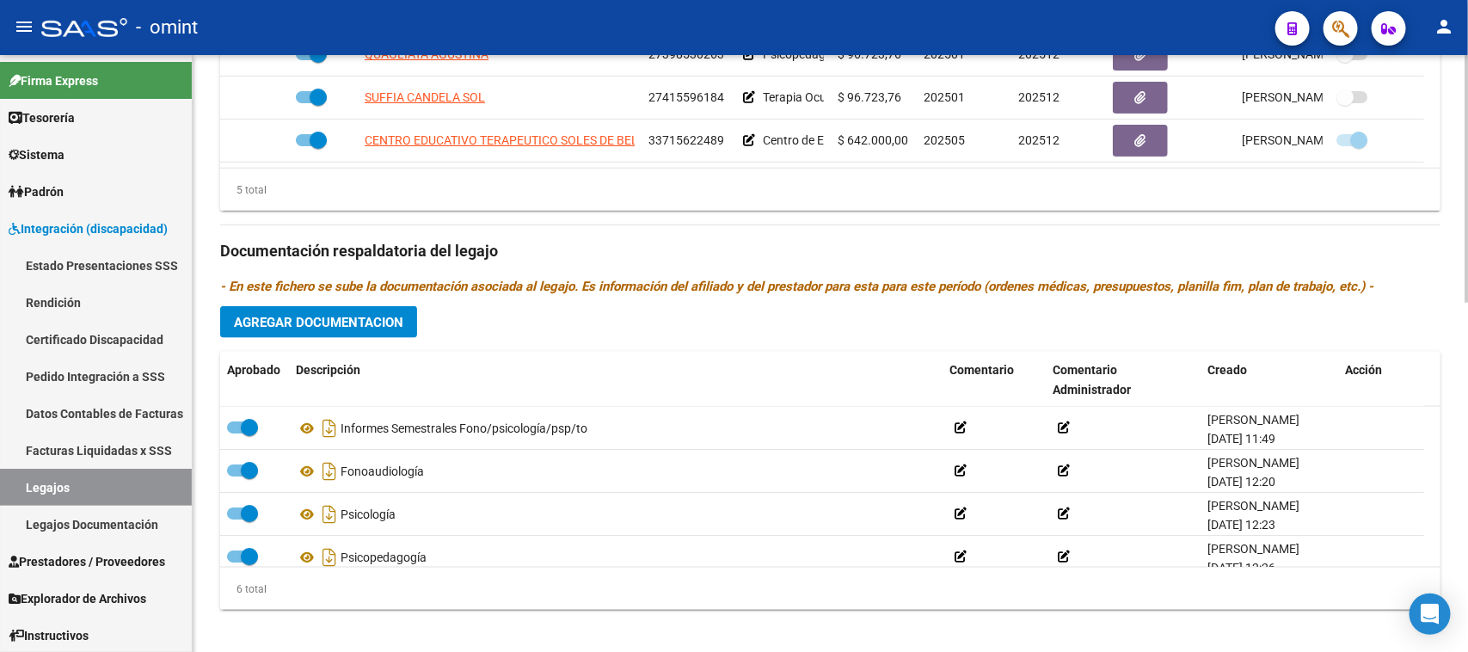
scroll to position [844, 0]
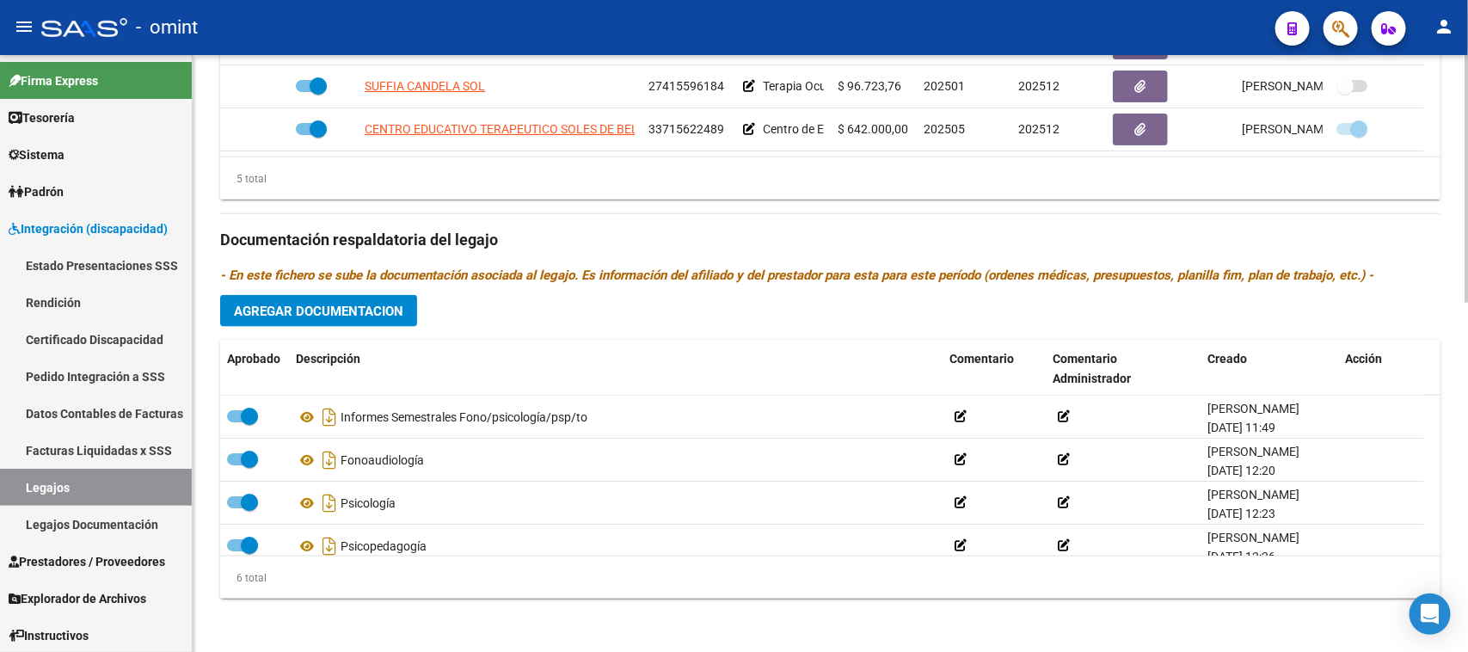
click at [333, 310] on span "Agregar Documentacion" at bounding box center [318, 311] width 169 height 15
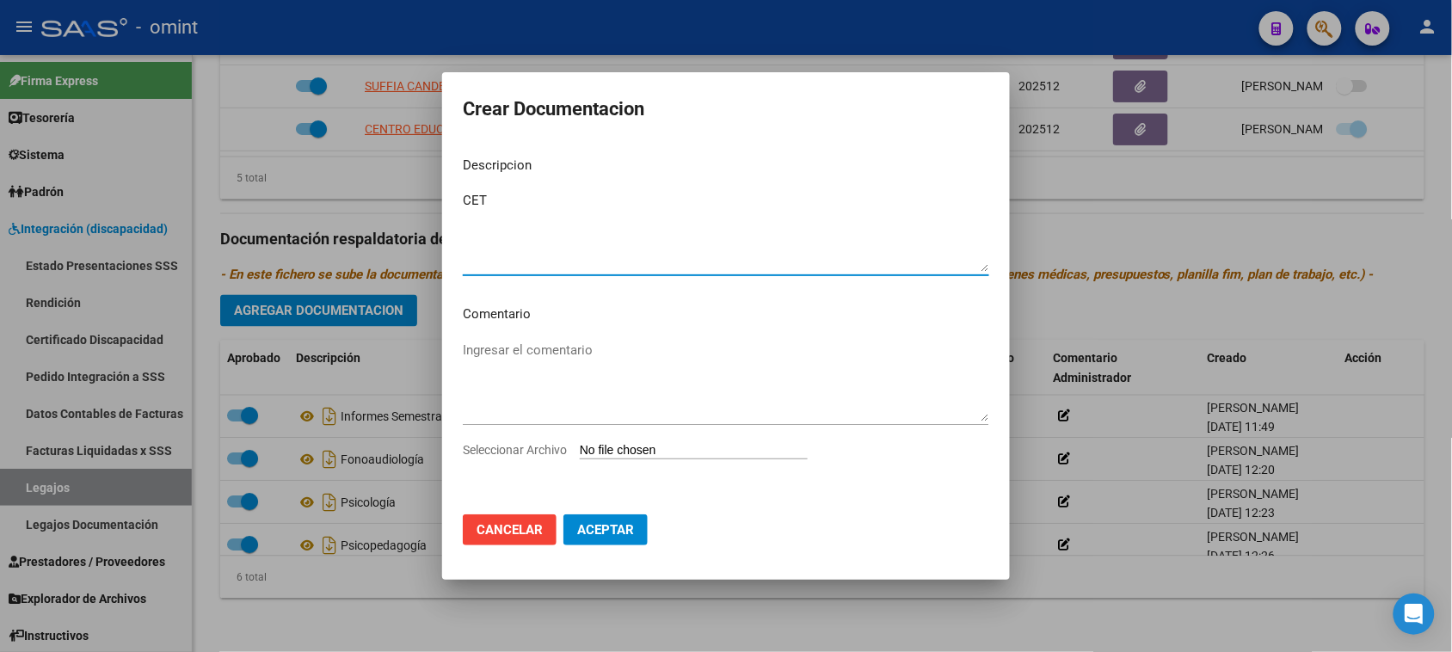
drag, startPoint x: 684, startPoint y: 215, endPoint x: 250, endPoint y: 212, distance: 433.4
click at [259, 212] on div "Crear Documentacion Descripcion CET Ingresar el descripcion Comentario Ingresar…" at bounding box center [726, 326] width 1452 height 652
paste textarea "entro de Educación Terapéutica Jornada Simple Cat A con Depende"
type textarea "Centro de Educación Terapéutica Jornada Simple Cat A con Depende"
type input "C:\fakepath\CET PRESTACION.pdf"
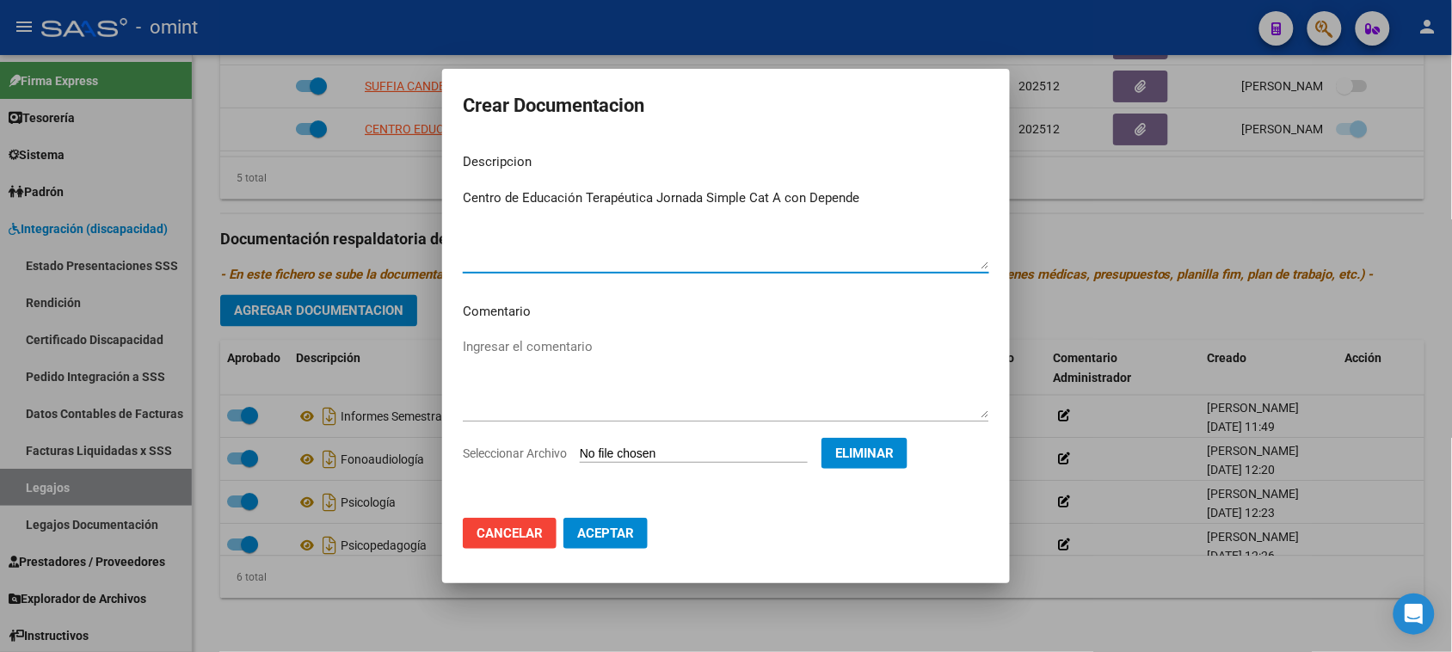
click at [605, 526] on span "Aceptar" at bounding box center [605, 532] width 57 height 15
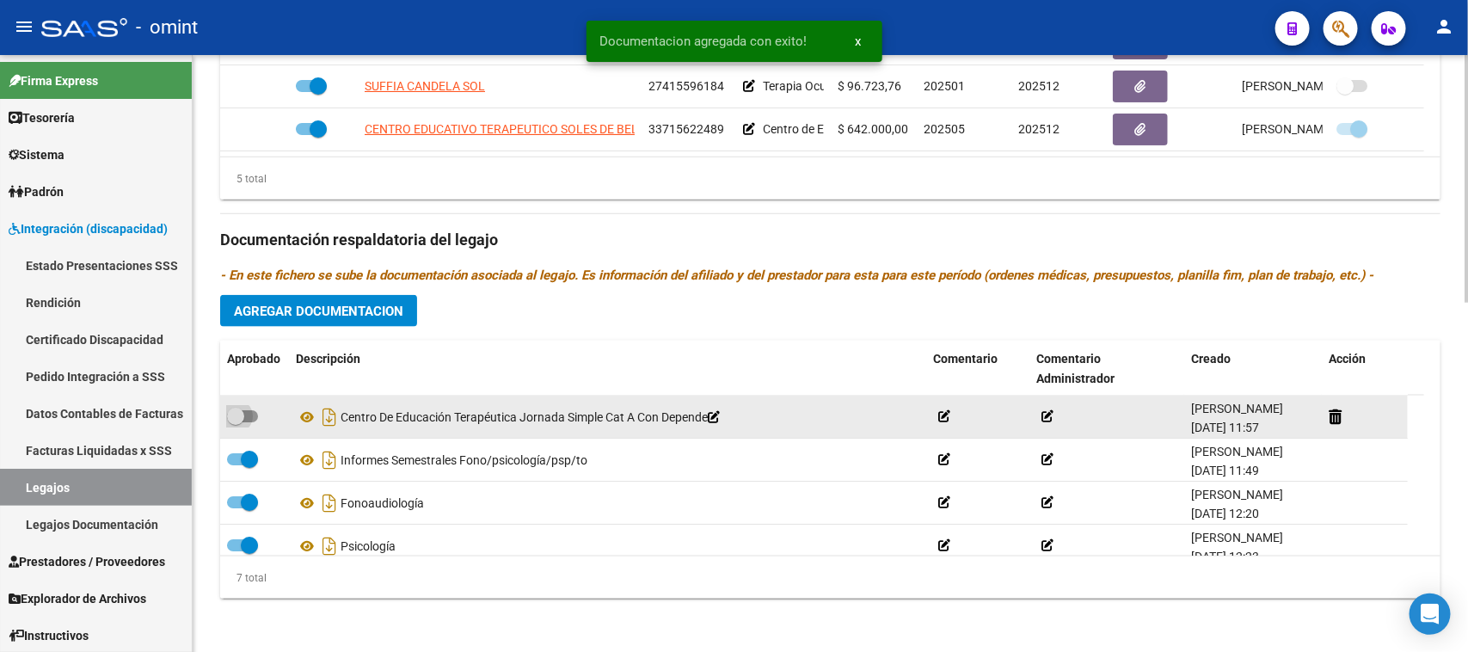
click at [247, 415] on span at bounding box center [242, 416] width 31 height 12
click at [236, 422] on input "checkbox" at bounding box center [235, 422] width 1 height 1
checkbox input "true"
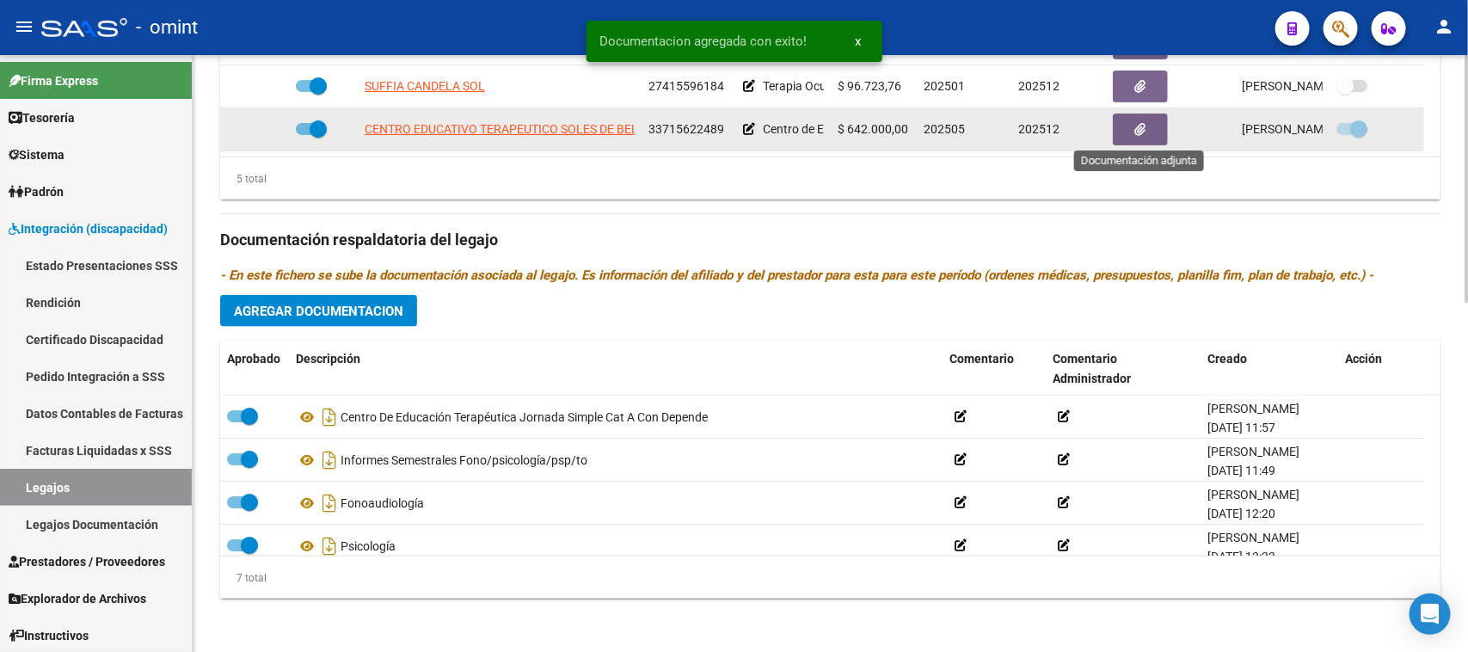
click at [1135, 133] on icon "button" at bounding box center [1140, 129] width 11 height 13
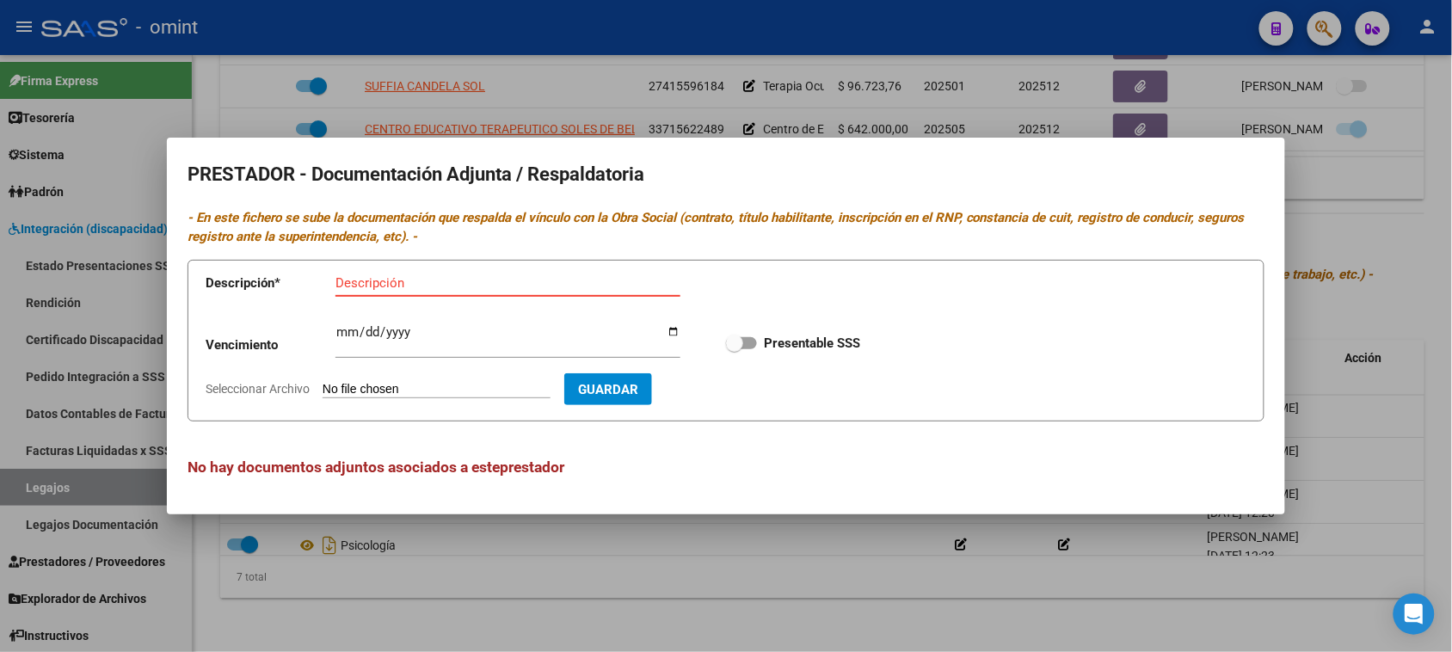
paste input "Habilitación/Categoria/CBU/ARCA"
type input "Habilitación/Categoria/CBU/ARCA"
click at [742, 342] on span at bounding box center [734, 343] width 17 height 17
click at [734, 349] on input "Presentable SSS" at bounding box center [734, 349] width 1 height 1
checkbox input "true"
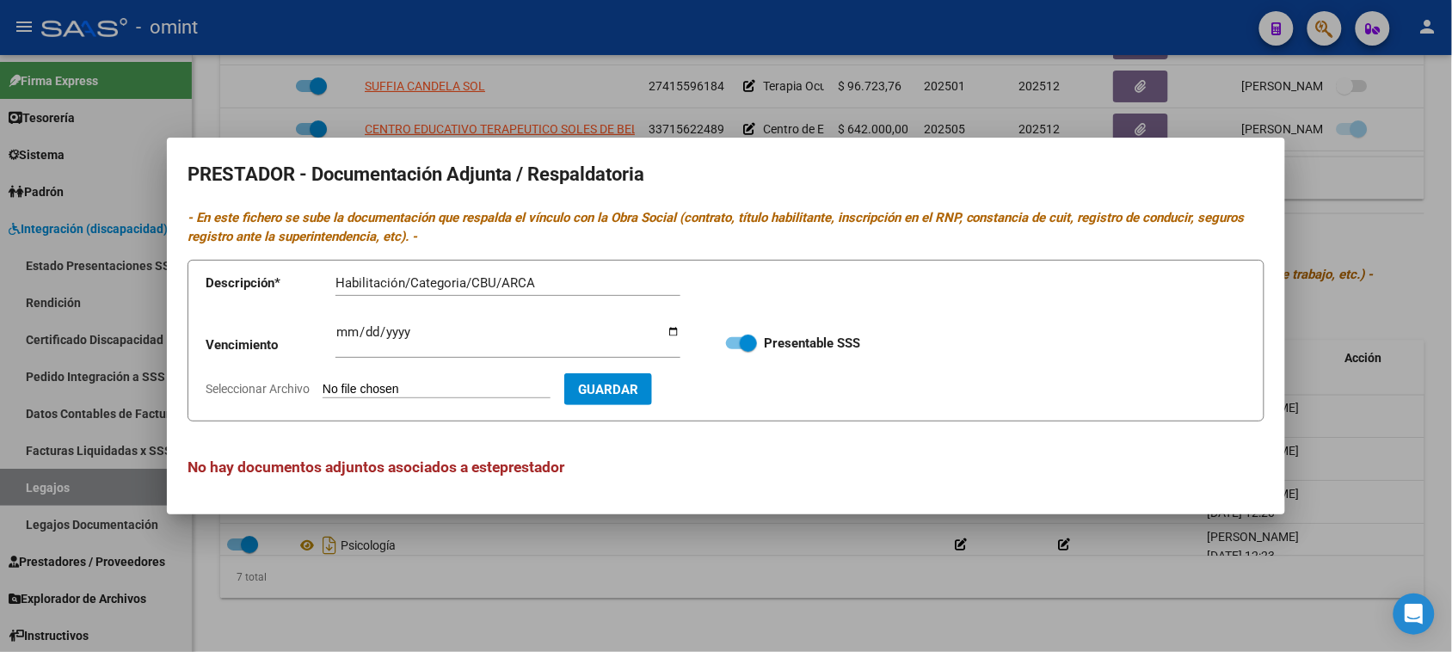
type input "C:\fakepath\CET PRESTADOR.pdf"
click at [735, 384] on span "Guardar" at bounding box center [708, 389] width 60 height 15
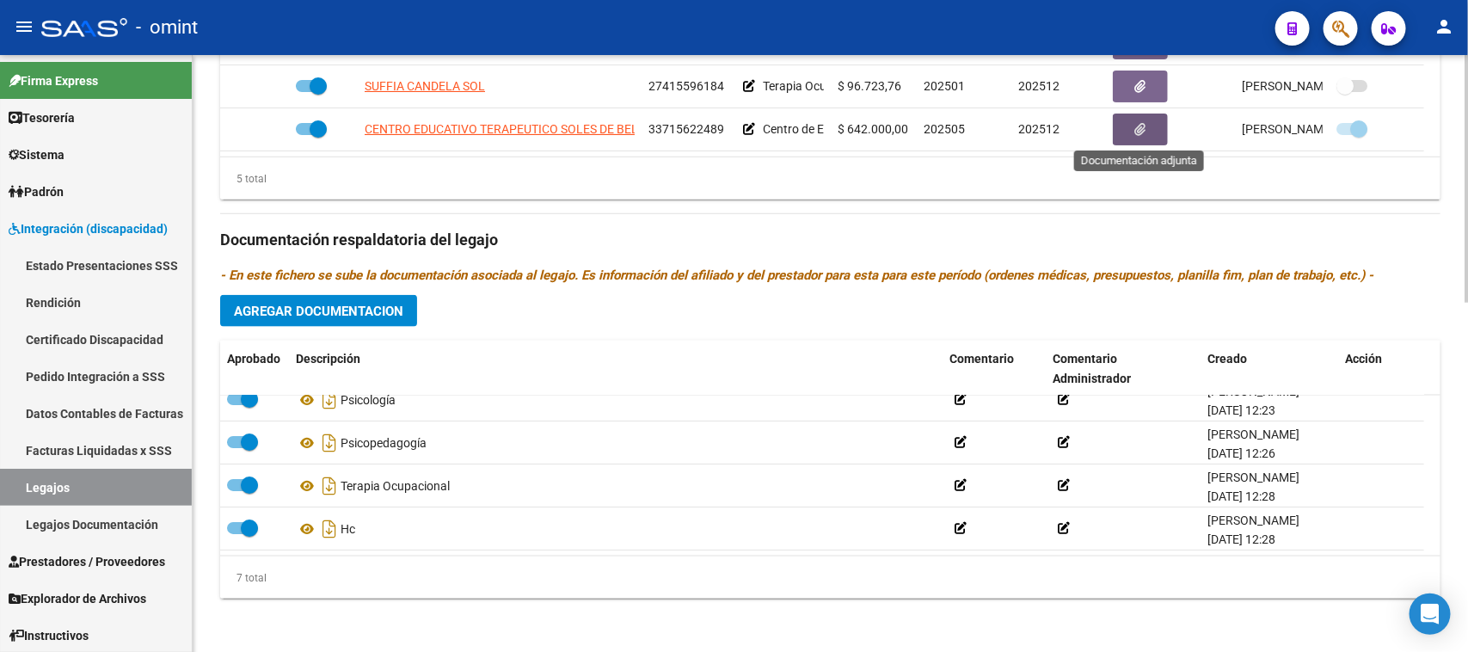
scroll to position [0, 0]
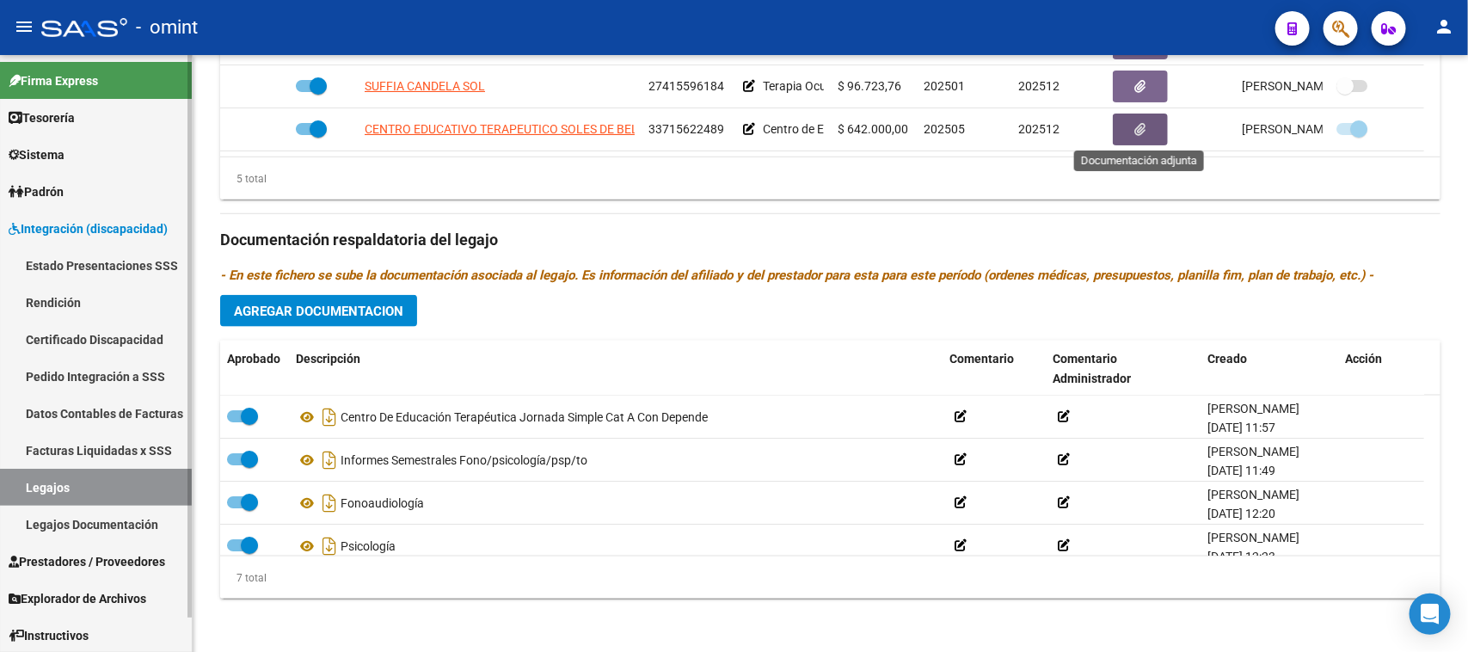
click at [57, 564] on span "Prestadores / Proveedores" at bounding box center [87, 561] width 157 height 19
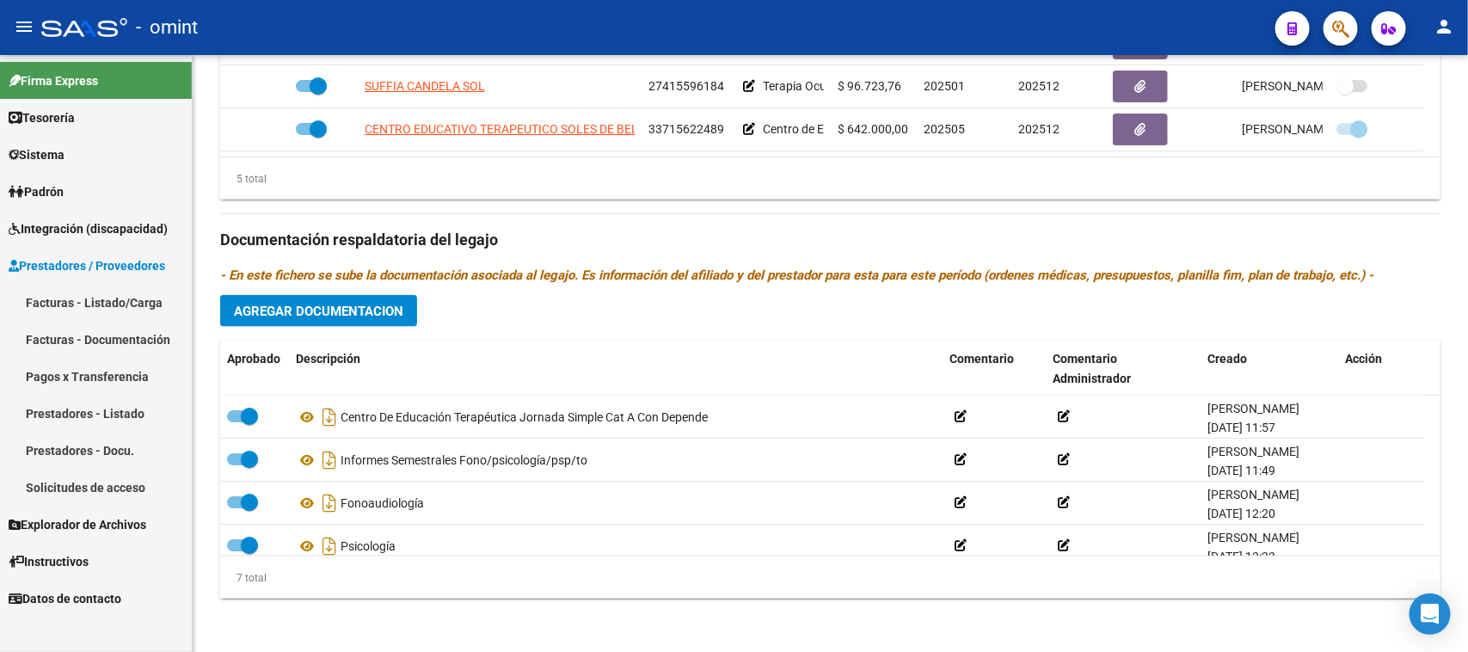
click at [127, 305] on link "Facturas - Listado/Carga" at bounding box center [96, 302] width 192 height 37
